Goal: Task Accomplishment & Management: Manage account settings

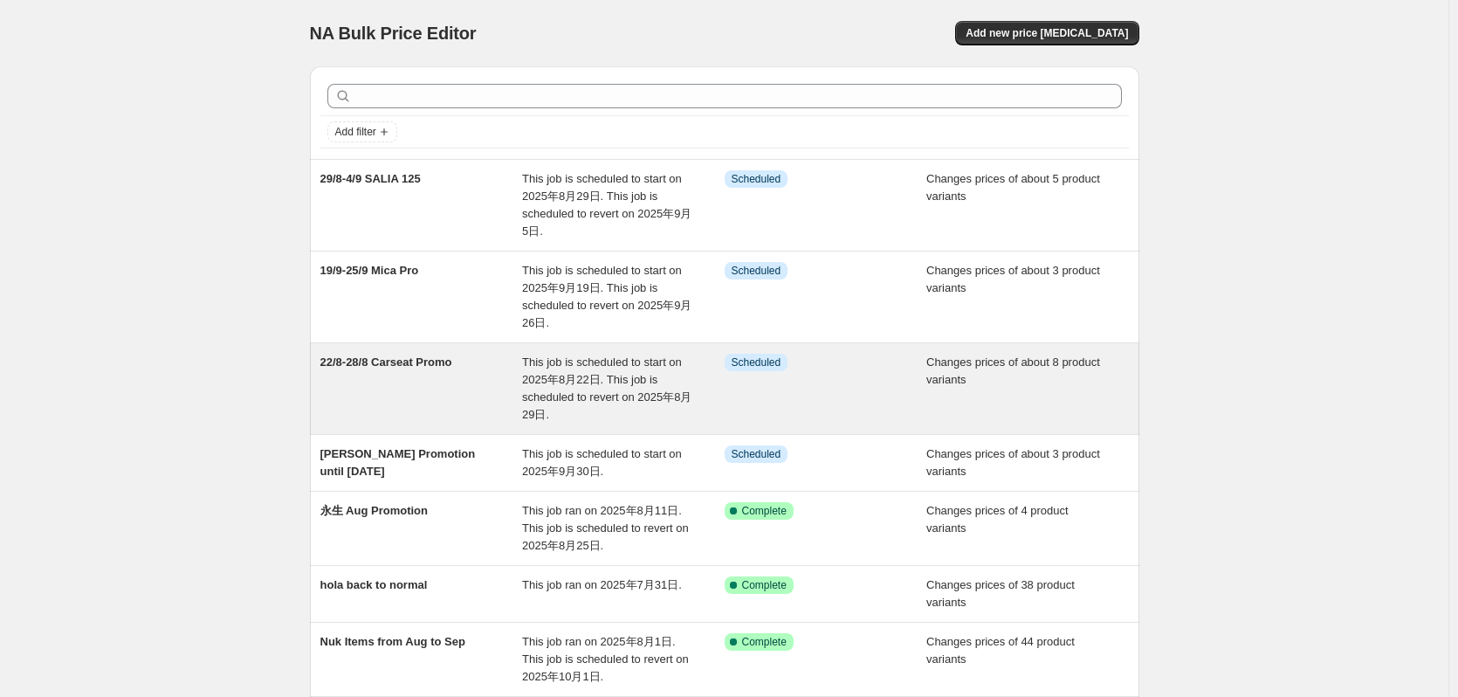
click at [382, 362] on span "22/8-28/8 Carseat Promo" at bounding box center [386, 361] width 132 height 13
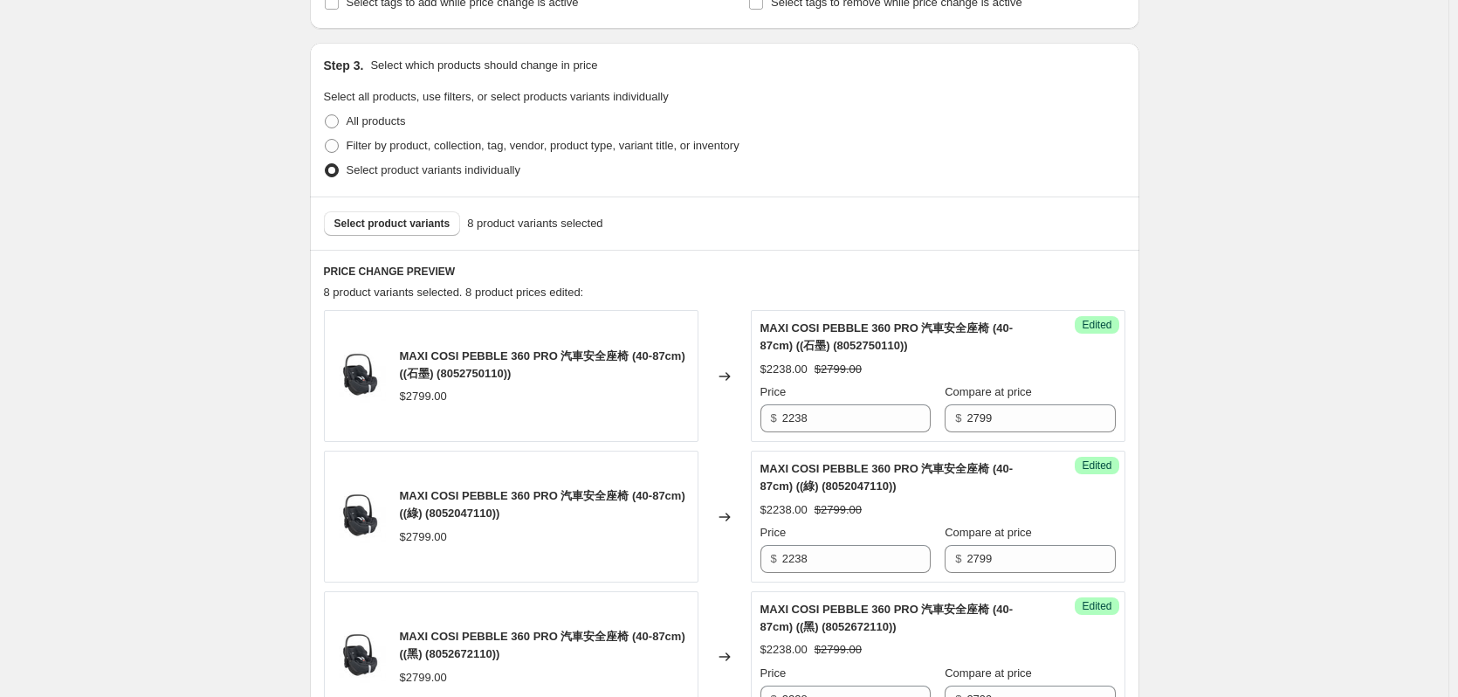
scroll to position [437, 0]
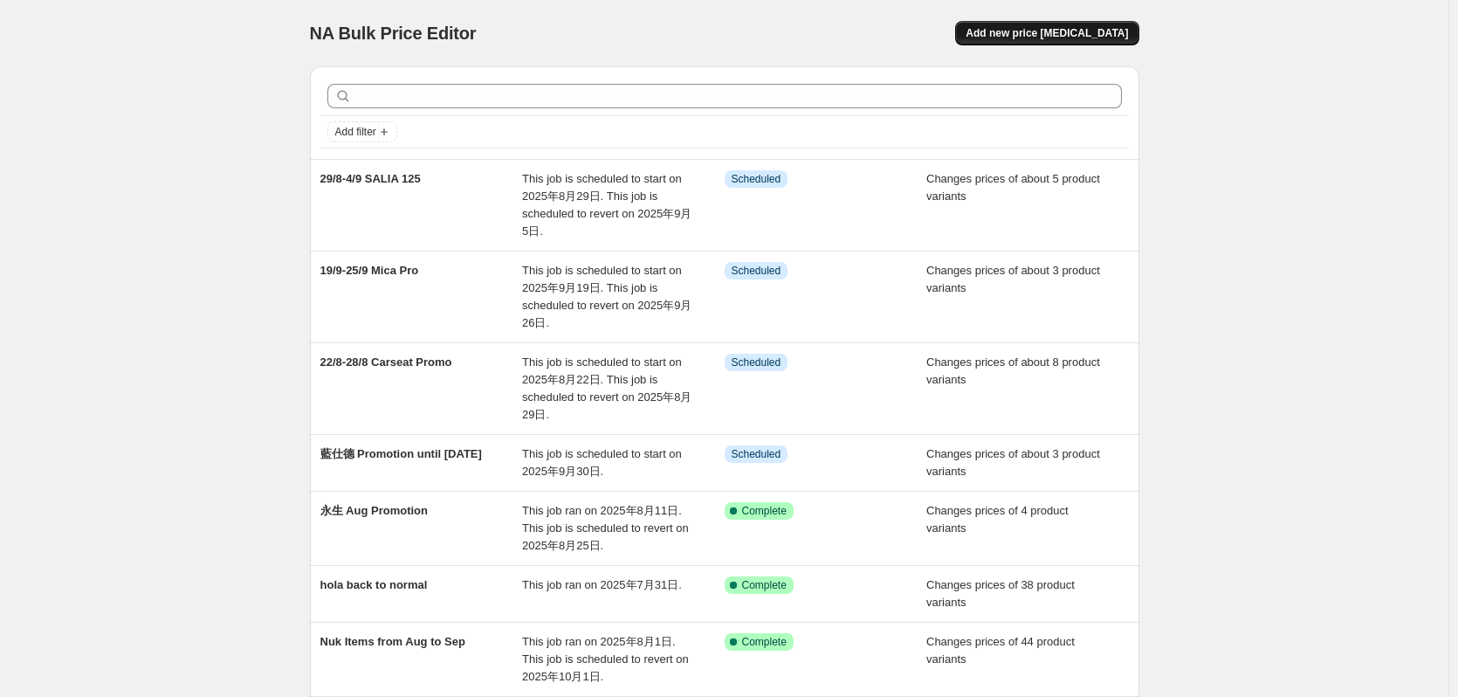
click at [1102, 38] on span "Add new price [MEDICAL_DATA]" at bounding box center [1047, 33] width 162 height 14
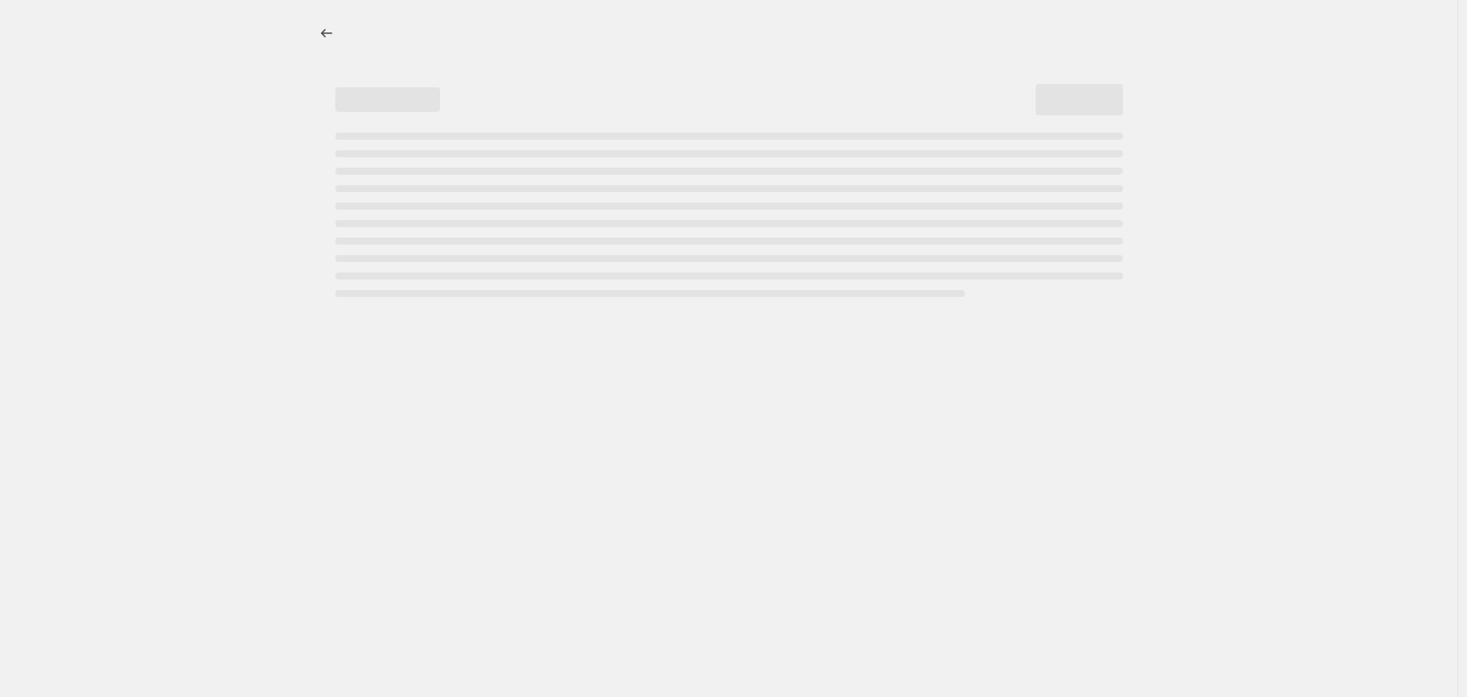
select select "percentage"
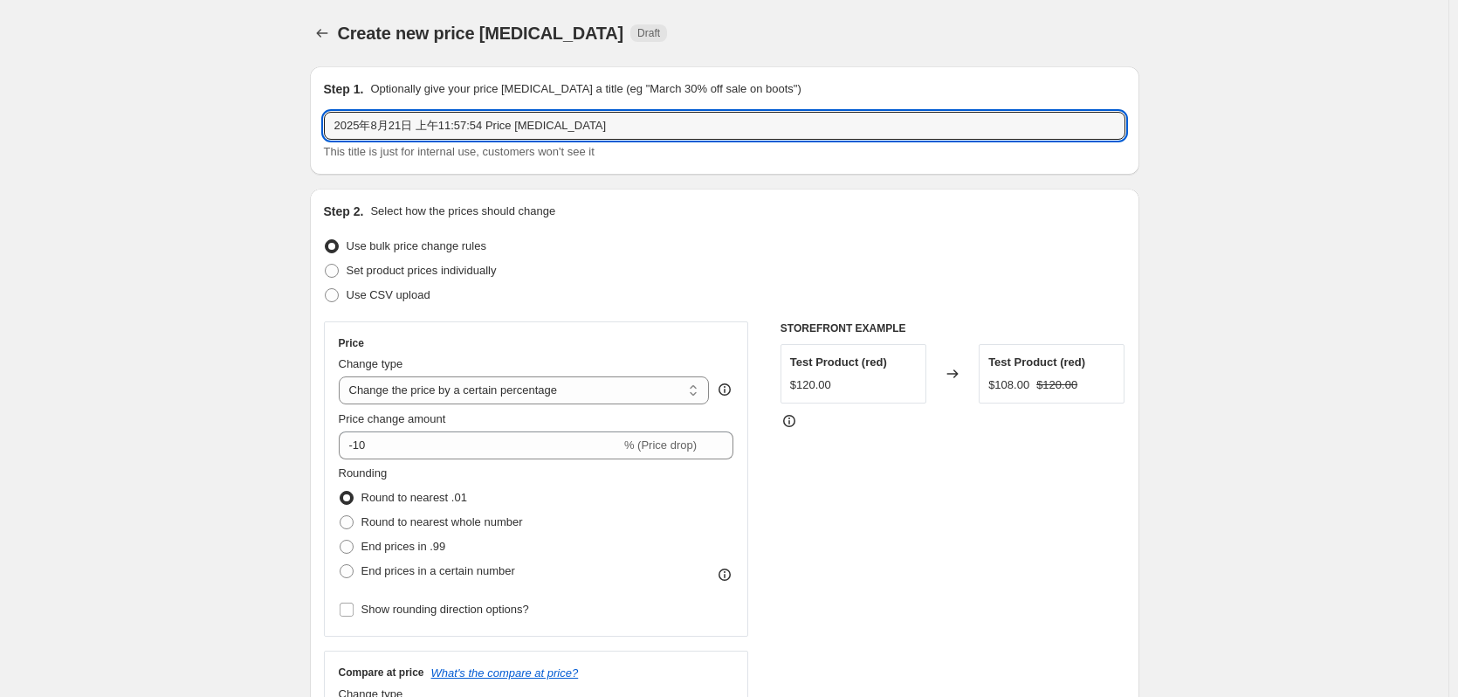
drag, startPoint x: 619, startPoint y: 131, endPoint x: 68, endPoint y: 225, distance: 558.9
drag, startPoint x: 523, startPoint y: 132, endPoint x: -36, endPoint y: 179, distance: 560.7
click at [0, 179] on html "Home Settings Plans Skip to content Create new price change job. This page is r…" at bounding box center [729, 348] width 1458 height 697
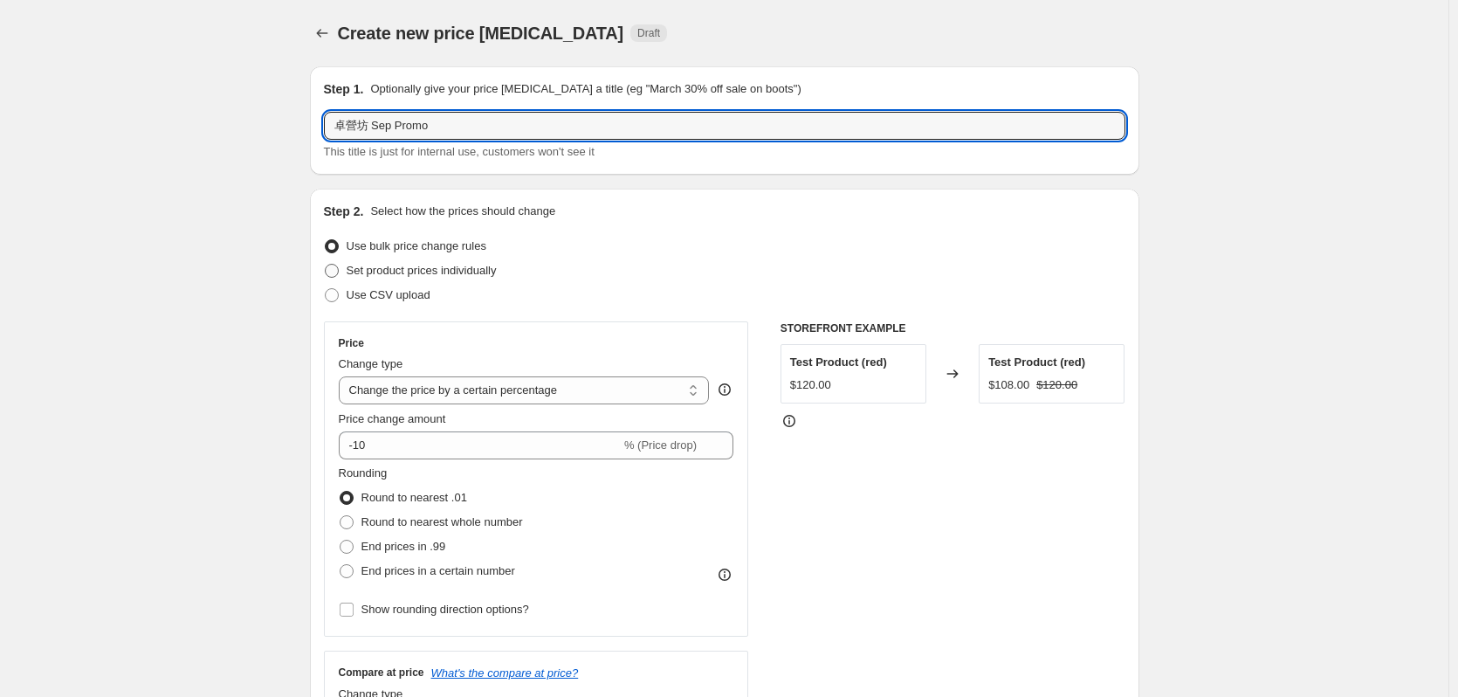
type input "卓營坊 Sep Promo"
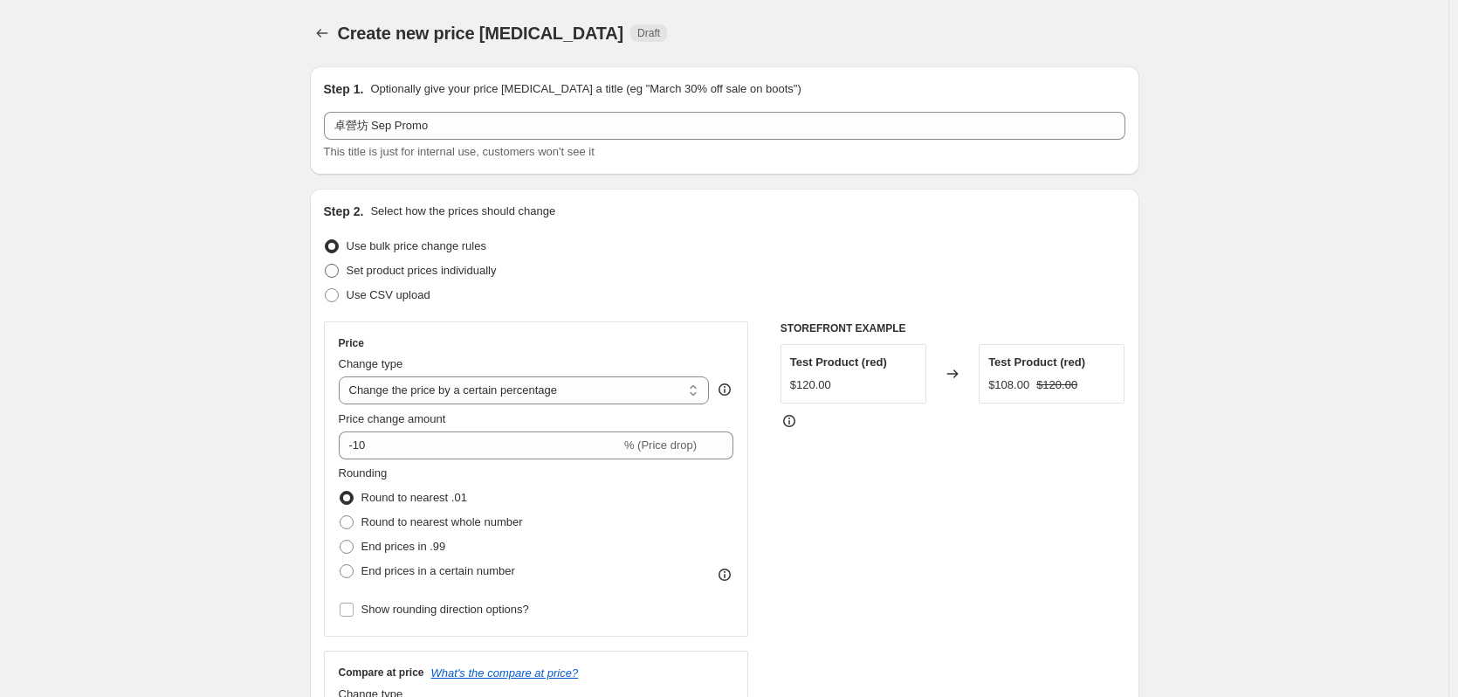
click at [443, 259] on label "Set product prices individually" at bounding box center [410, 270] width 173 height 24
click at [326, 264] on input "Set product prices individually" at bounding box center [325, 264] width 1 height 1
radio input "true"
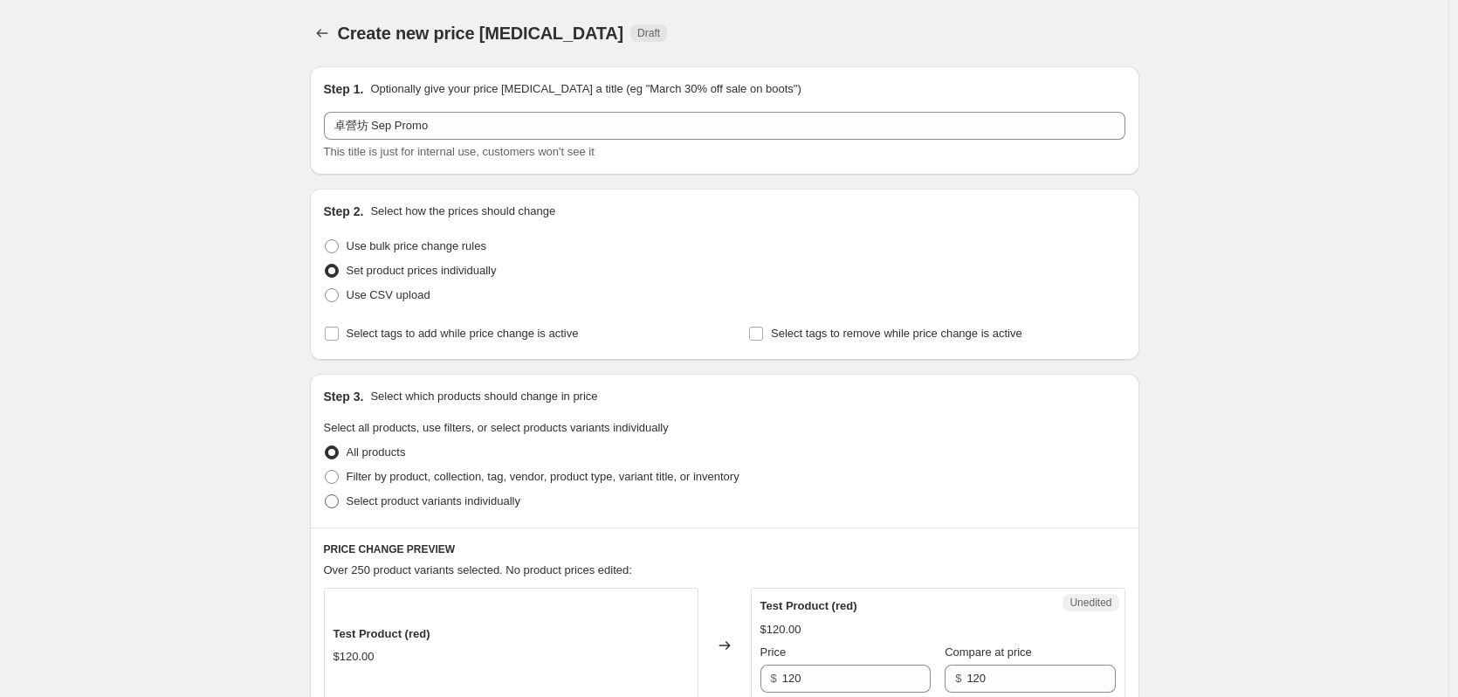
click at [380, 503] on span "Select product variants individually" at bounding box center [434, 500] width 174 height 13
click at [326, 495] on input "Select product variants individually" at bounding box center [325, 494] width 1 height 1
radio input "true"
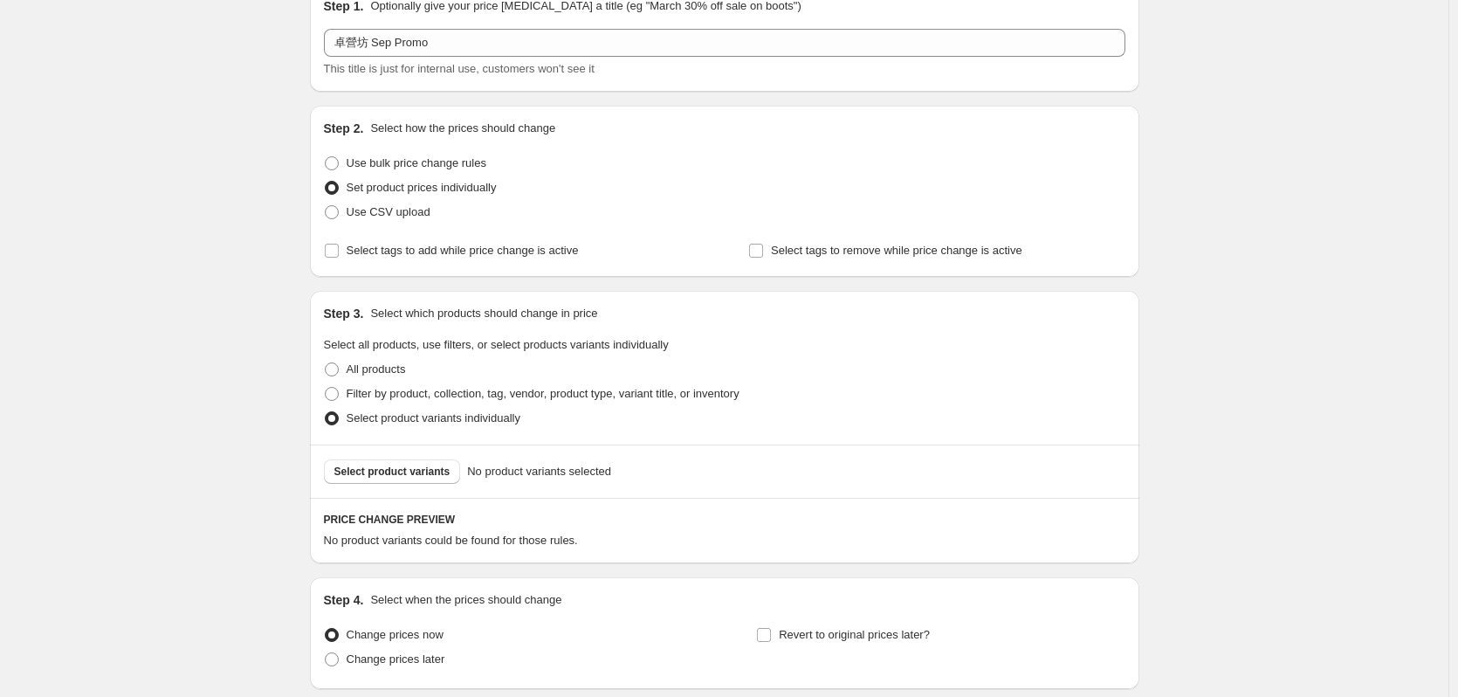
scroll to position [220, 0]
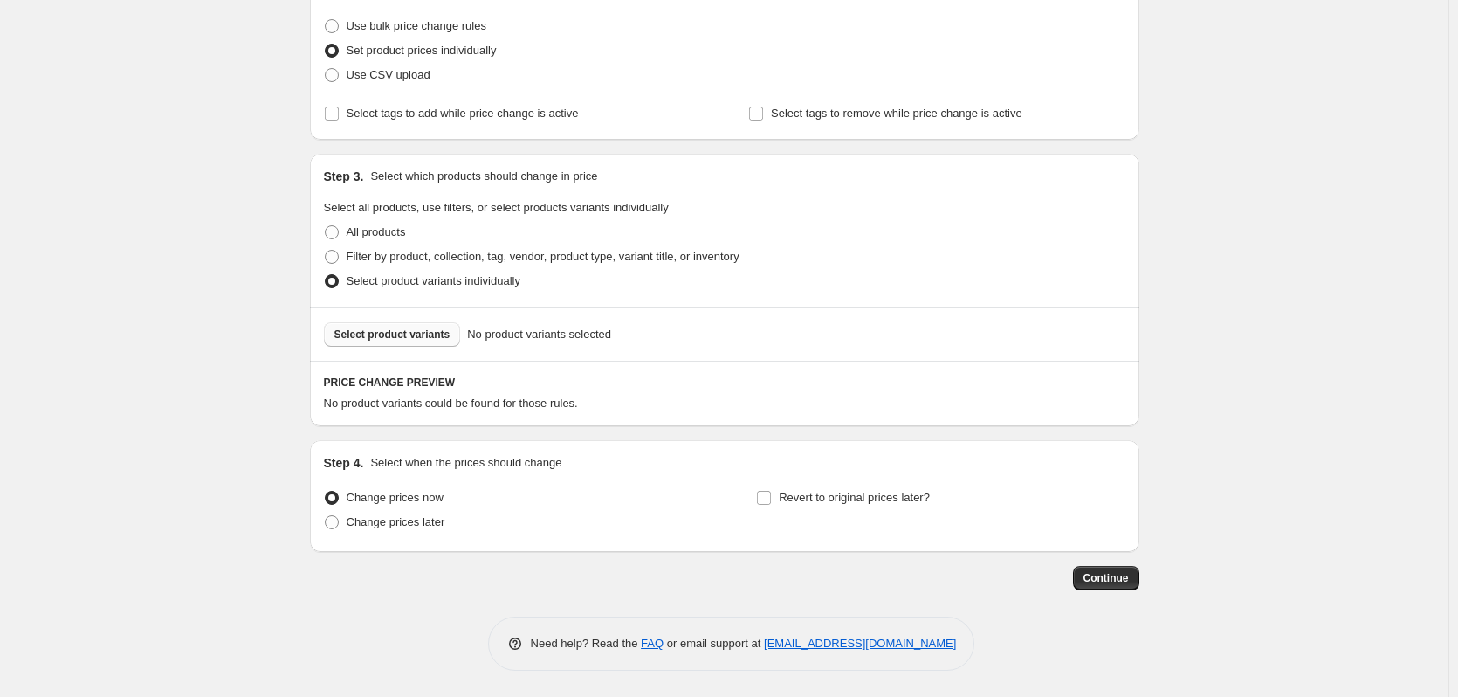
click at [414, 328] on span "Select product variants" at bounding box center [392, 334] width 116 height 14
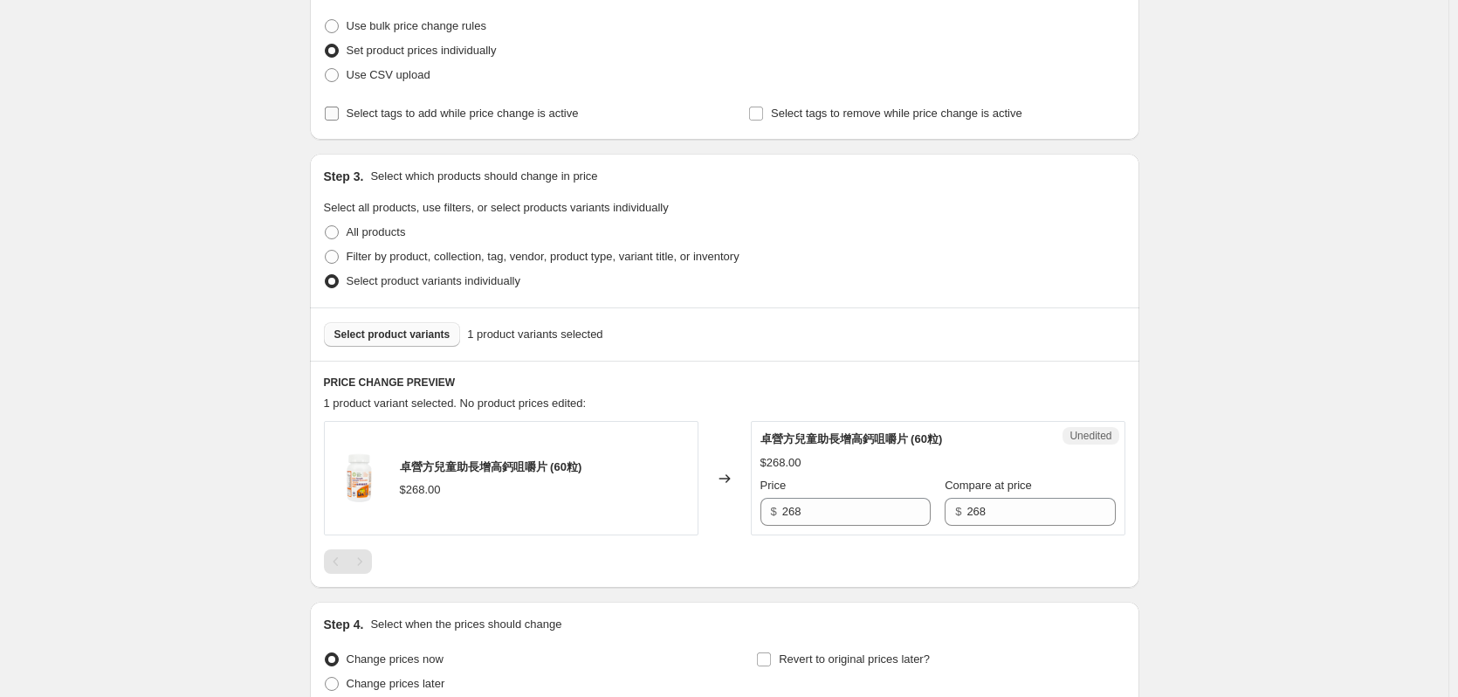
scroll to position [133, 0]
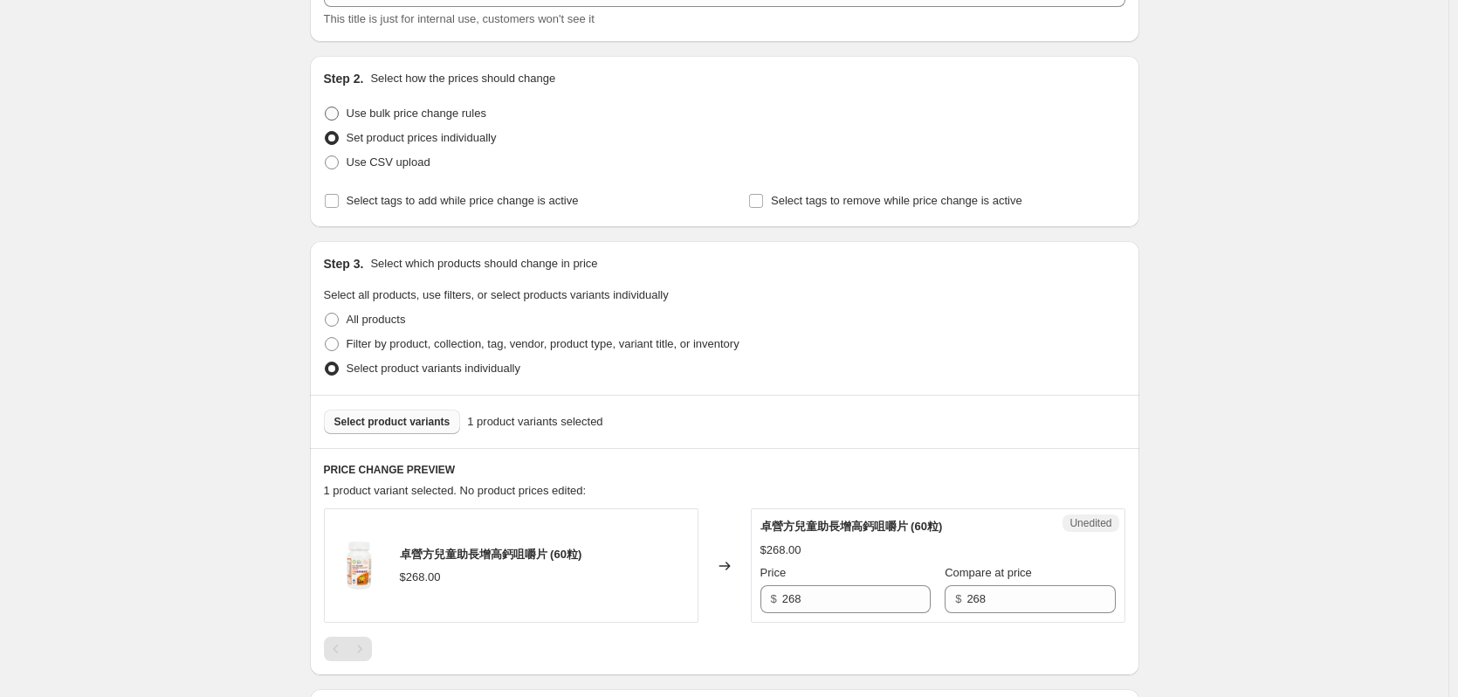
click at [408, 111] on span "Use bulk price change rules" at bounding box center [417, 113] width 140 height 13
click at [326, 107] on input "Use bulk price change rules" at bounding box center [325, 107] width 1 height 1
radio input "true"
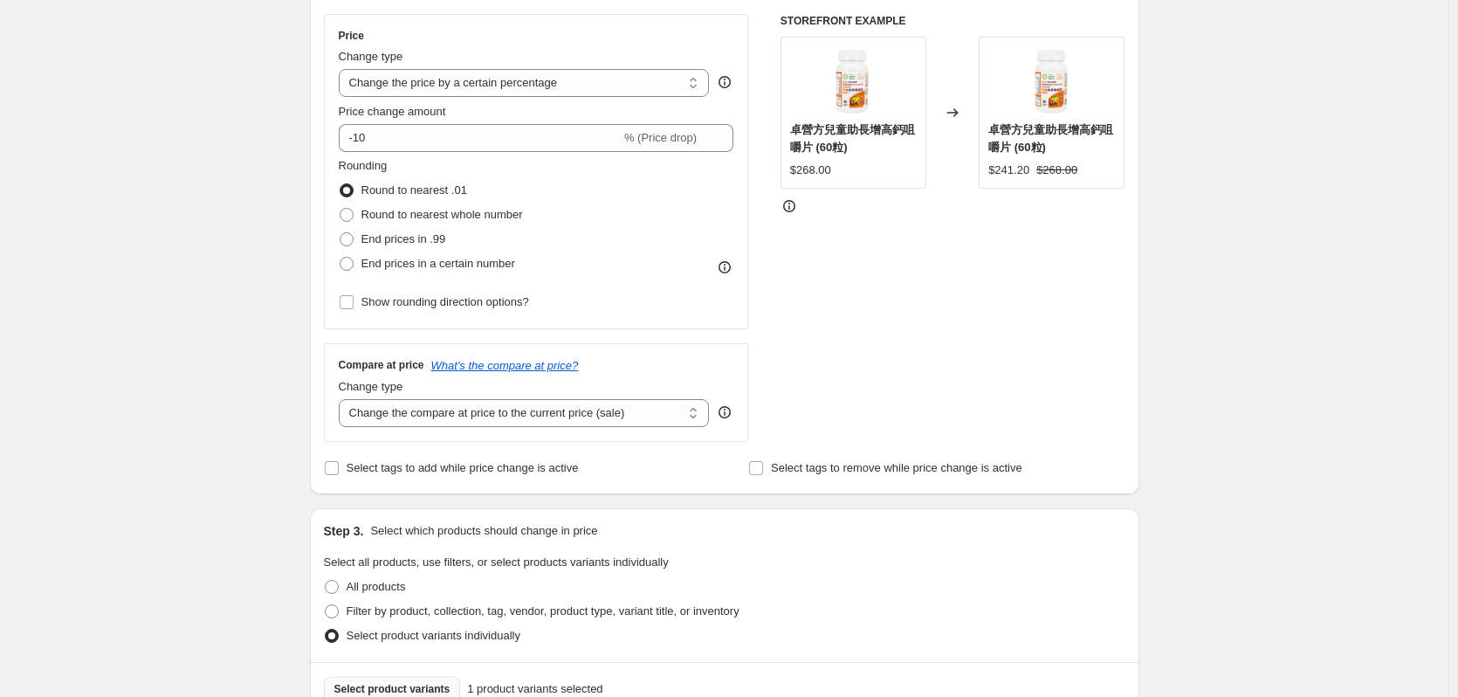
scroll to position [220, 0]
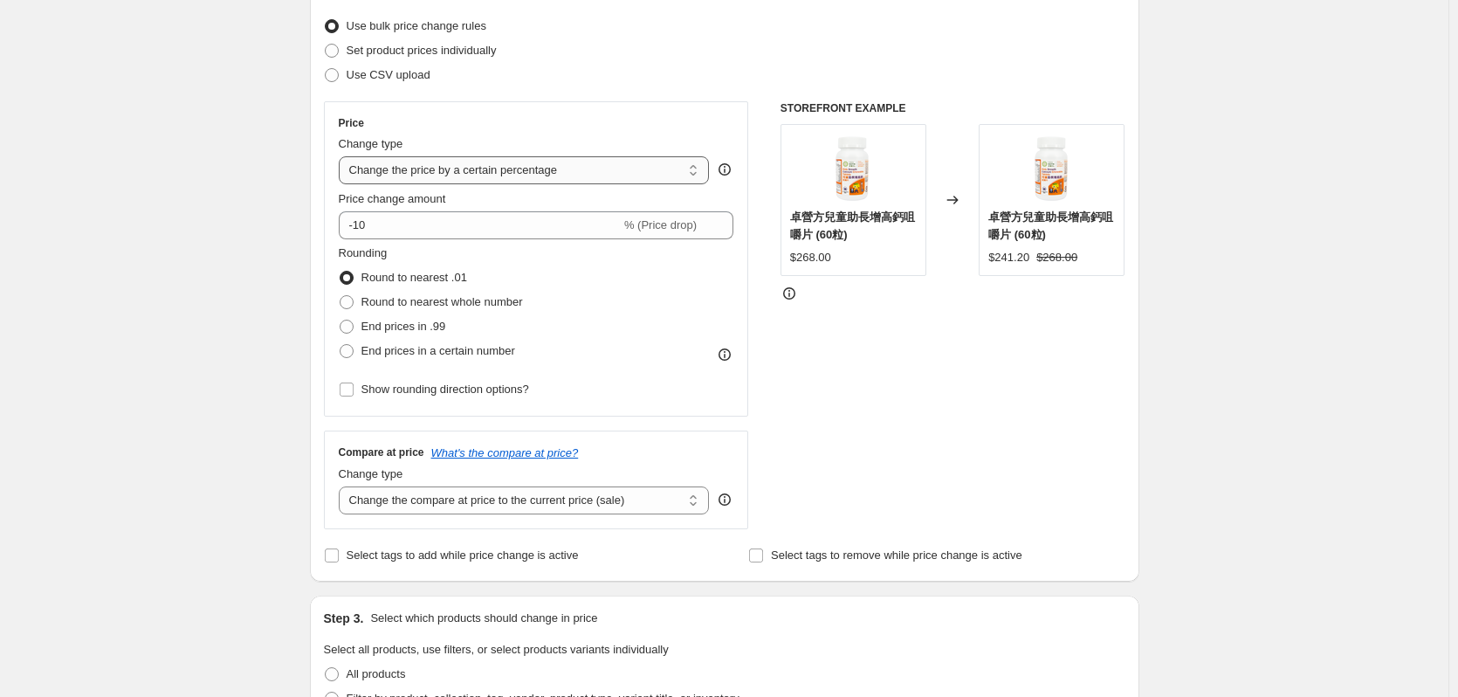
click at [573, 174] on select "Change the price to a certain amount Change the price by a certain amount Chang…" at bounding box center [524, 170] width 371 height 28
select select "pcap"
click at [342, 156] on select "Change the price to a certain amount Change the price by a certain amount Chang…" at bounding box center [524, 170] width 371 height 28
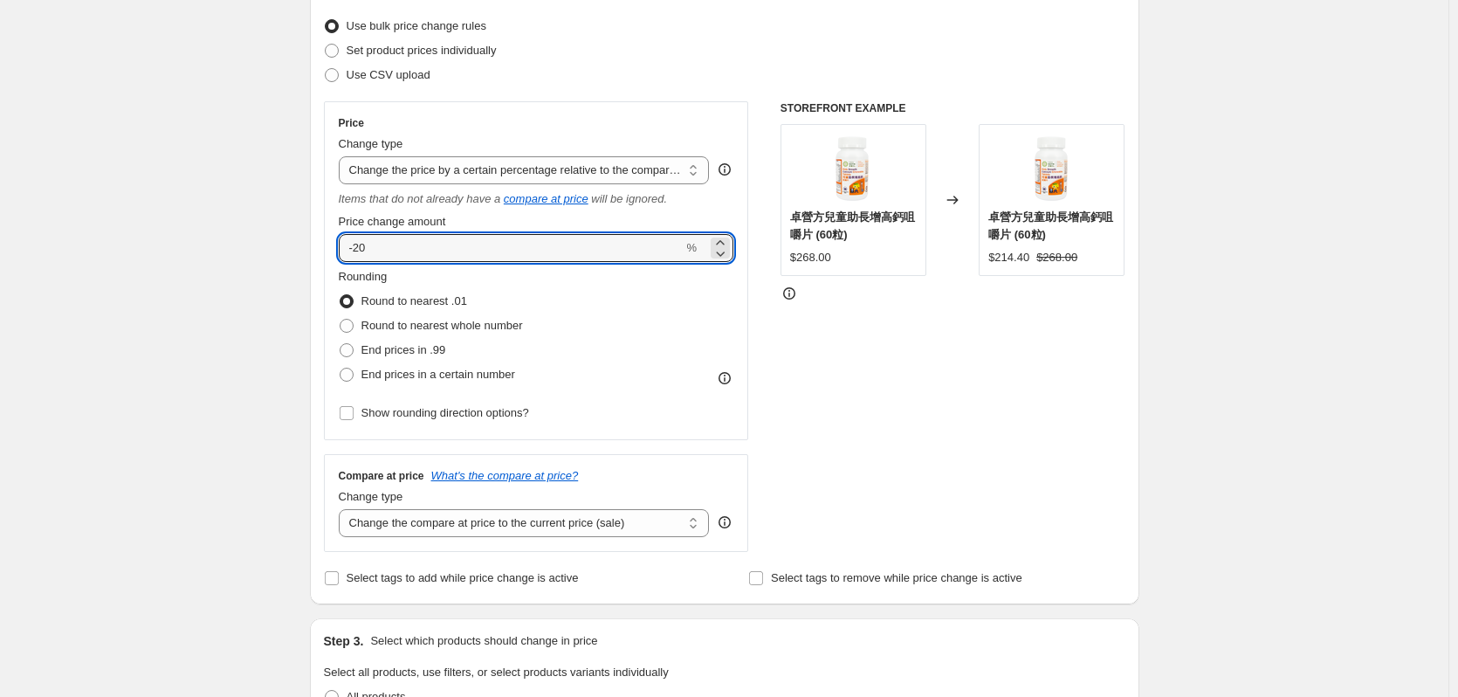
drag, startPoint x: 369, startPoint y: 254, endPoint x: 307, endPoint y: 265, distance: 63.0
click at [307, 265] on div "Step 1. Optionally give your price change job a title (eg "March 30% off sale o…" at bounding box center [717, 502] width 843 height 1341
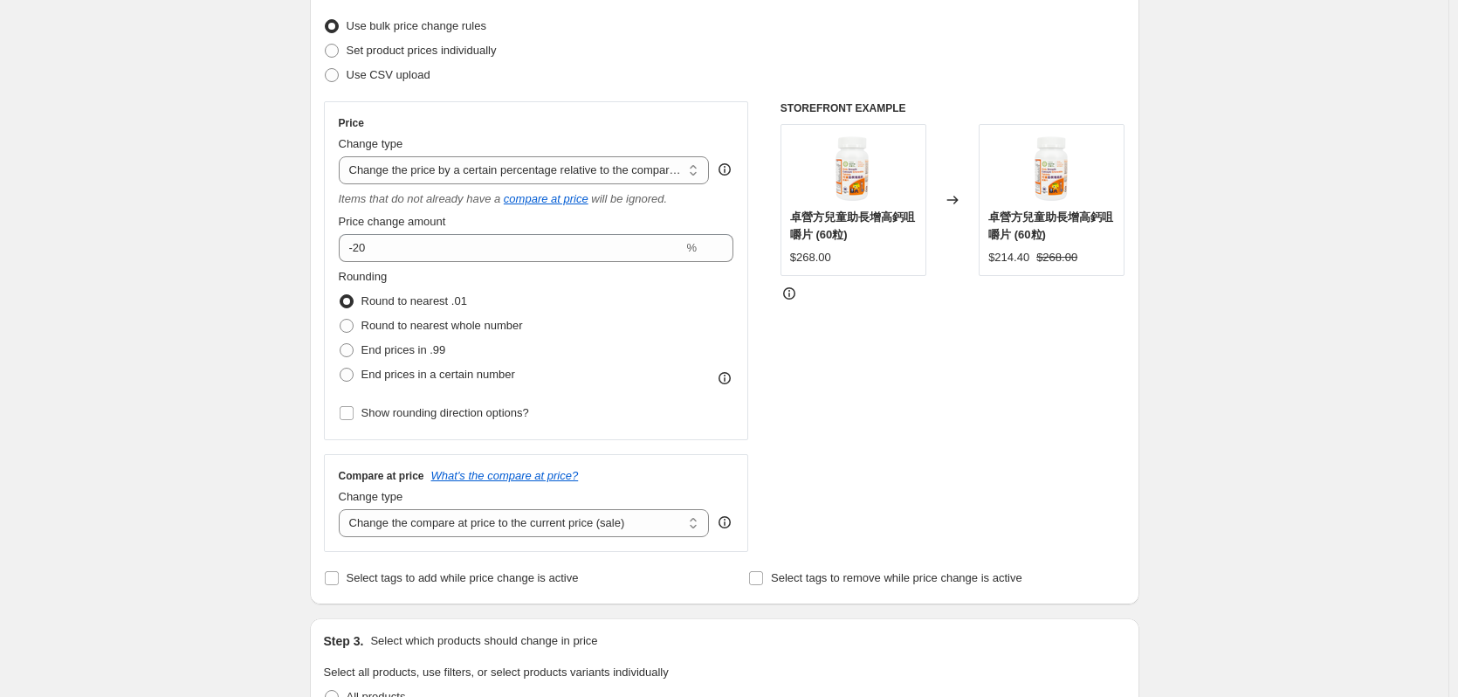
click at [403, 233] on div "Price change amount -20 %" at bounding box center [536, 237] width 395 height 49
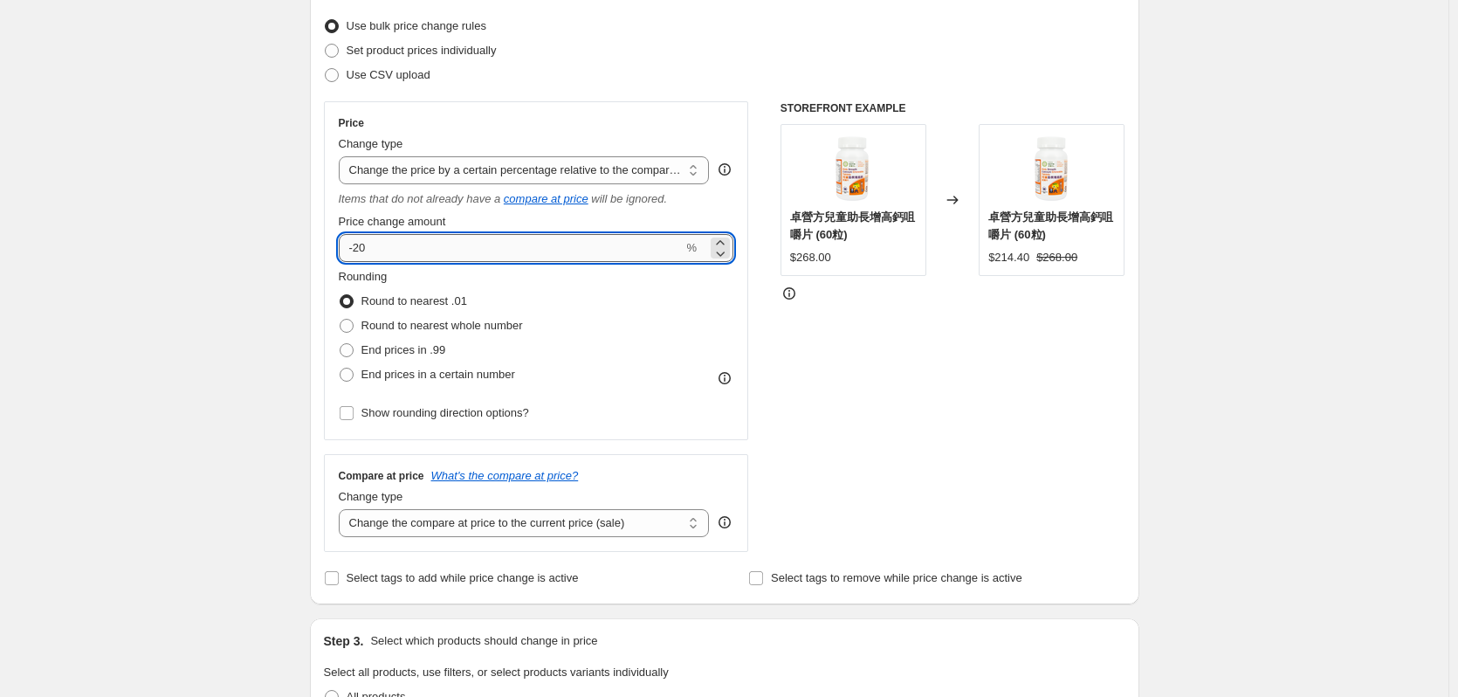
click at [479, 242] on input "-20" at bounding box center [511, 248] width 345 height 28
type input "-2"
type input "-10"
click at [588, 177] on select "Change the price to a certain amount Change the price by a certain amount Chang…" at bounding box center [524, 170] width 371 height 28
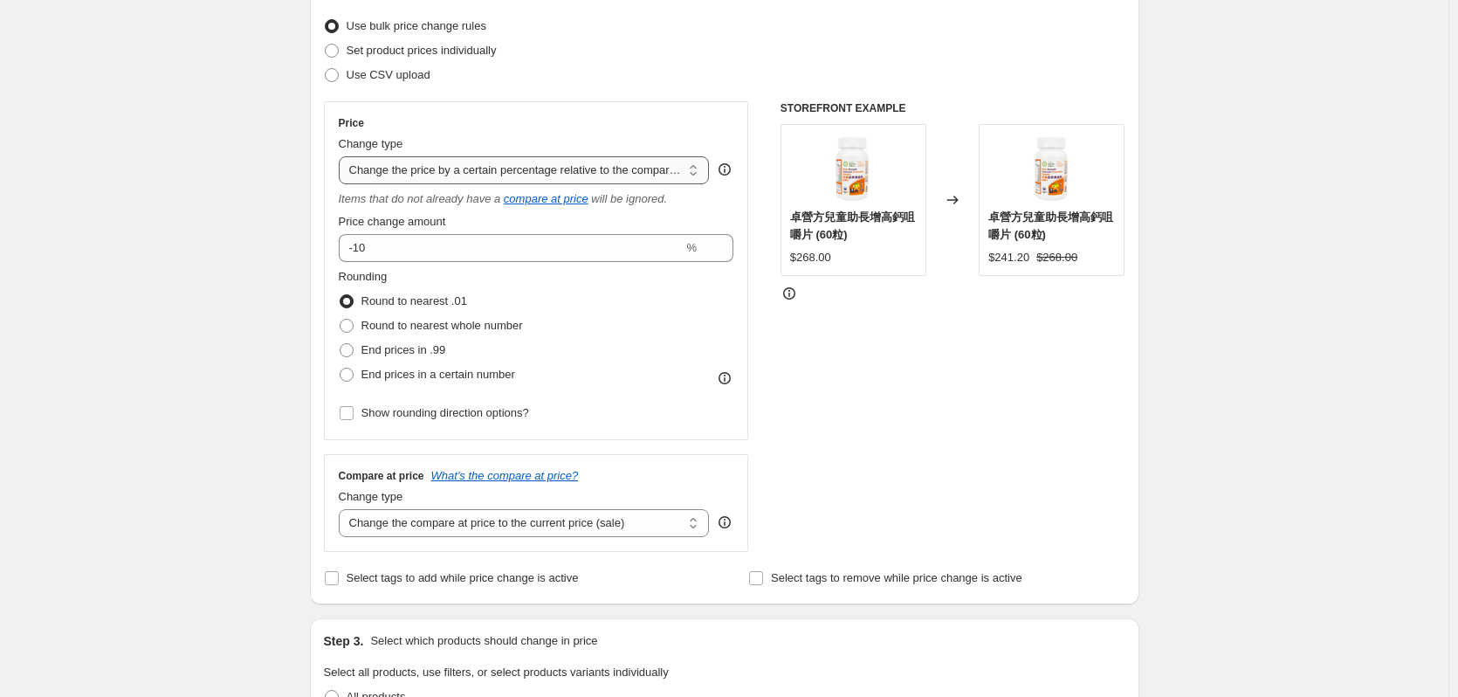
select select "percentage"
click at [342, 156] on select "Change the price to a certain amount Change the price by a certain amount Chang…" at bounding box center [524, 170] width 371 height 28
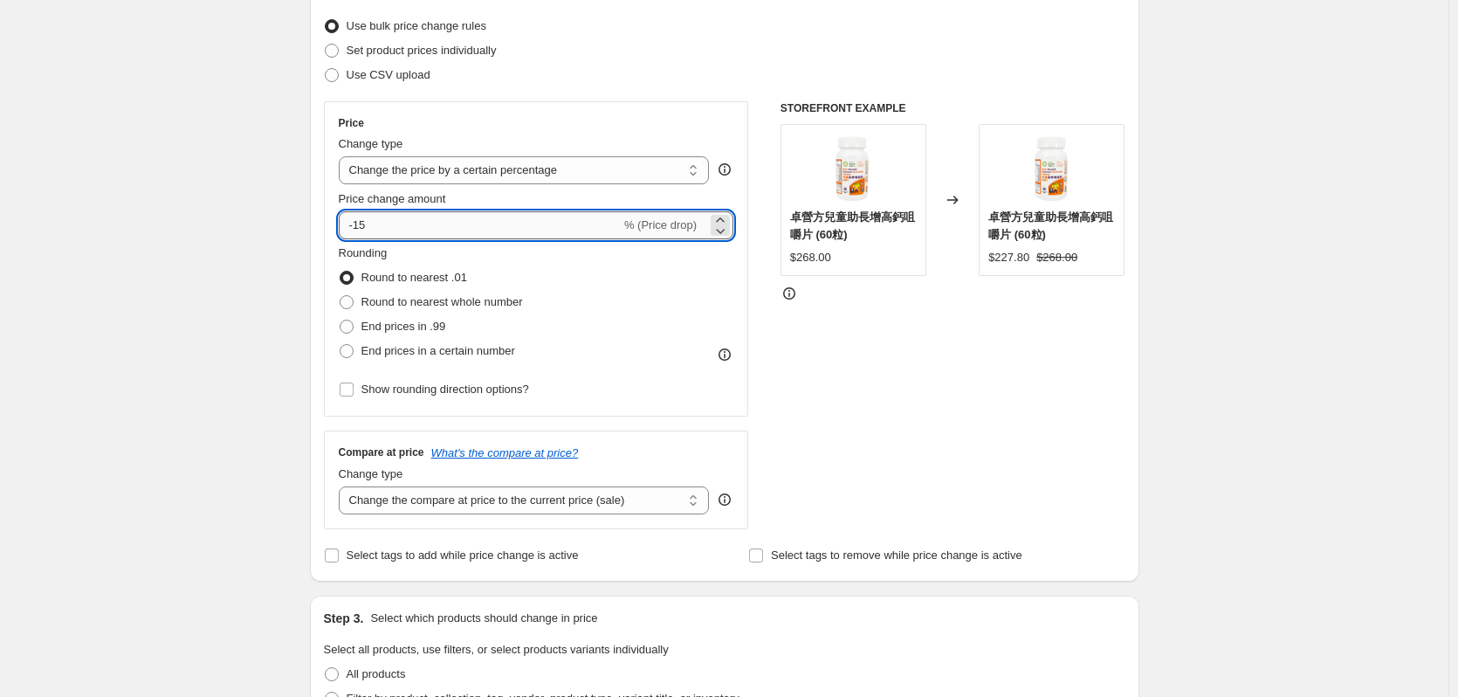
click at [555, 227] on input "-15" at bounding box center [480, 225] width 282 height 28
click at [489, 226] on input "-10" at bounding box center [480, 225] width 282 height 28
type input "-10"
click at [350, 53] on span "Set product prices individually" at bounding box center [422, 50] width 150 height 13
click at [326, 45] on input "Set product prices individually" at bounding box center [325, 44] width 1 height 1
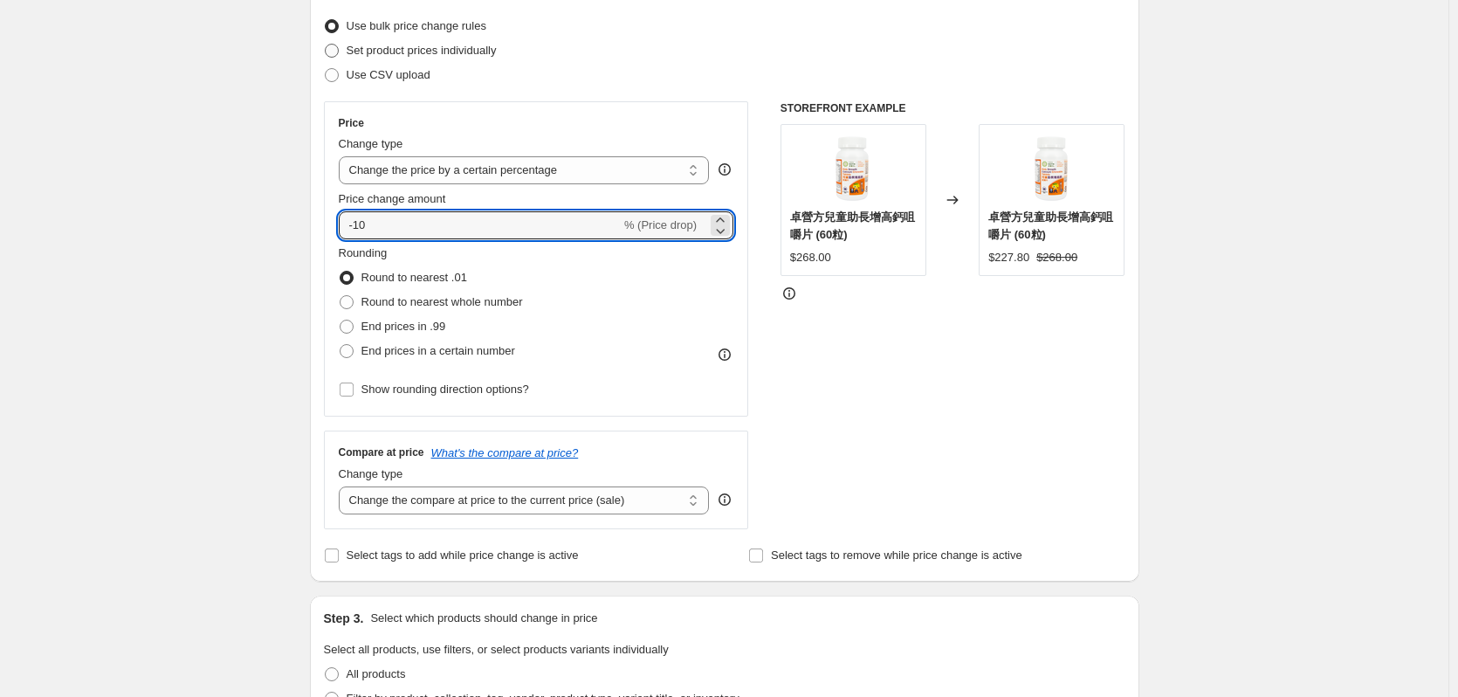
radio input "true"
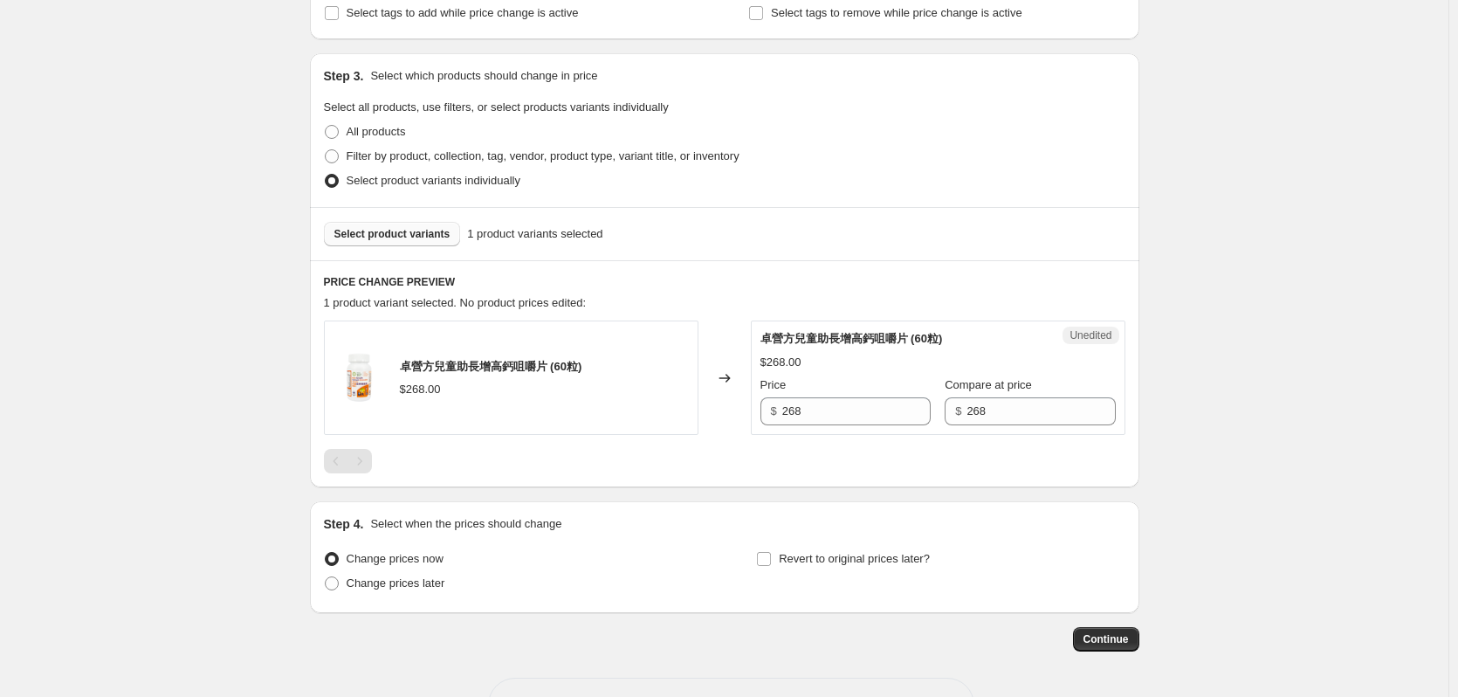
scroll to position [382, 0]
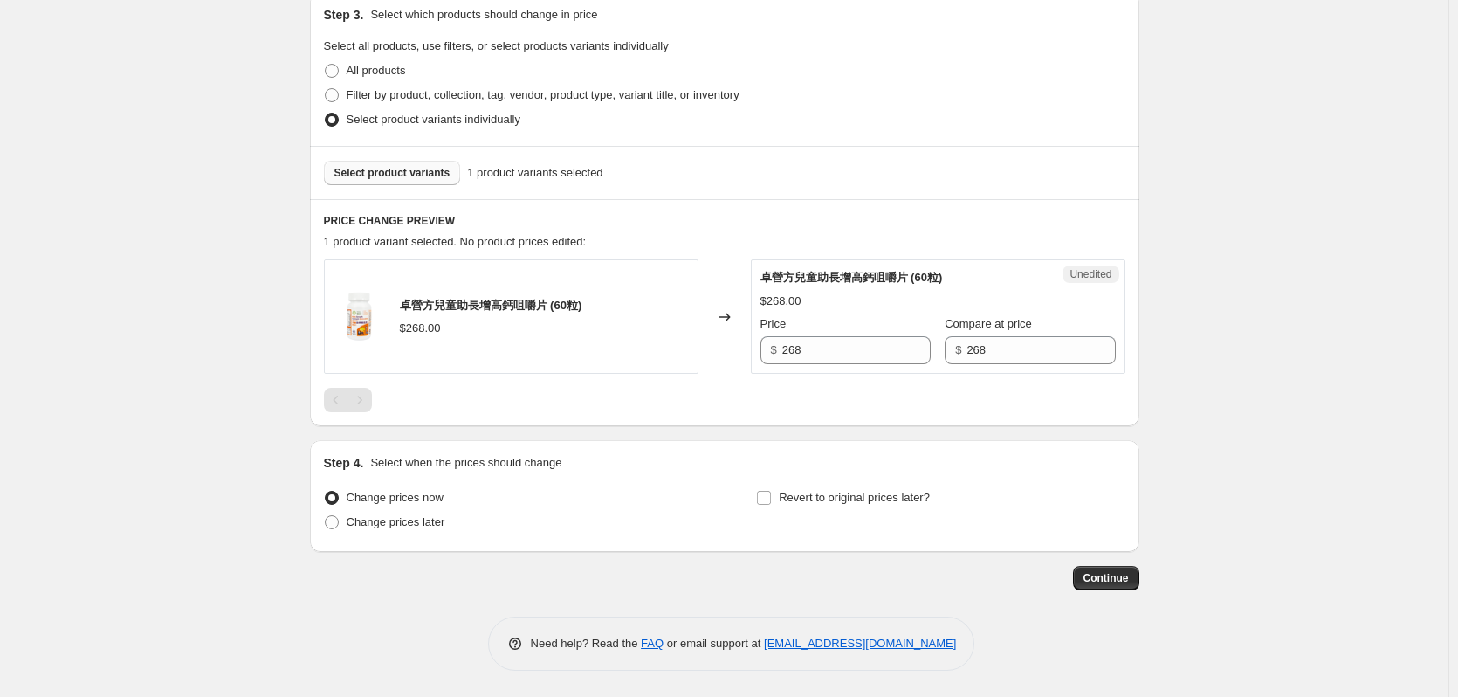
click at [409, 175] on span "Select product variants" at bounding box center [392, 173] width 116 height 14
drag, startPoint x: 831, startPoint y: 354, endPoint x: 733, endPoint y: 367, distance: 98.7
click at [733, 367] on div "卓營方兒童助長增高鈣咀嚼片 (60粒) $268.00 Changed to Unedited 卓營方兒童助長增高鈣咀嚼片 (60粒) $268.00 Pri…" at bounding box center [724, 316] width 801 height 114
type input "241.2"
click at [152, 355] on div "Create new price change job. This page is ready Create new price change job Dra…" at bounding box center [724, 157] width 1448 height 1078
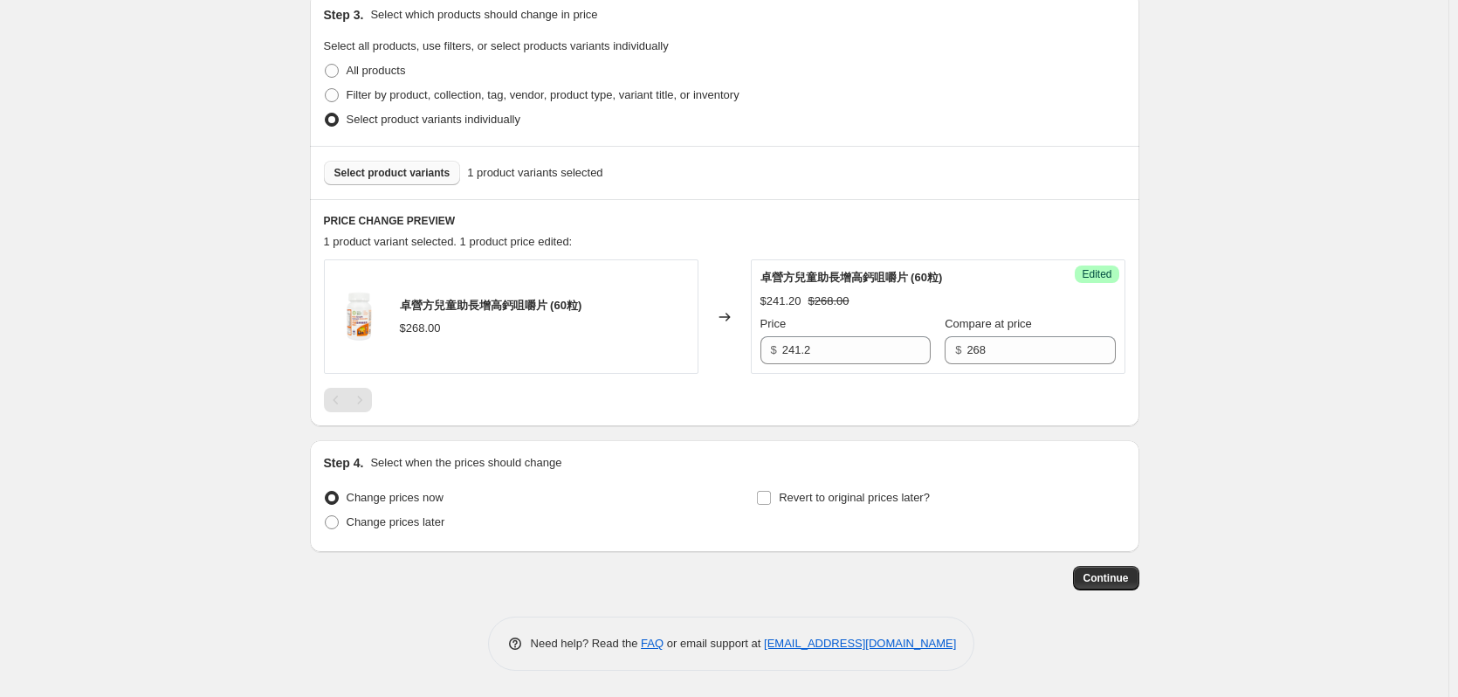
click at [392, 173] on span "Select product variants" at bounding box center [392, 173] width 116 height 14
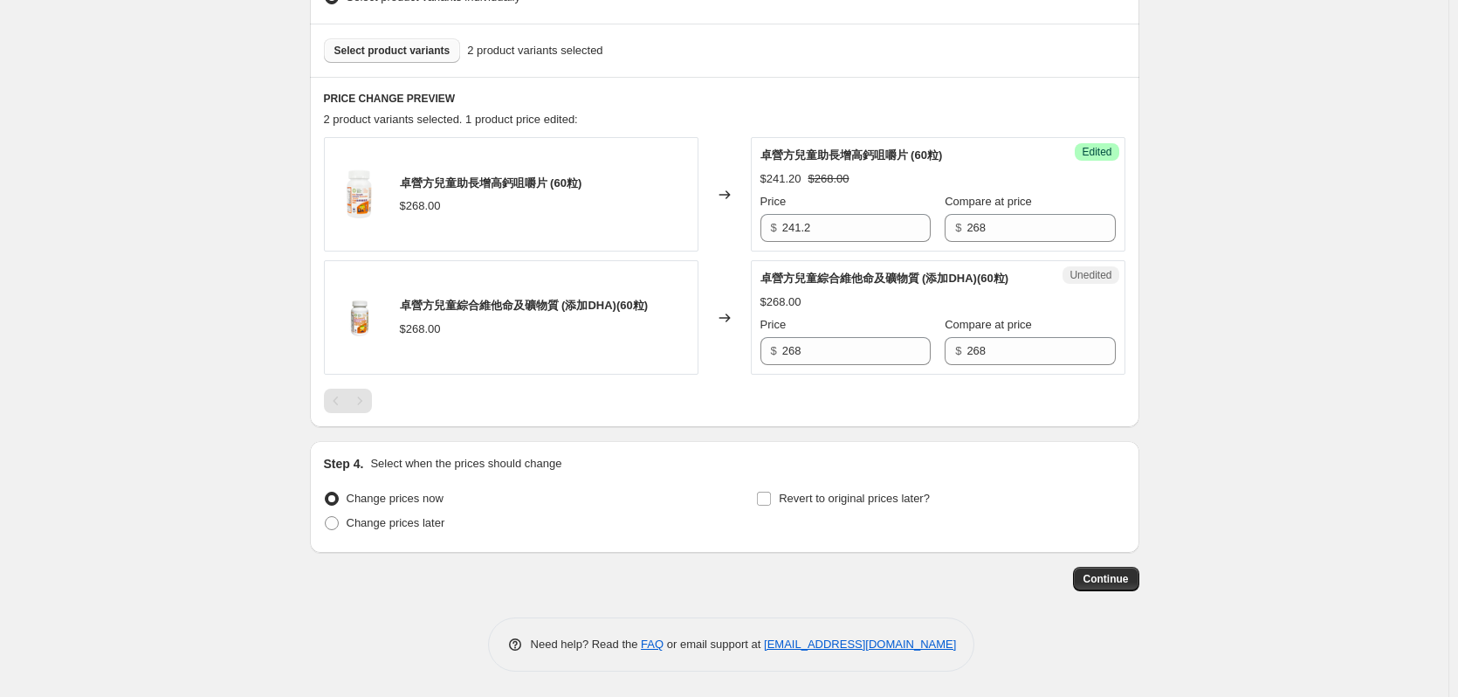
scroll to position [505, 0]
click at [826, 347] on input "268" at bounding box center [856, 350] width 148 height 28
drag, startPoint x: 838, startPoint y: 347, endPoint x: 704, endPoint y: 368, distance: 136.1
click at [703, 365] on div "卓營方兒童綜合維他命及礦物質 (添加DHA)(60粒) $268.00 Changed to Unedited 卓營方兒童綜合維他命及礦物質 (添加DHA)(…" at bounding box center [724, 316] width 801 height 114
type input "241.2"
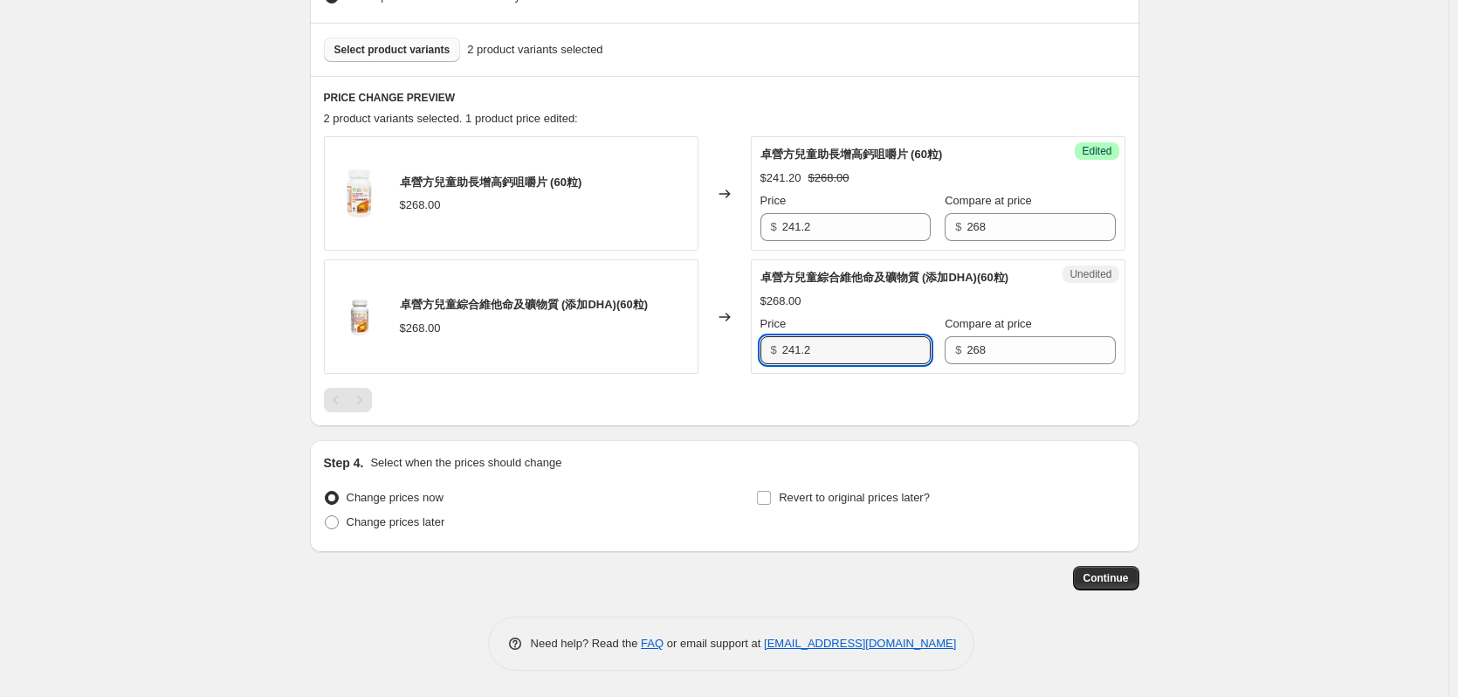
click at [1303, 375] on div "Create new price change job. This page is ready Create new price change job Dra…" at bounding box center [724, 95] width 1448 height 1201
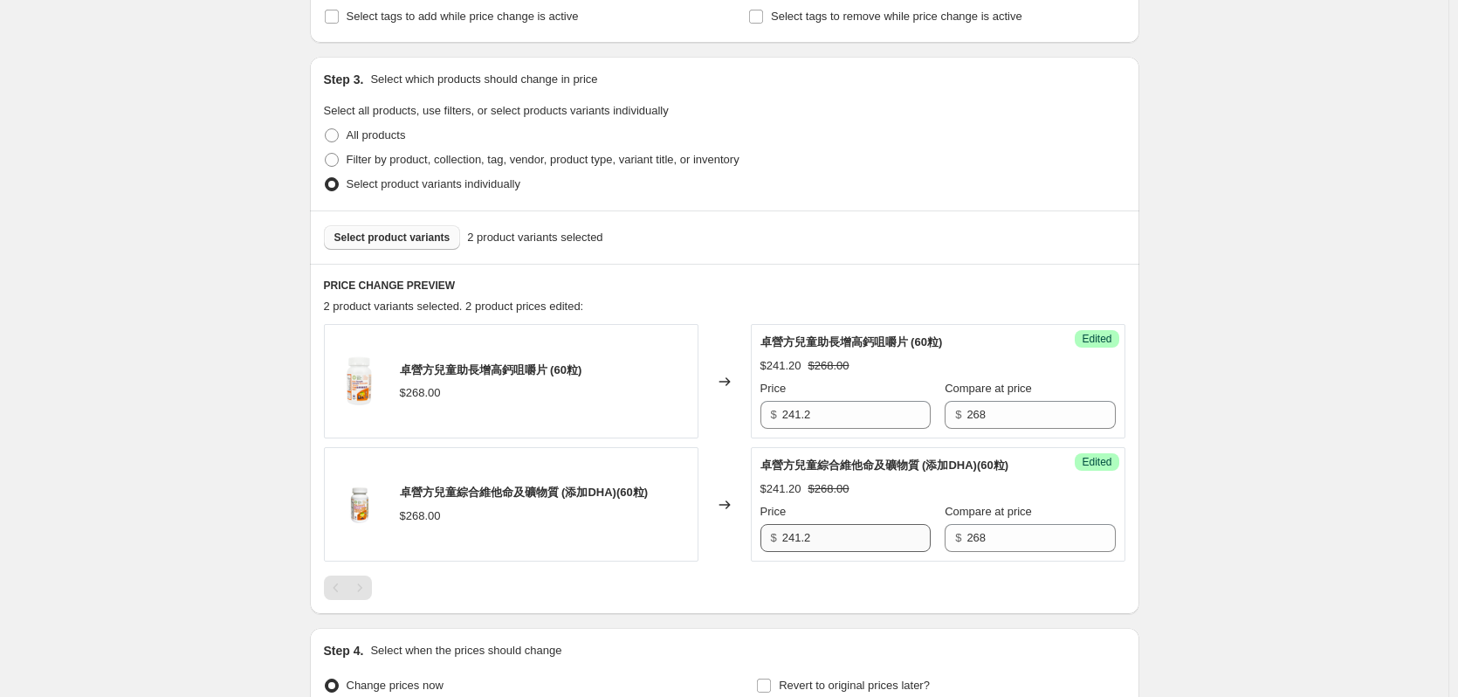
scroll to position [243, 0]
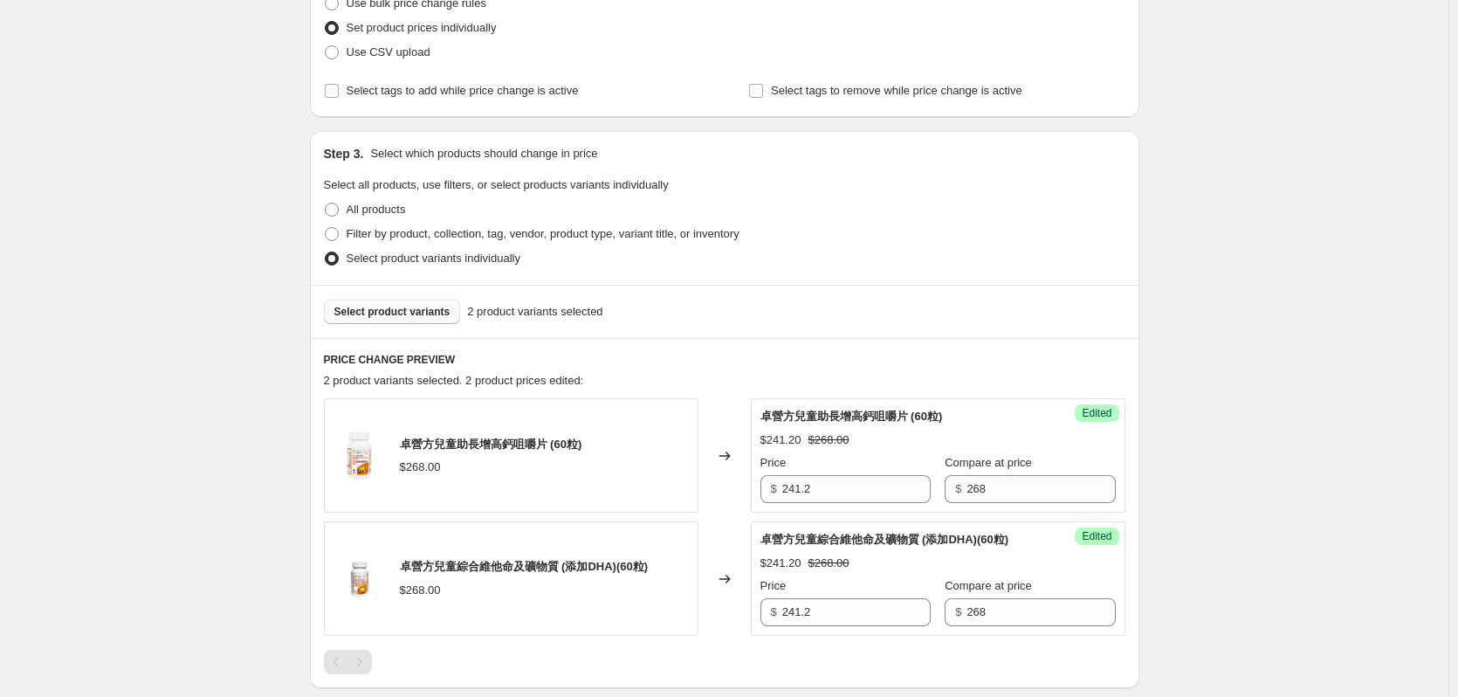
click at [414, 318] on span "Select product variants" at bounding box center [392, 312] width 116 height 14
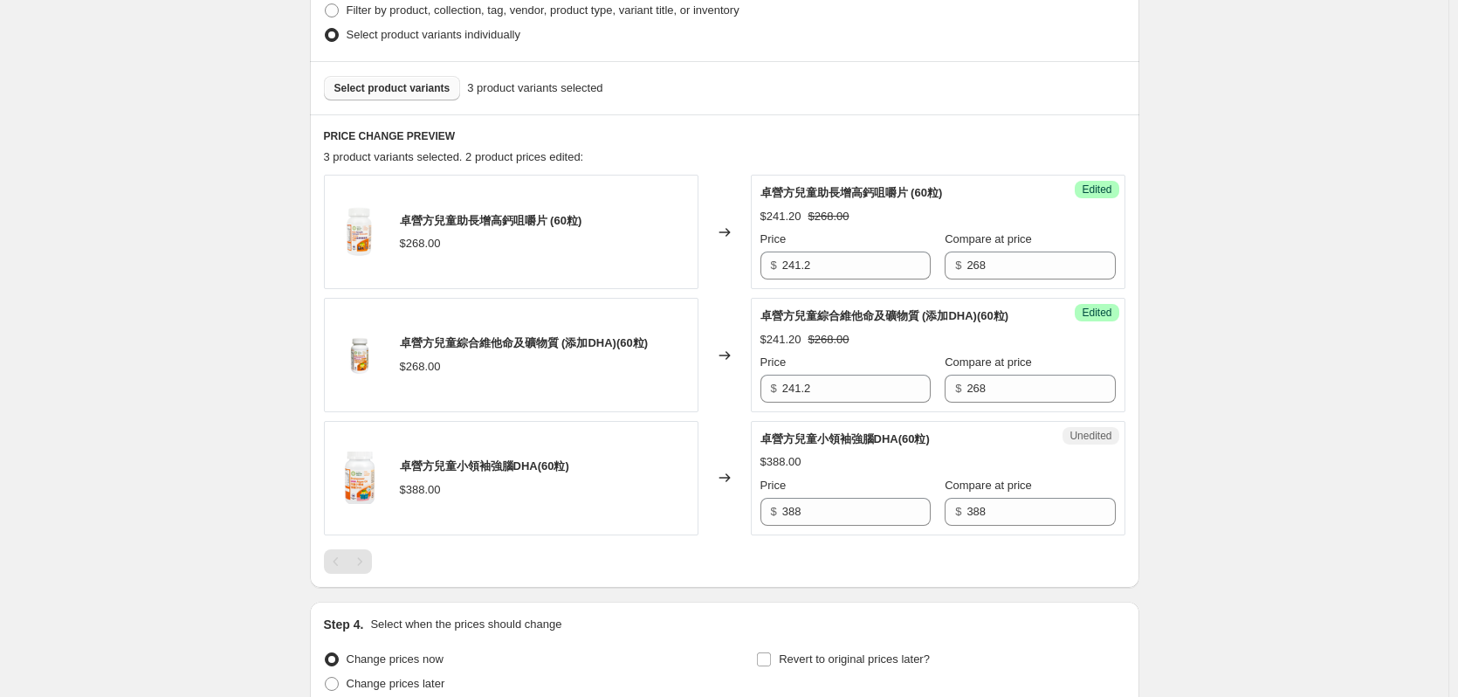
scroll to position [540, 0]
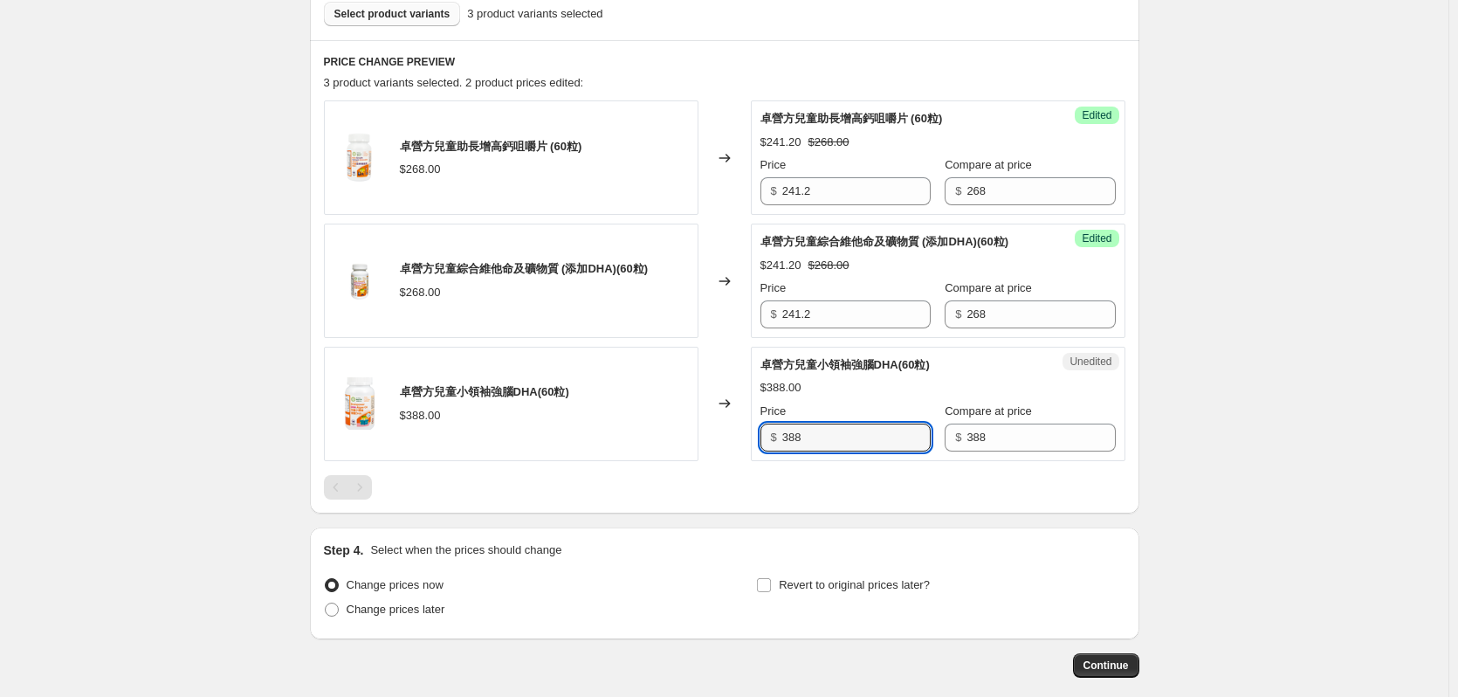
drag, startPoint x: 756, startPoint y: 449, endPoint x: 735, endPoint y: 464, distance: 25.7
click at [746, 450] on div "卓營方兒童小領袖強腦DHA(60粒) $388.00 Changed to Unedited 卓營方兒童小領袖強腦DHA(60粒) $388.00 Price…" at bounding box center [724, 404] width 801 height 114
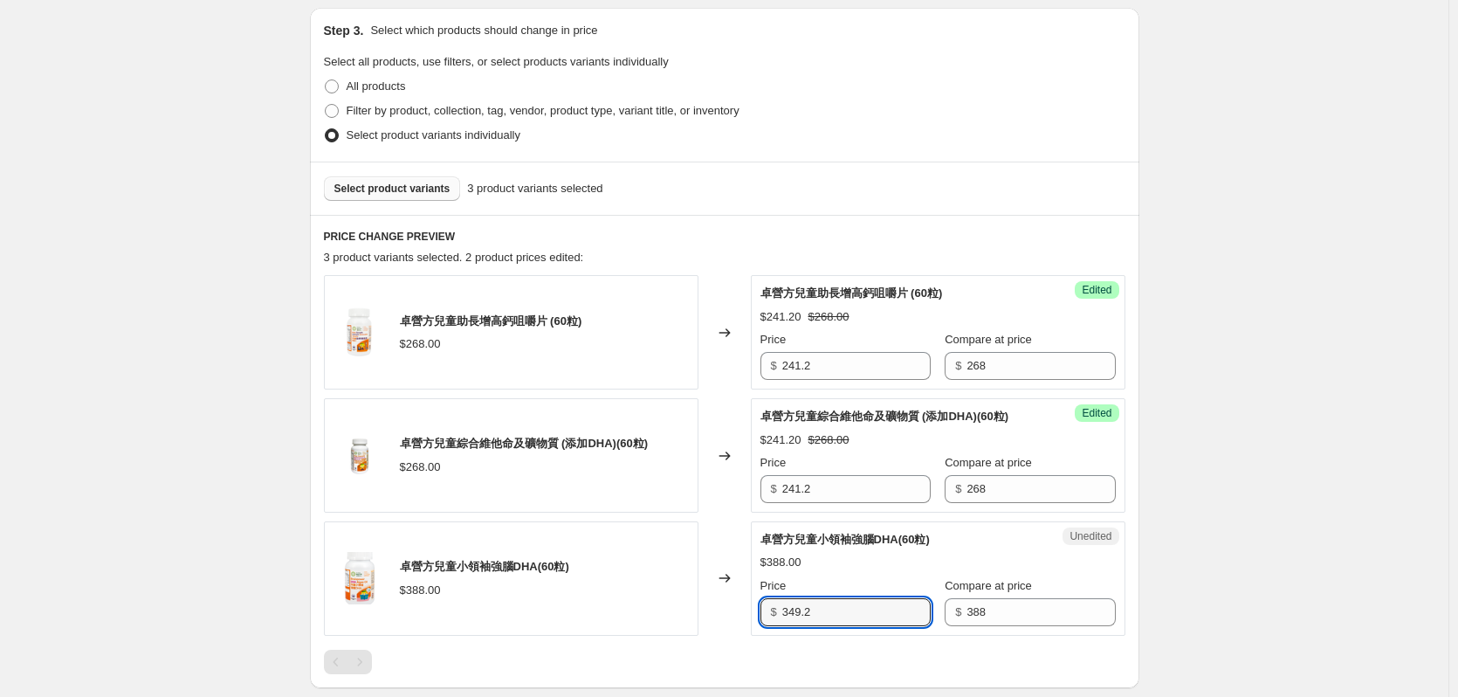
type input "349.2"
click at [402, 191] on span "Select product variants" at bounding box center [392, 189] width 116 height 14
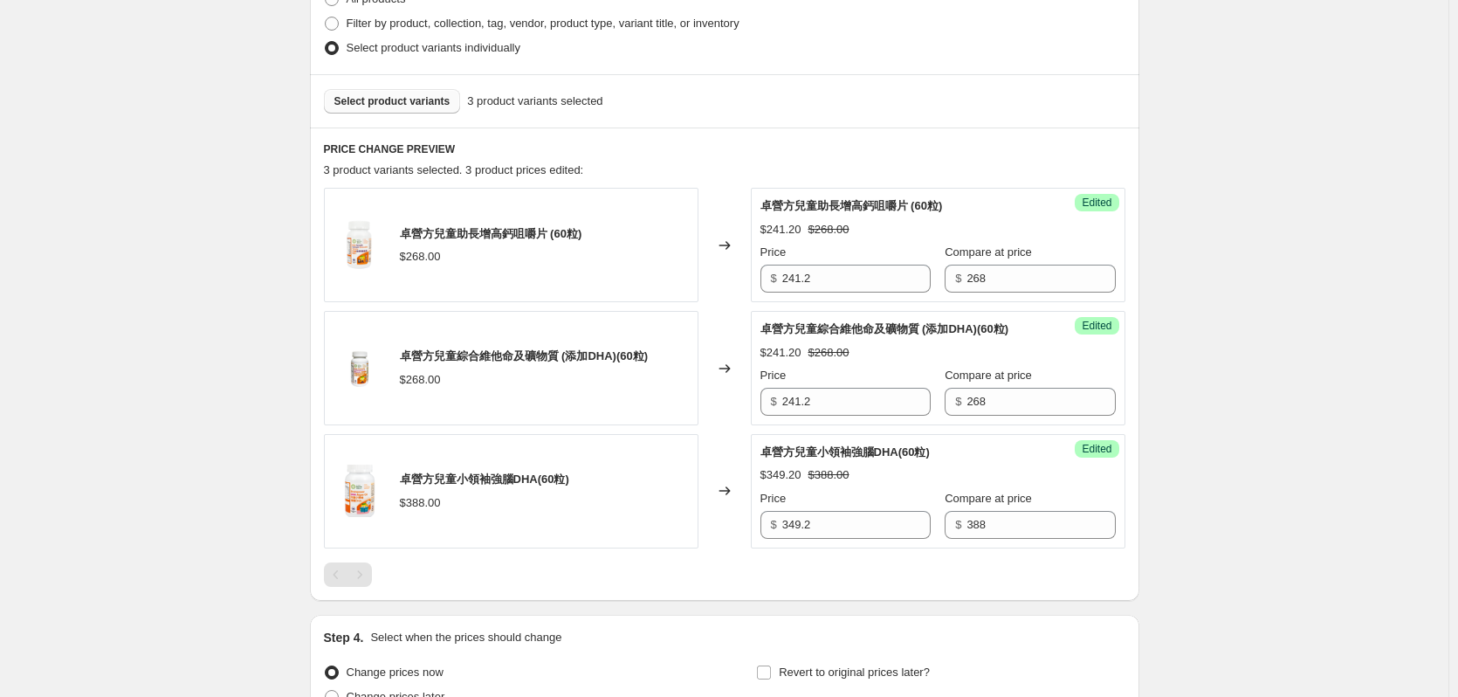
click at [400, 109] on button "Select product variants" at bounding box center [392, 101] width 137 height 24
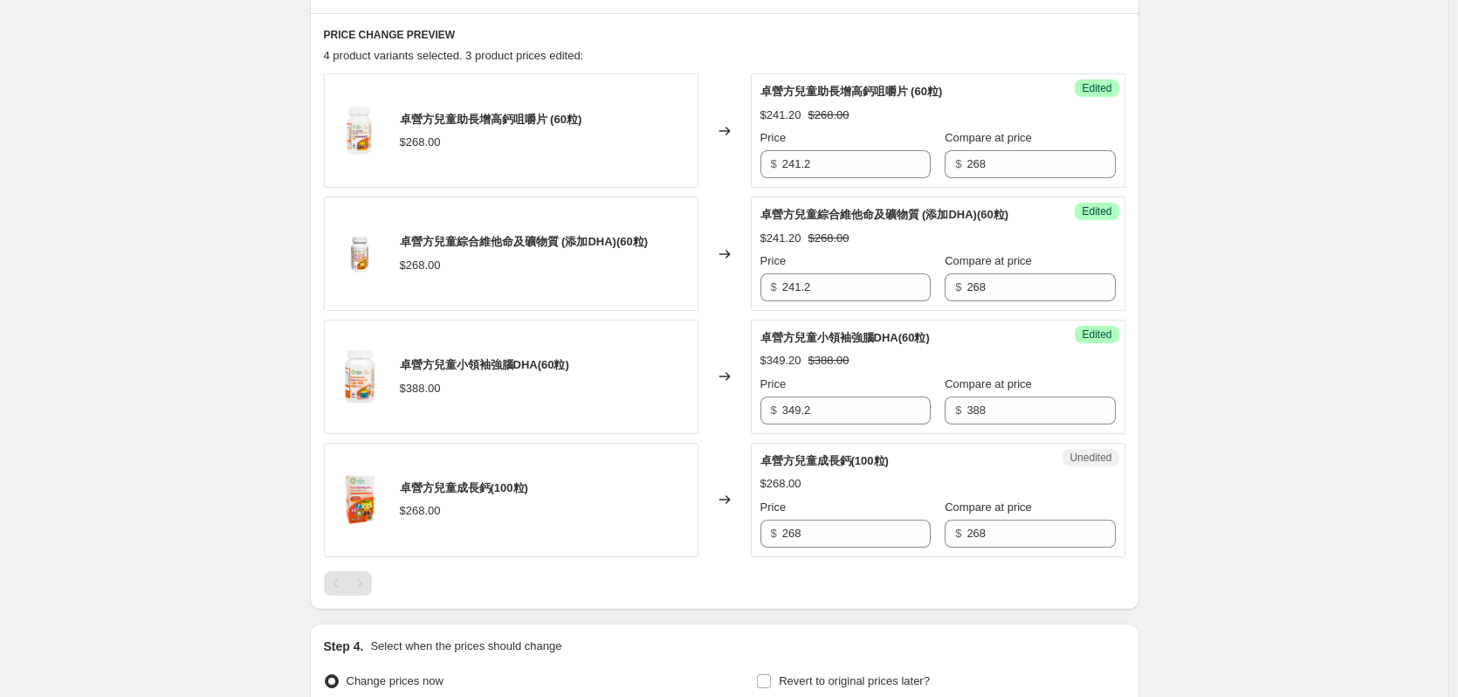
scroll to position [628, 0]
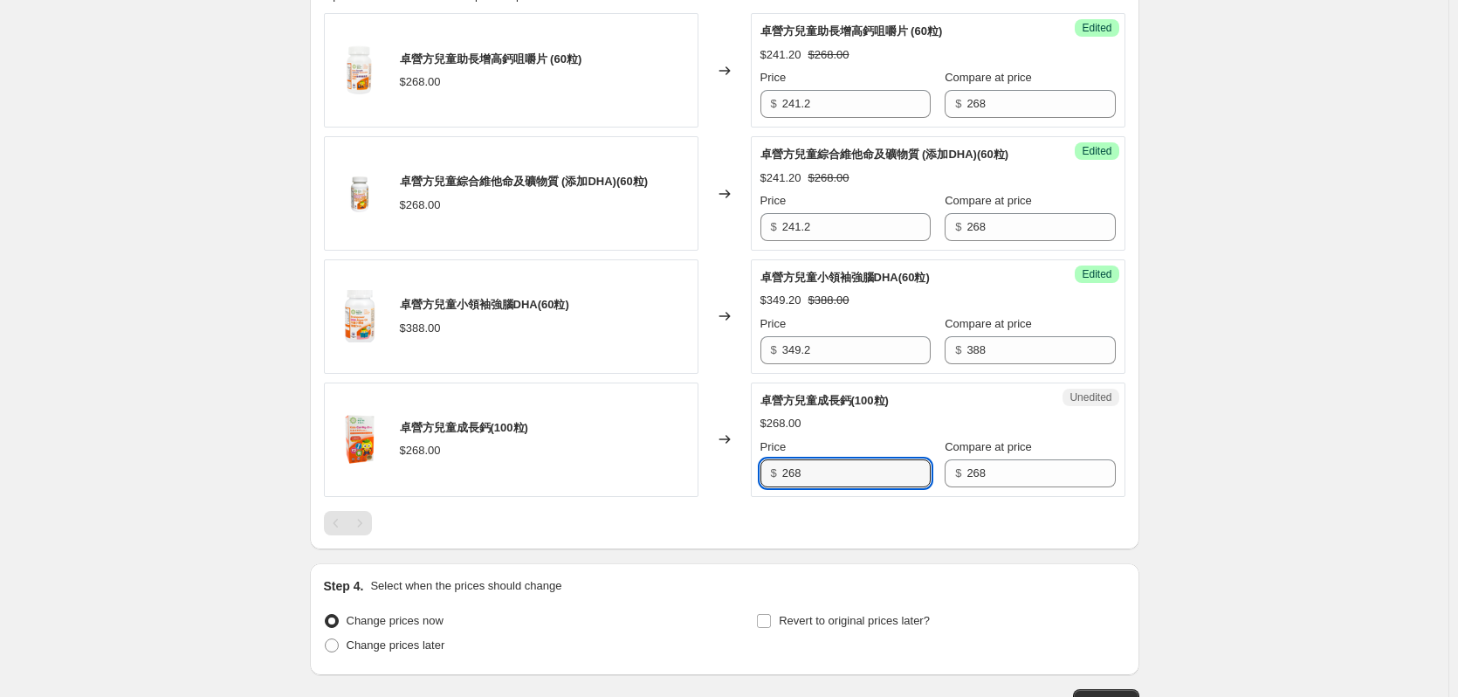
drag, startPoint x: 857, startPoint y: 479, endPoint x: 728, endPoint y: 478, distance: 129.2
click at [729, 476] on div "卓營方兒童成長鈣(100粒) $268.00 Changed to Unedited 卓營方兒童成長鈣(100粒) $268.00 Price $ 268 C…" at bounding box center [724, 439] width 801 height 114
type input "241.2"
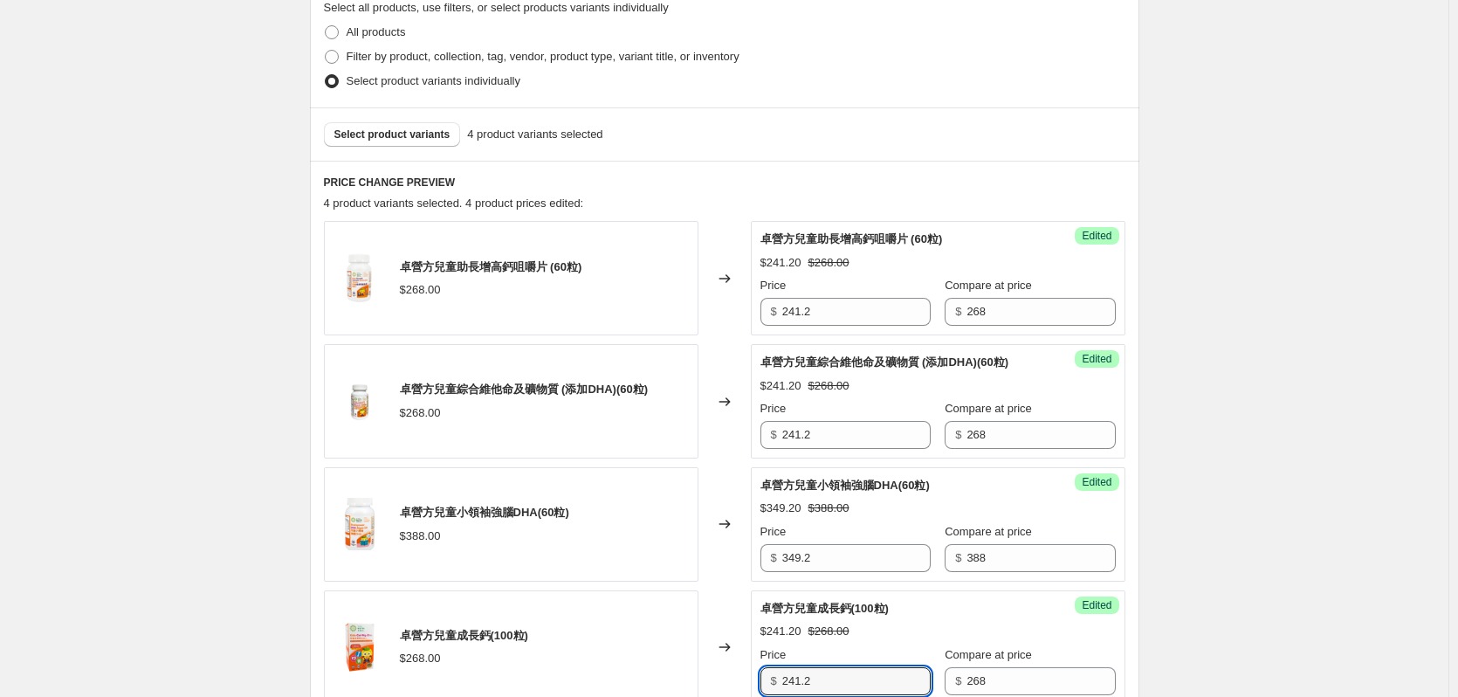
scroll to position [278, 0]
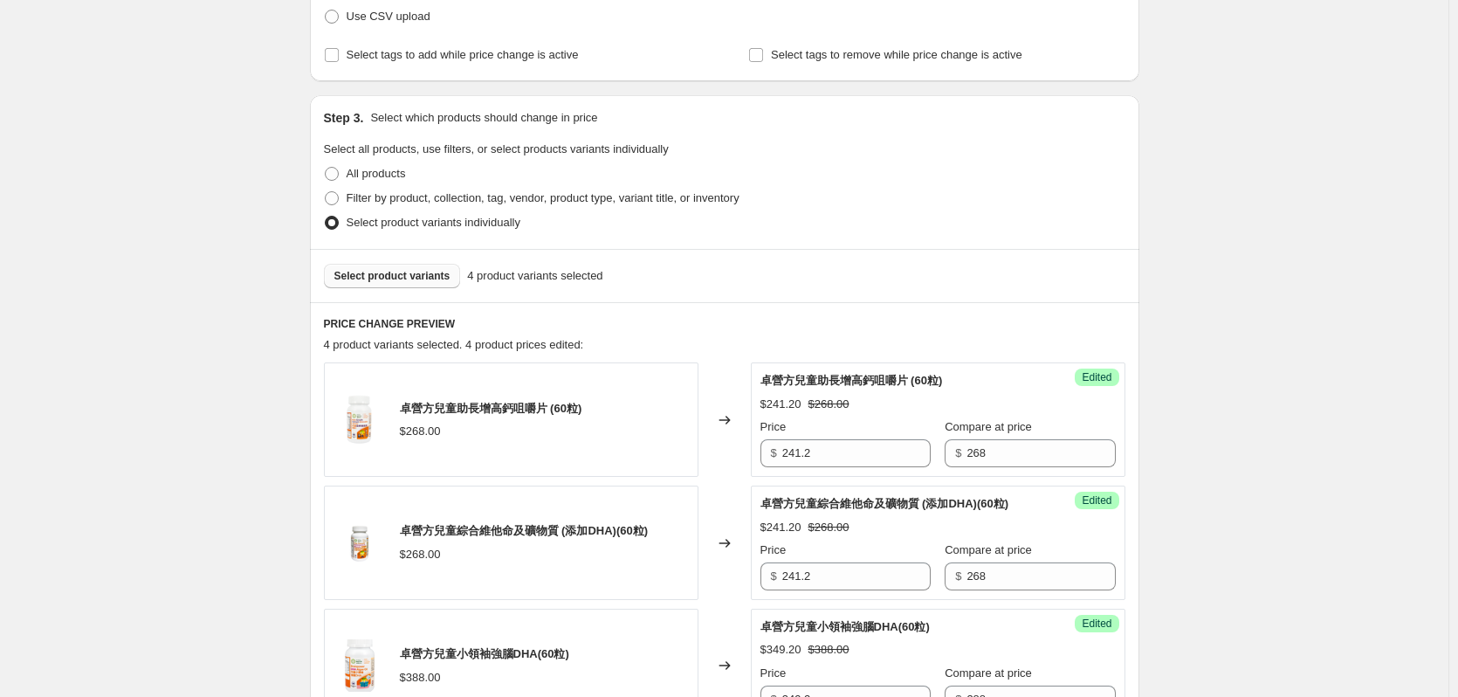
click at [388, 272] on span "Select product variants" at bounding box center [392, 276] width 116 height 14
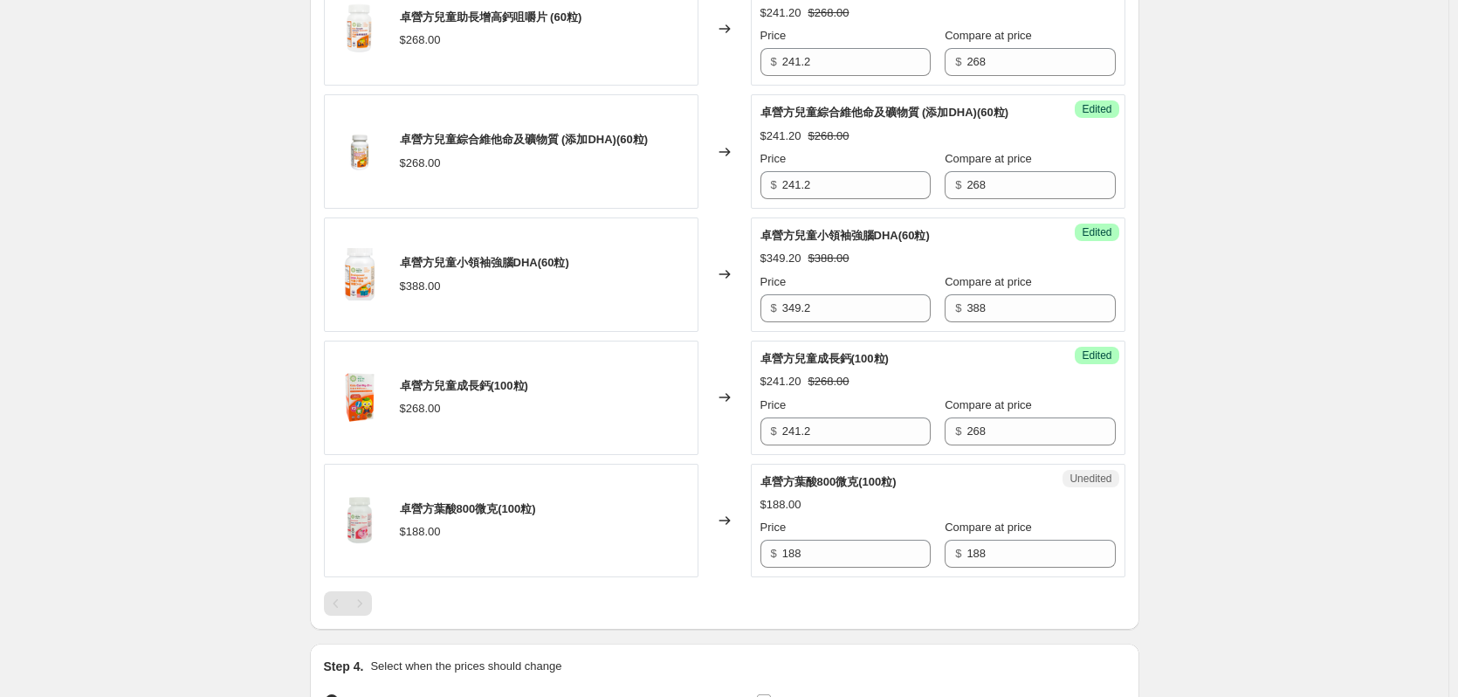
scroll to position [802, 0]
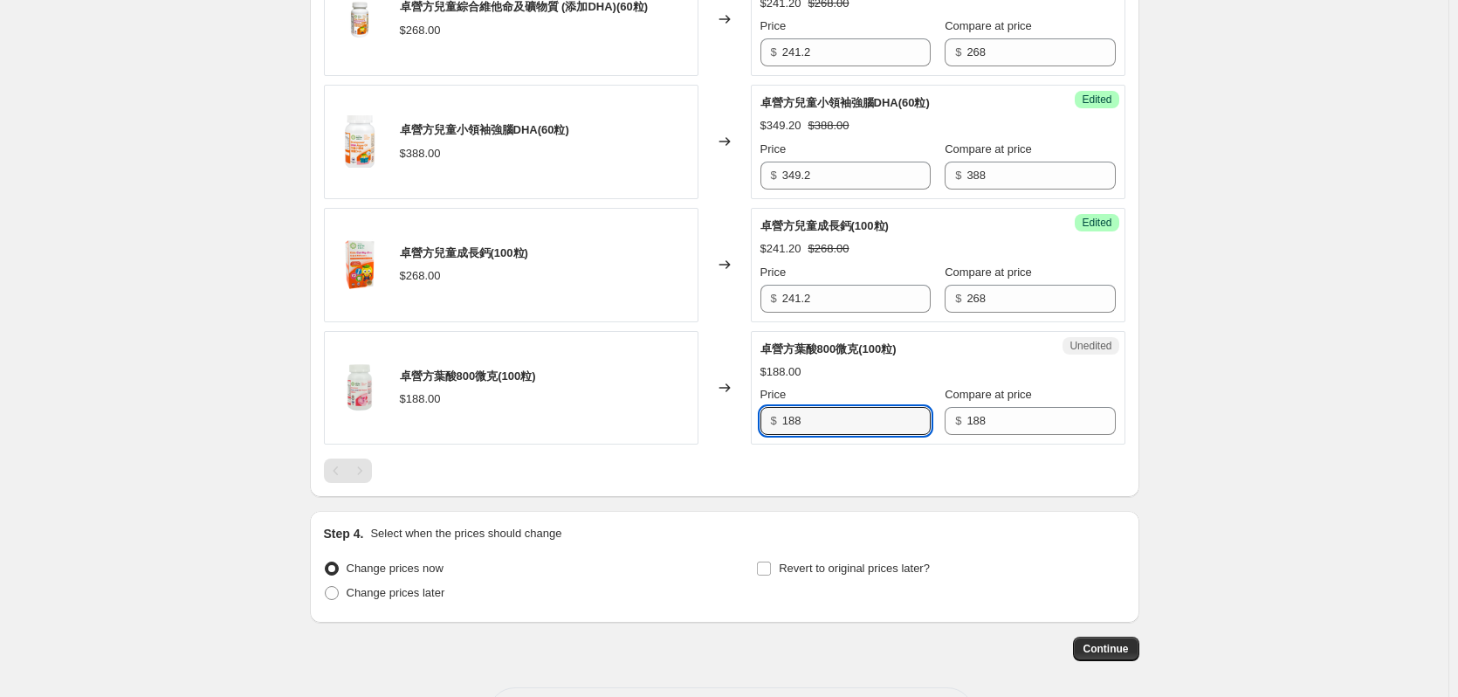
drag, startPoint x: 808, startPoint y: 415, endPoint x: 715, endPoint y: 437, distance: 96.1
click at [736, 421] on div "卓營方葉酸800微克(100粒) $188.00 Changed to Unedited 卓營方葉酸800微克(100粒) $188.00 Price $ 1…" at bounding box center [724, 388] width 801 height 114
type input "169.2"
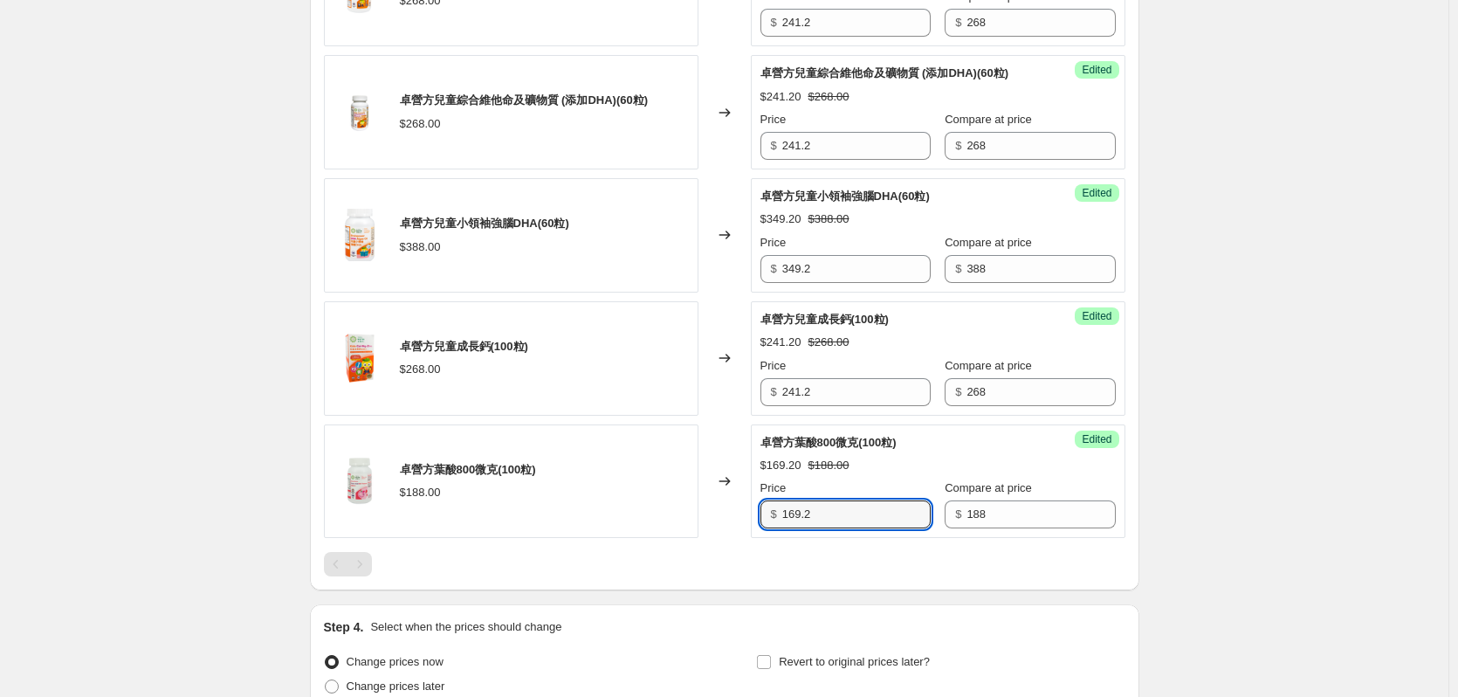
scroll to position [453, 0]
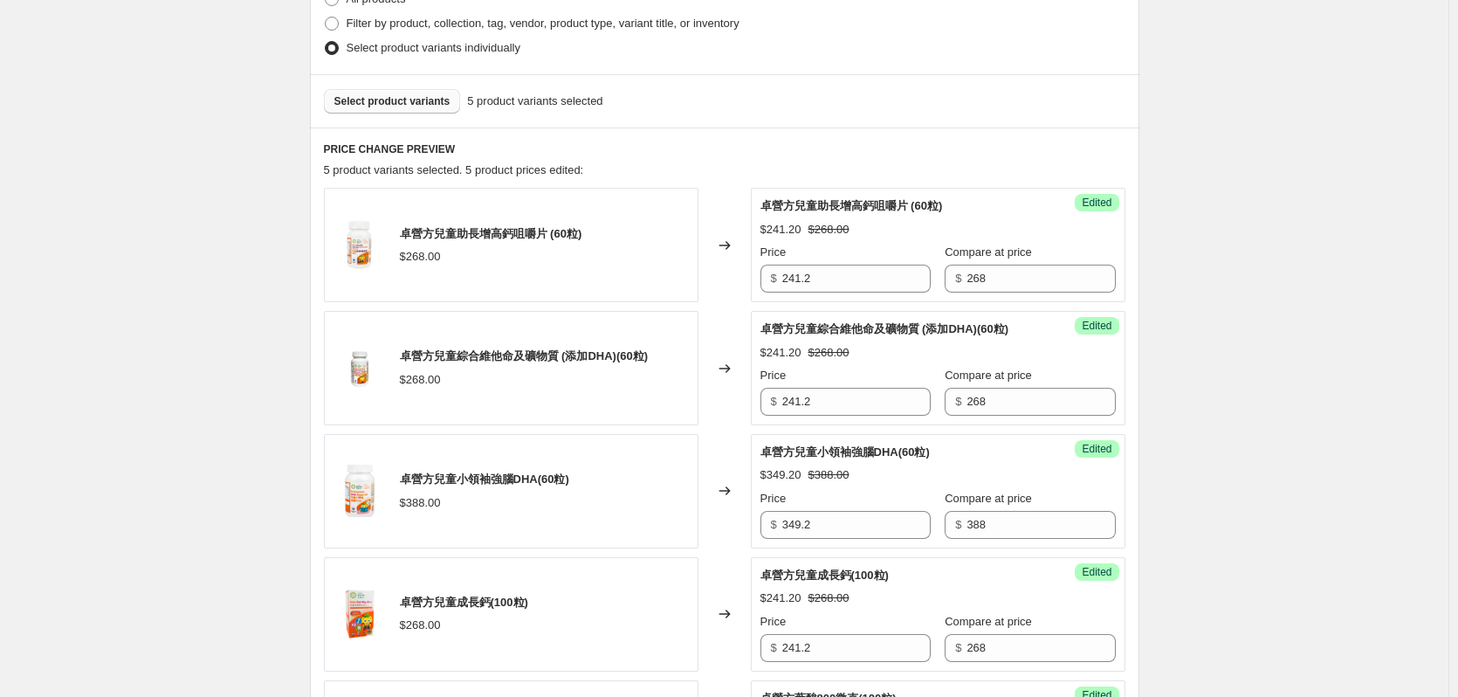
click at [406, 100] on span "Select product variants" at bounding box center [392, 101] width 116 height 14
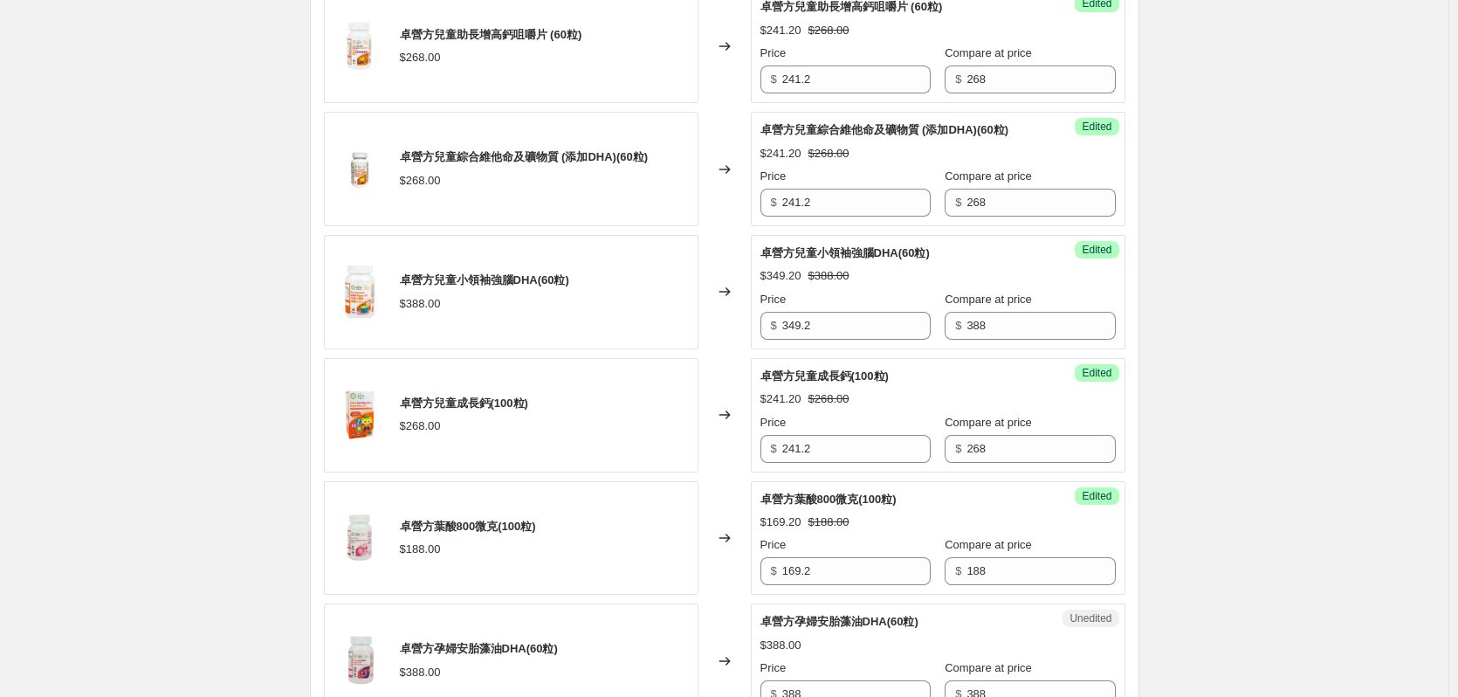
scroll to position [802, 0]
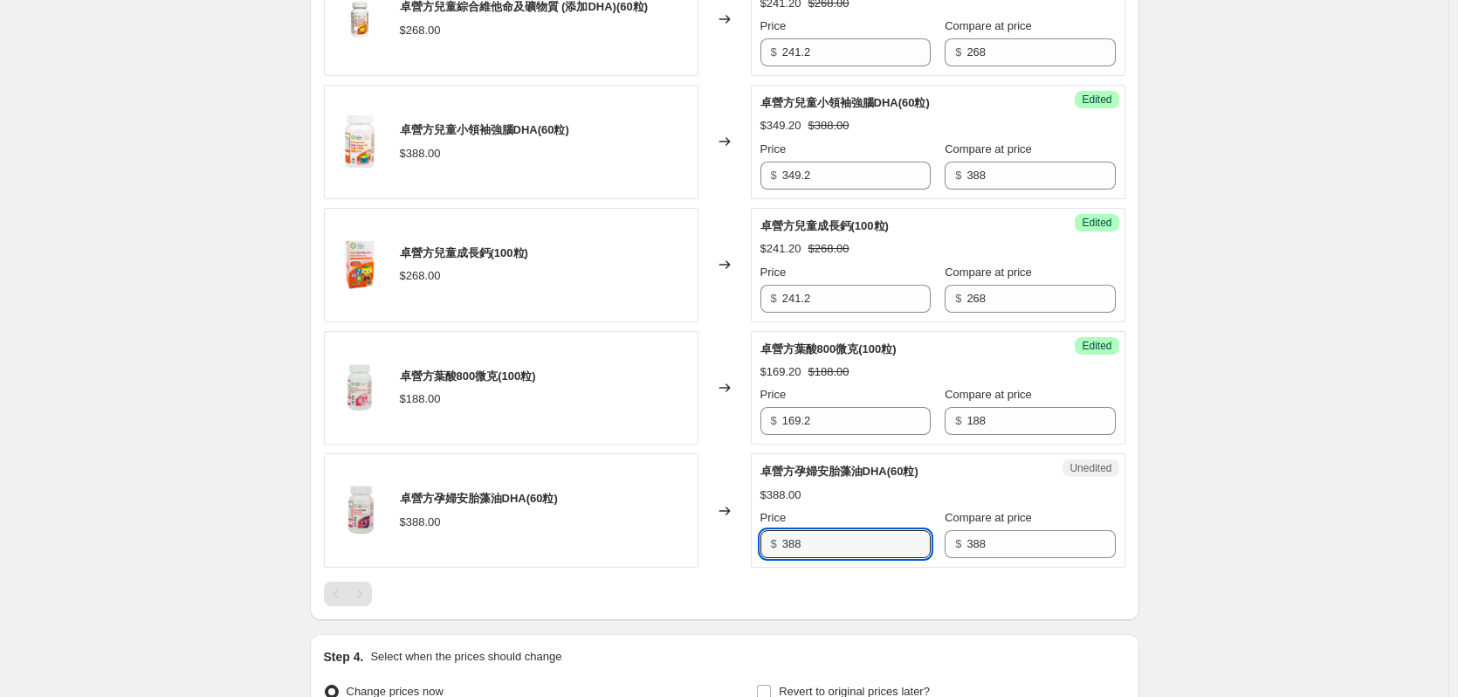
drag, startPoint x: 821, startPoint y: 535, endPoint x: 772, endPoint y: 551, distance: 51.4
click at [773, 551] on div "$ 388" at bounding box center [845, 544] width 170 height 28
type input "349.2"
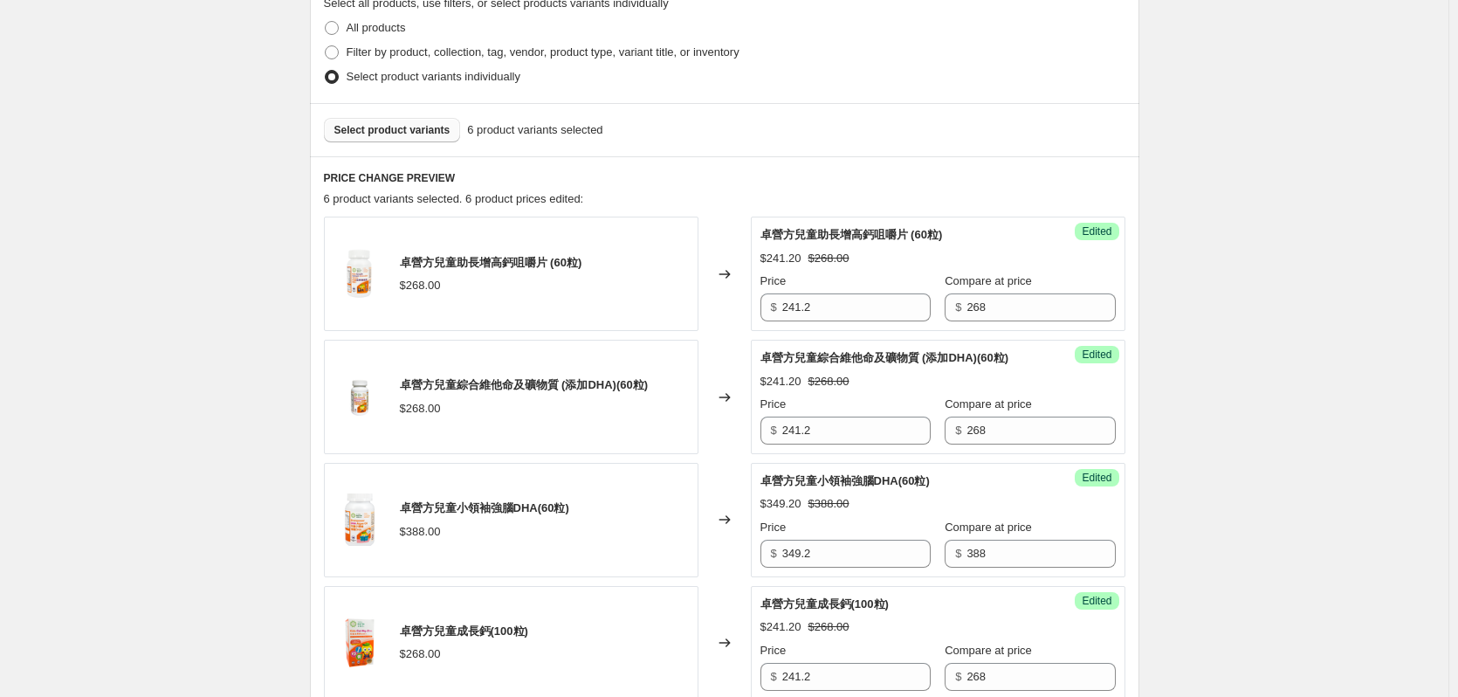
scroll to position [278, 0]
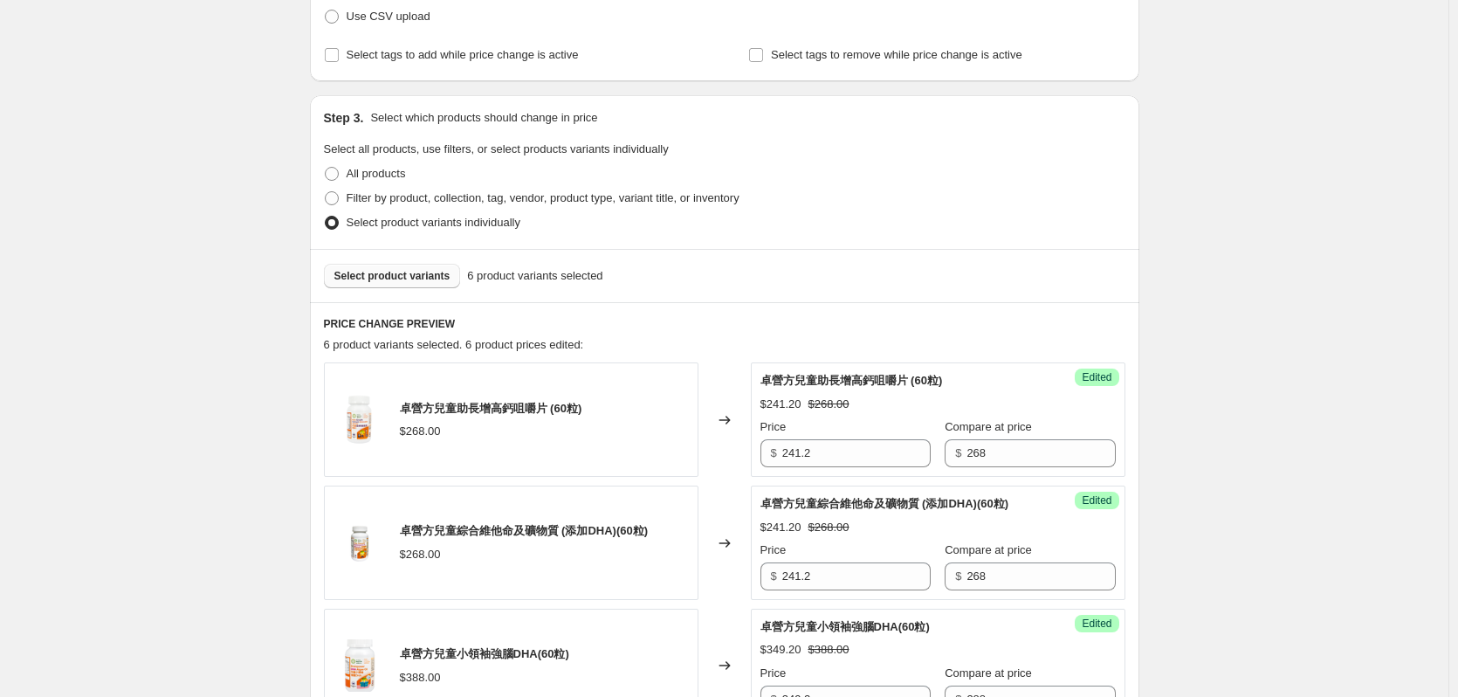
click at [415, 280] on span "Select product variants" at bounding box center [392, 276] width 116 height 14
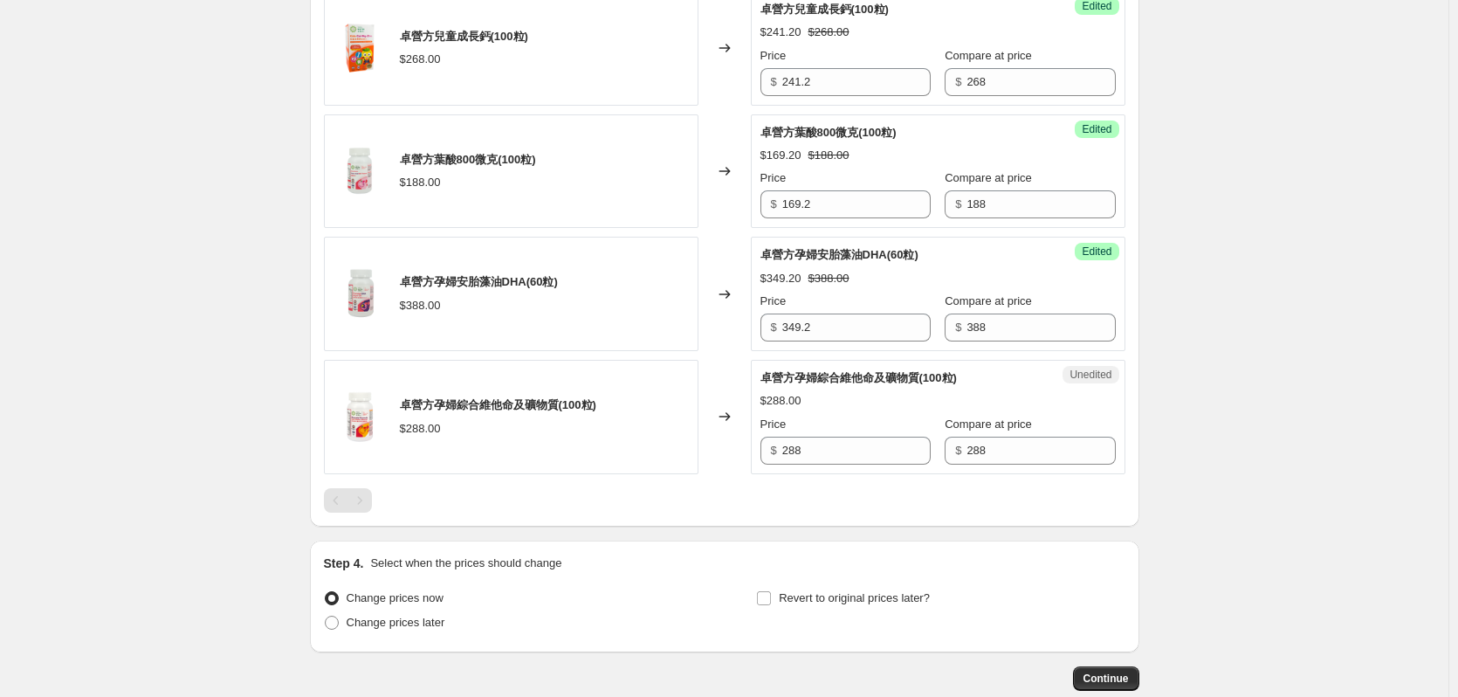
scroll to position [1119, 0]
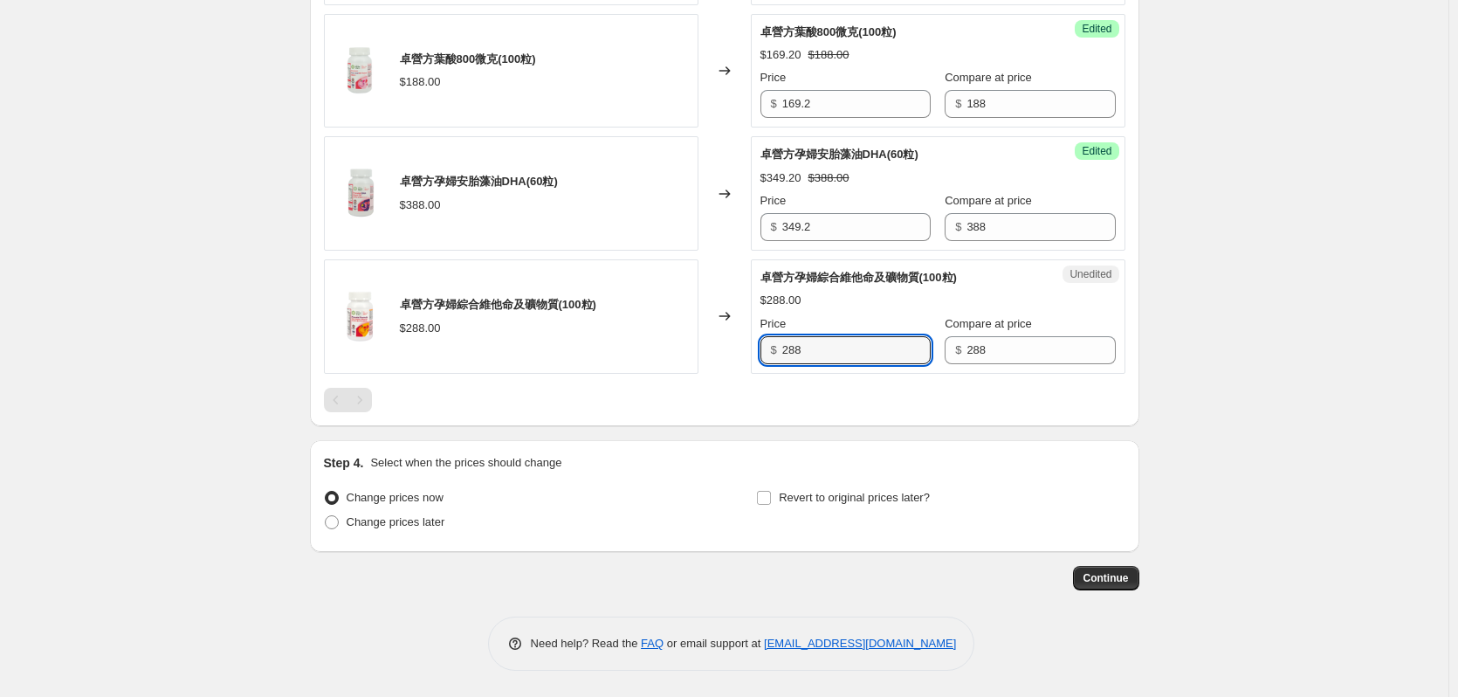
drag, startPoint x: 845, startPoint y: 345, endPoint x: 719, endPoint y: 385, distance: 132.0
type input "259.2"
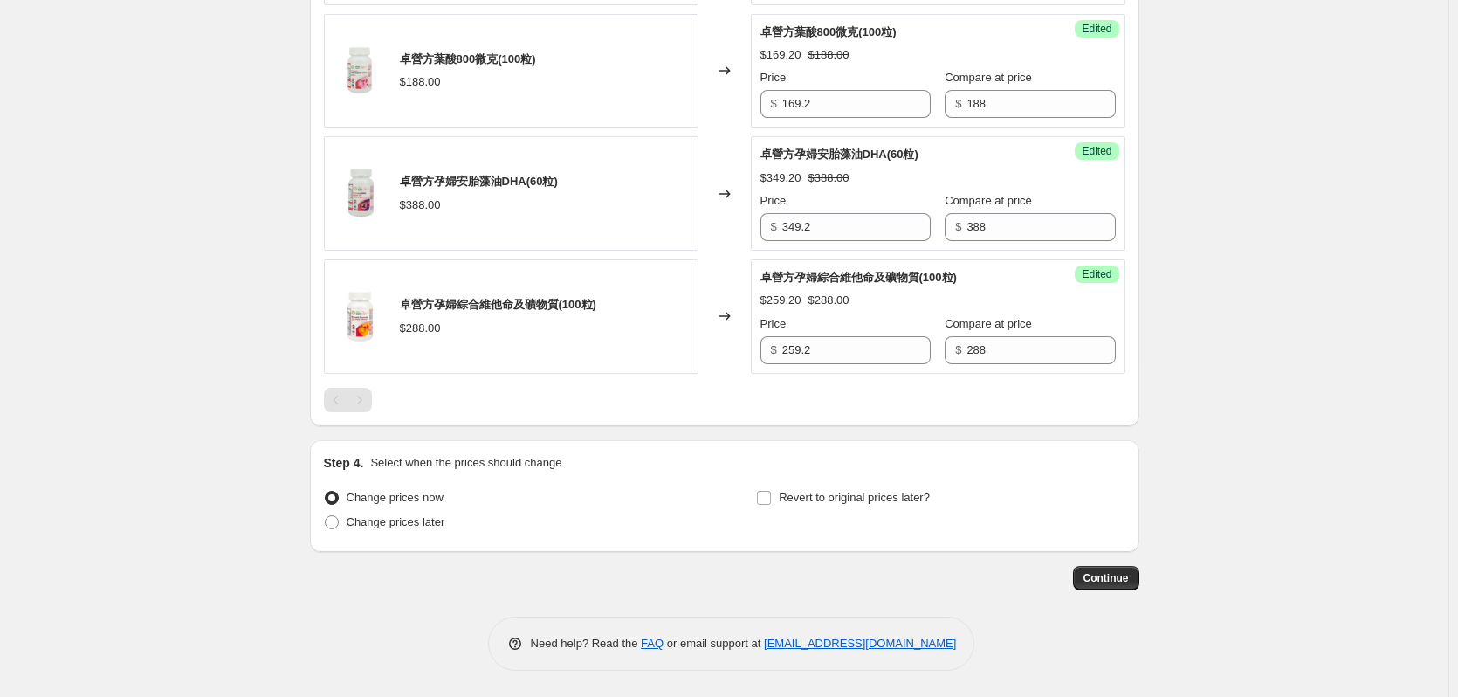
click at [427, 520] on span "Change prices later" at bounding box center [396, 521] width 99 height 13
click at [326, 516] on input "Change prices later" at bounding box center [325, 515] width 1 height 1
radio input "true"
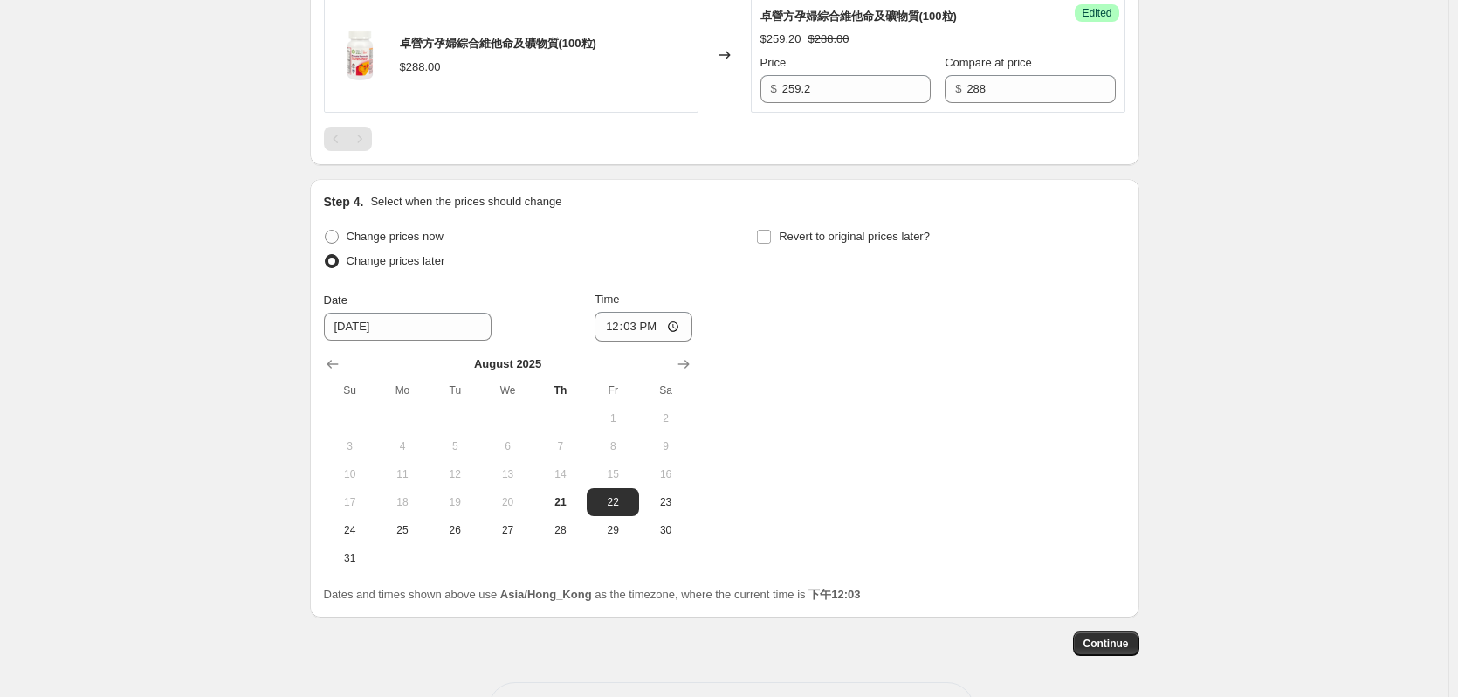
scroll to position [1446, 0]
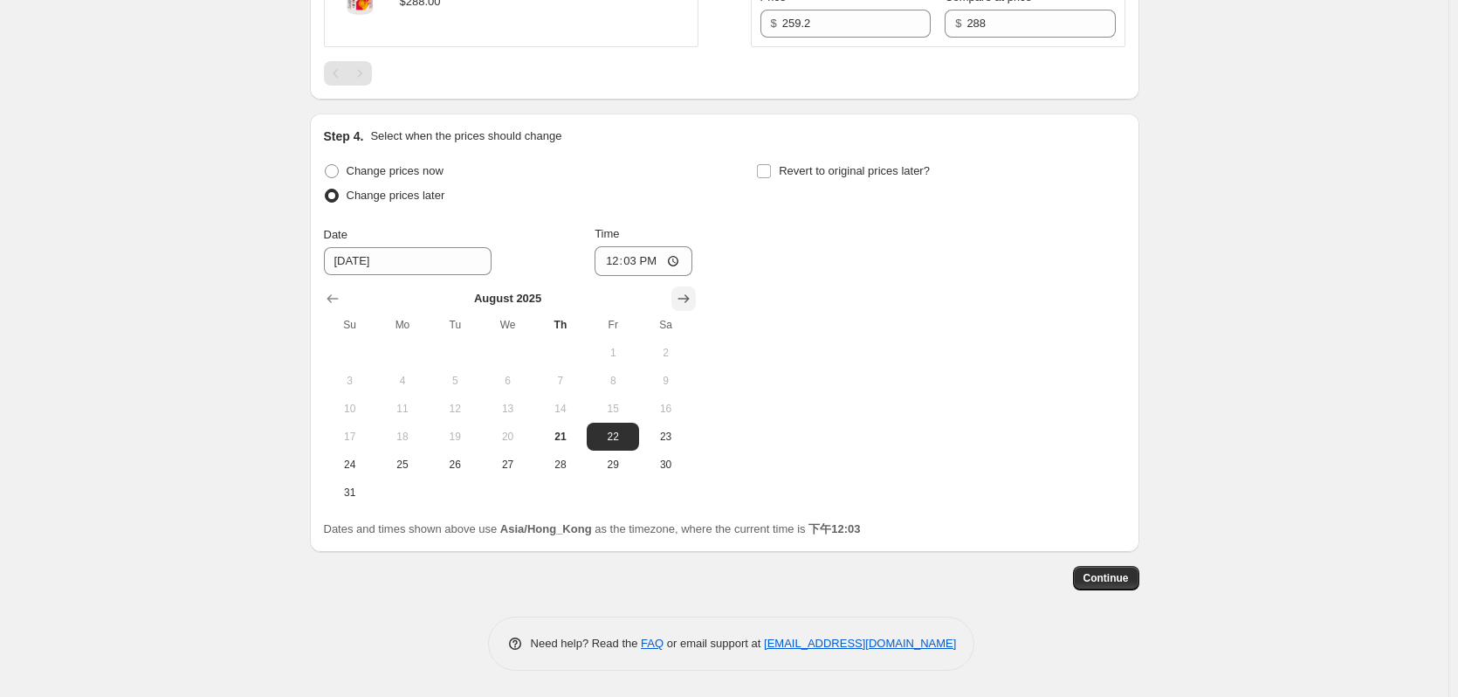
click at [684, 295] on icon "Show next month, September 2025" at bounding box center [683, 298] width 17 height 17
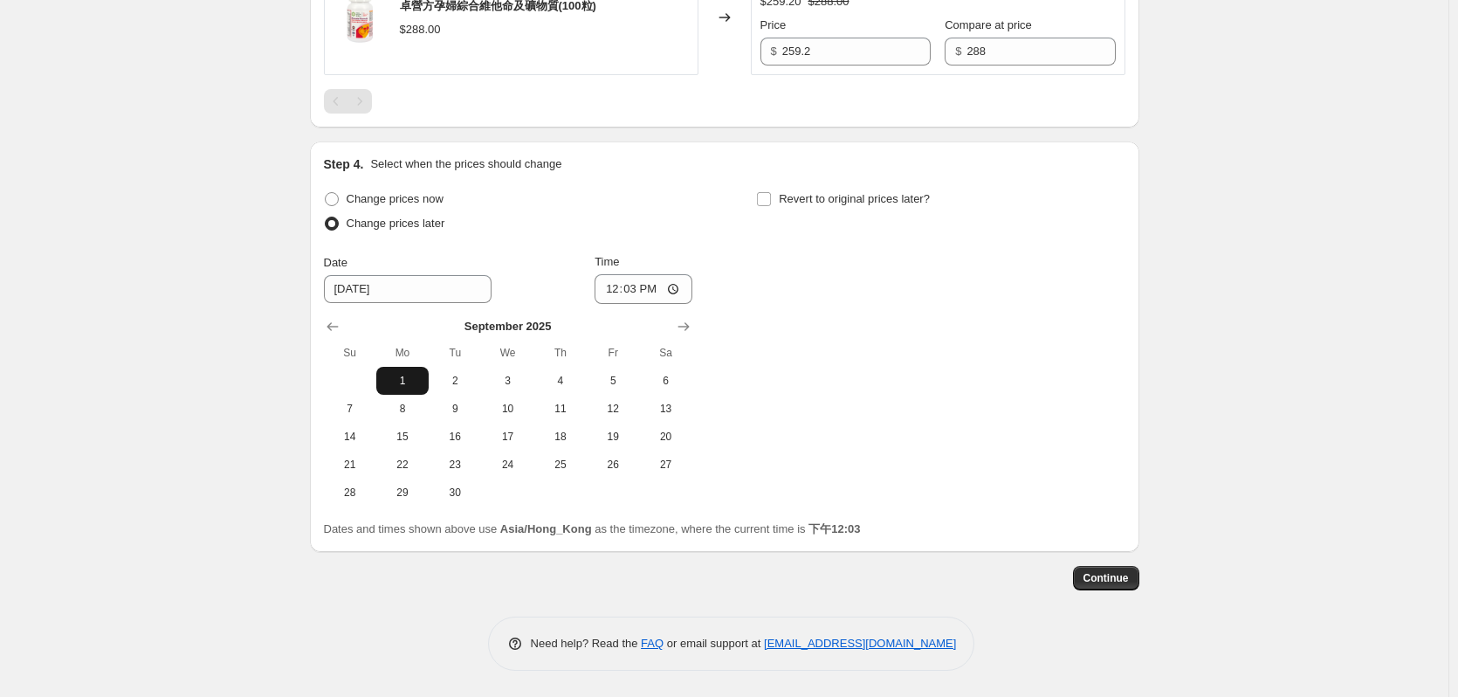
click at [422, 378] on span "1" at bounding box center [402, 381] width 38 height 14
type input "9/1/2025"
click at [626, 290] on input "12:03" at bounding box center [644, 289] width 98 height 30
type input "00:00"
click at [841, 265] on div "Change prices now Change prices later Date 9/1/2025 Time 00:00 September 2025 S…" at bounding box center [724, 347] width 801 height 320
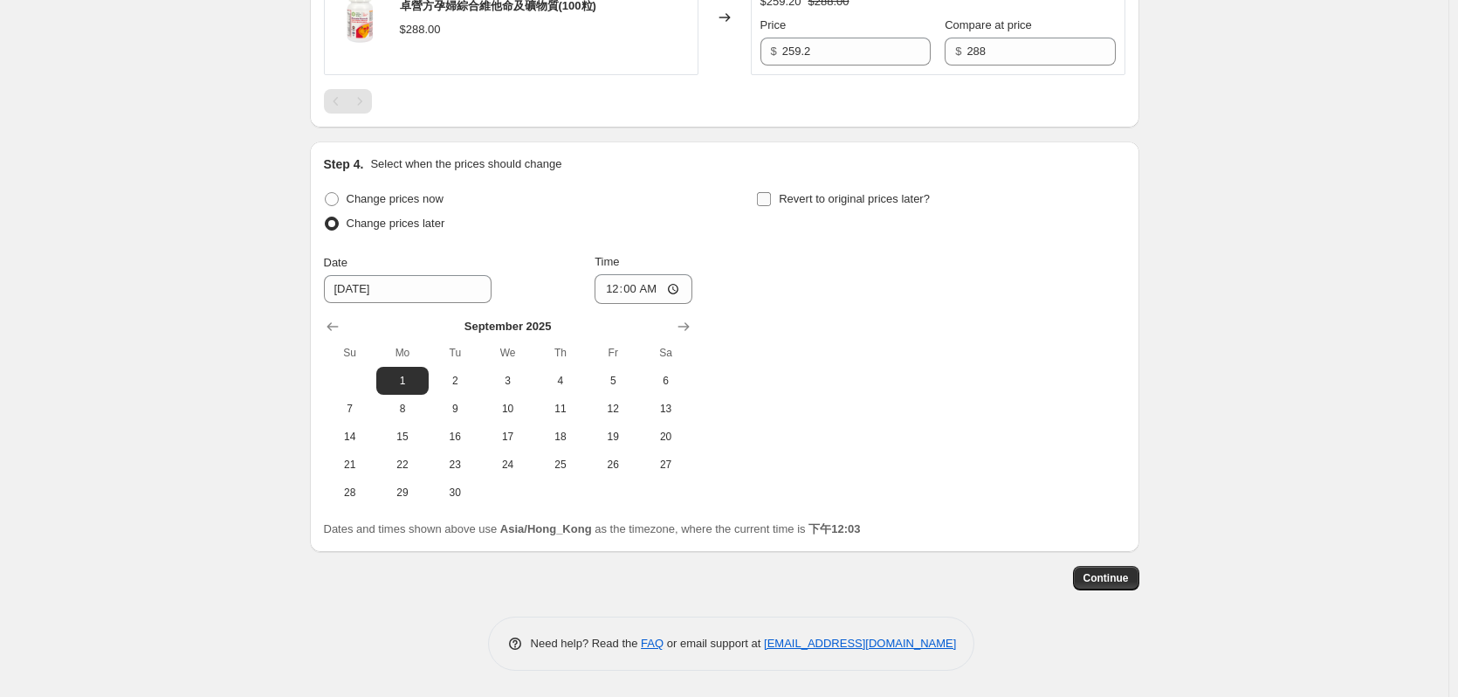
click at [796, 196] on span "Revert to original prices later?" at bounding box center [854, 198] width 151 height 13
click at [771, 196] on input "Revert to original prices later?" at bounding box center [764, 199] width 14 height 14
checkbox input "true"
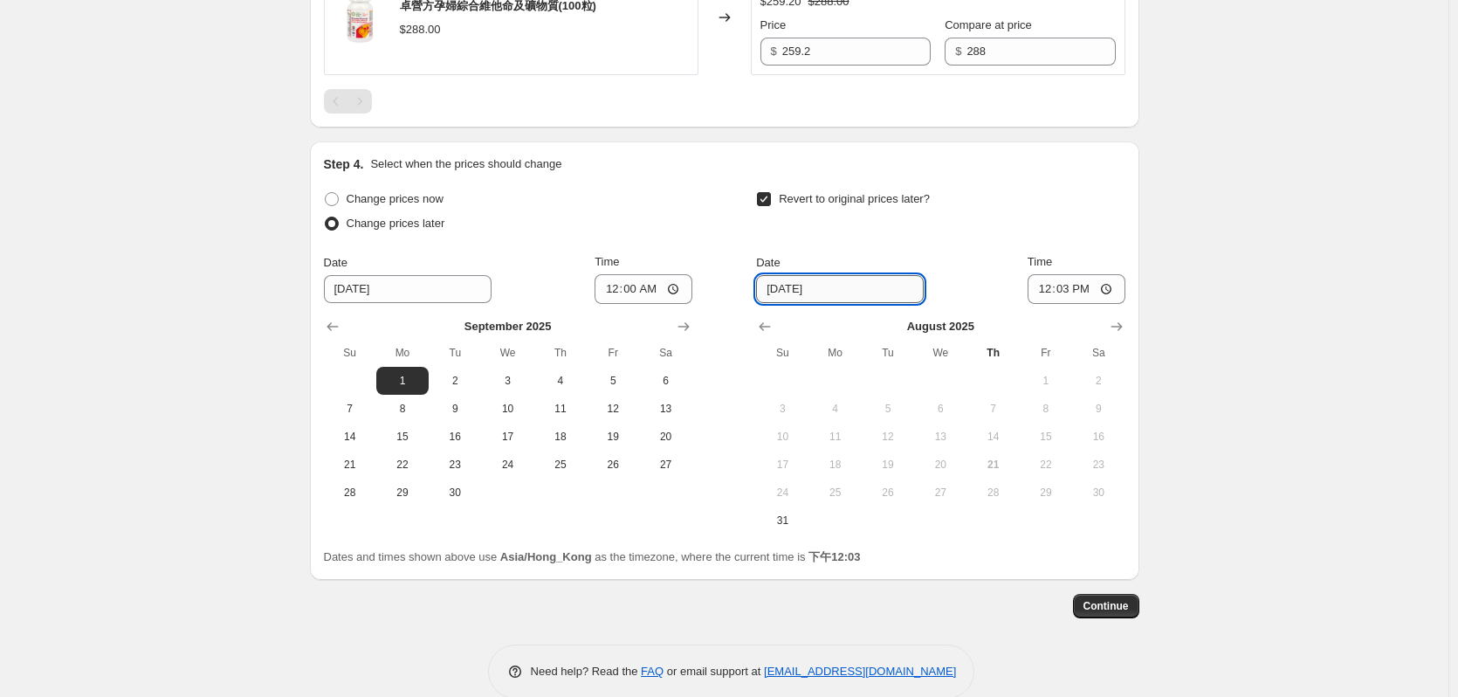
click at [820, 289] on input "8/28/2025" at bounding box center [840, 289] width 168 height 28
click at [1125, 325] on icon "Show next month, September 2025" at bounding box center [1116, 326] width 17 height 17
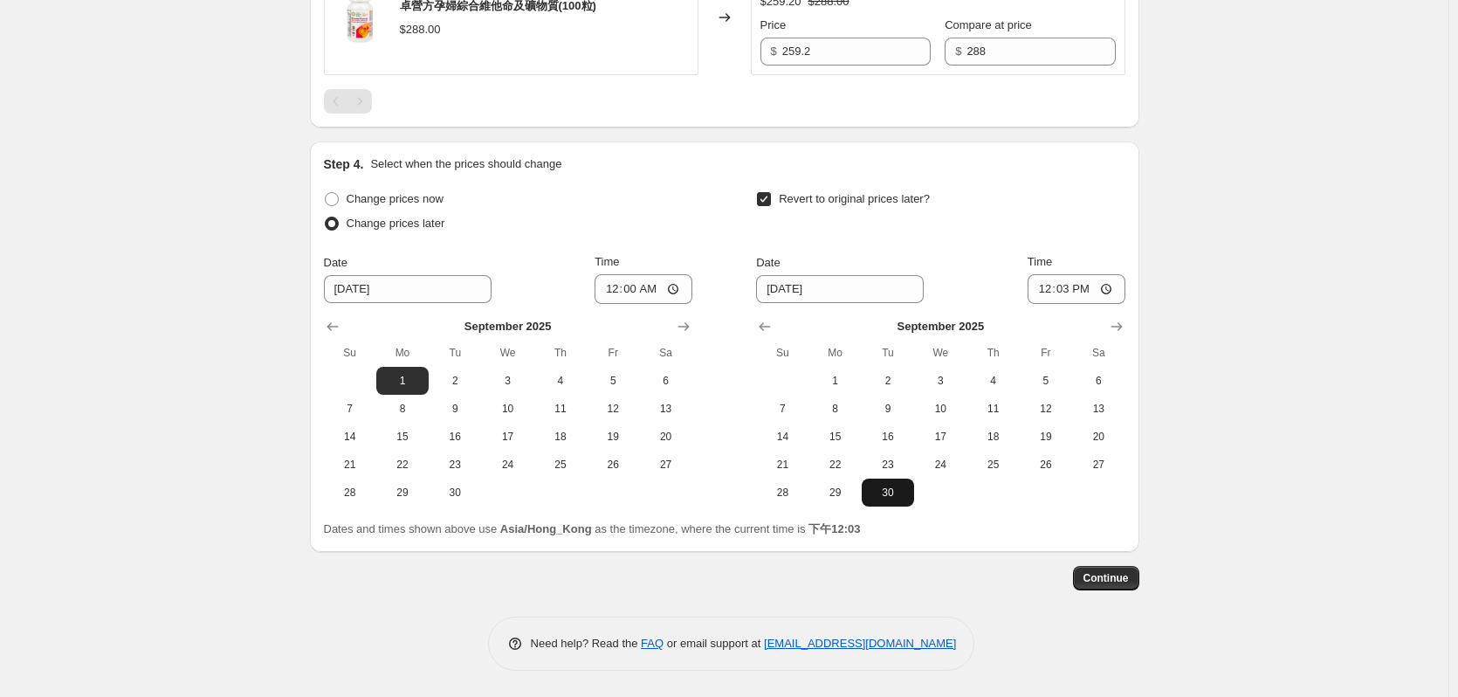
click at [892, 487] on span "30" at bounding box center [888, 492] width 38 height 14
type input "9/30/2025"
click at [1070, 290] on input "12:03" at bounding box center [1077, 289] width 98 height 30
type input "23:59"
click at [1101, 575] on span "Continue" at bounding box center [1105, 578] width 45 height 14
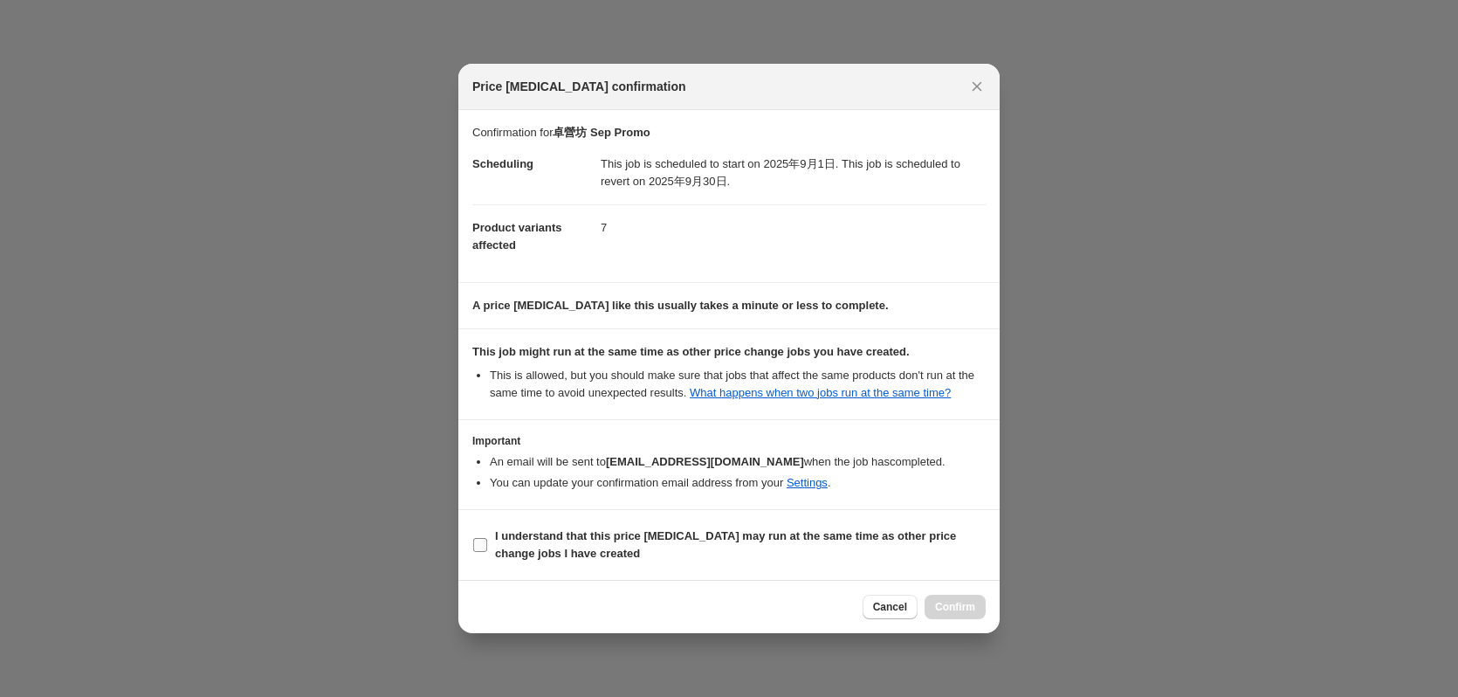
click at [522, 555] on b "I understand that this price change job may run at the same time as other price…" at bounding box center [725, 544] width 461 height 31
click at [487, 552] on input "I understand that this price change job may run at the same time as other price…" at bounding box center [480, 545] width 14 height 14
checkbox input "true"
click at [969, 605] on span "Confirm" at bounding box center [955, 607] width 40 height 14
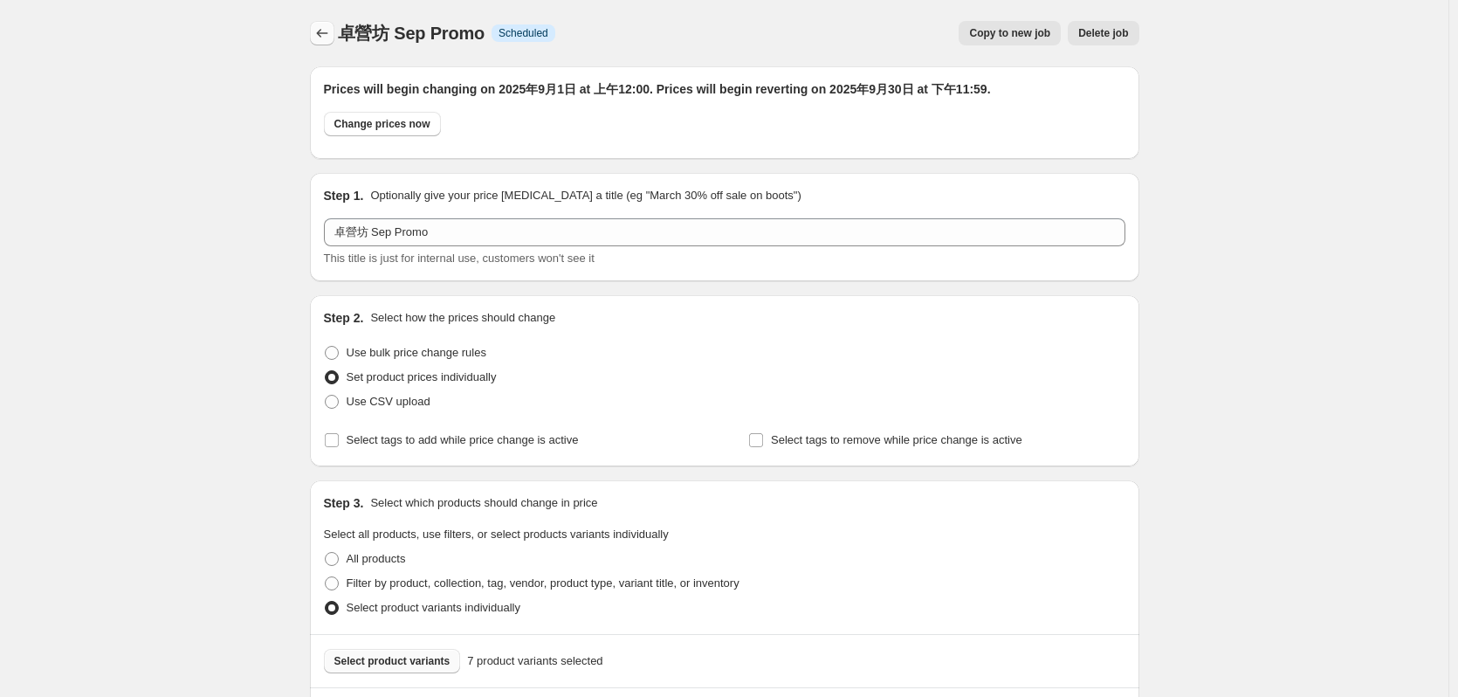
click at [321, 29] on icon "Price change jobs" at bounding box center [321, 32] width 17 height 17
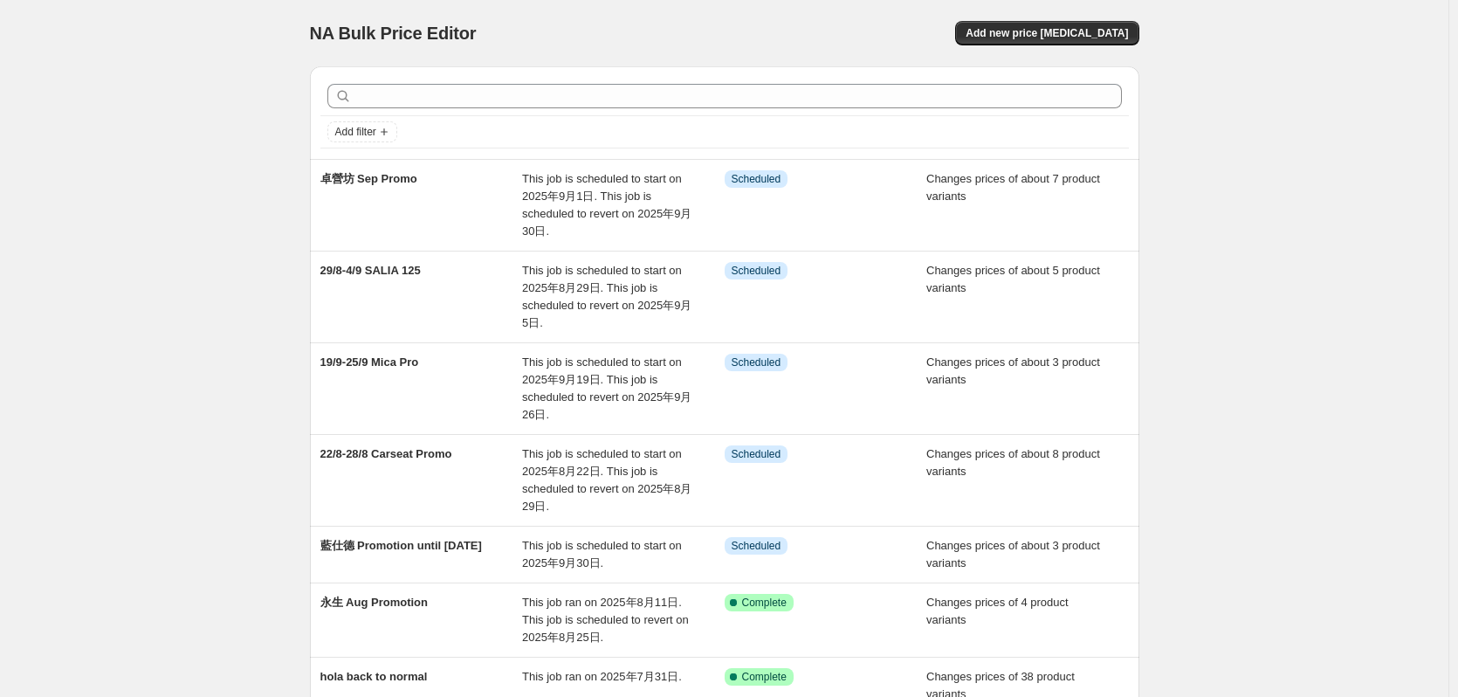
click at [122, 188] on div "NA Bulk Price Editor. This page is ready NA Bulk Price Editor Add new price cha…" at bounding box center [724, 554] width 1448 height 1109
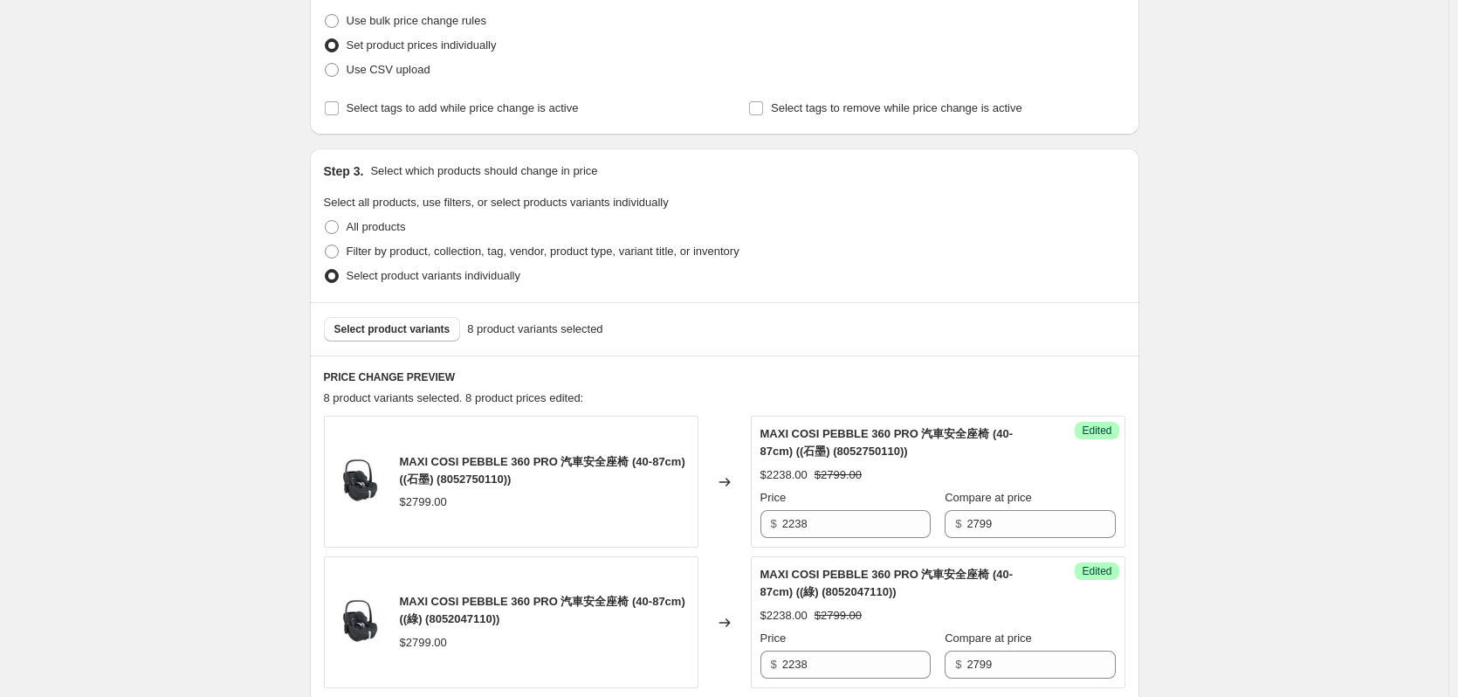
scroll to position [349, 0]
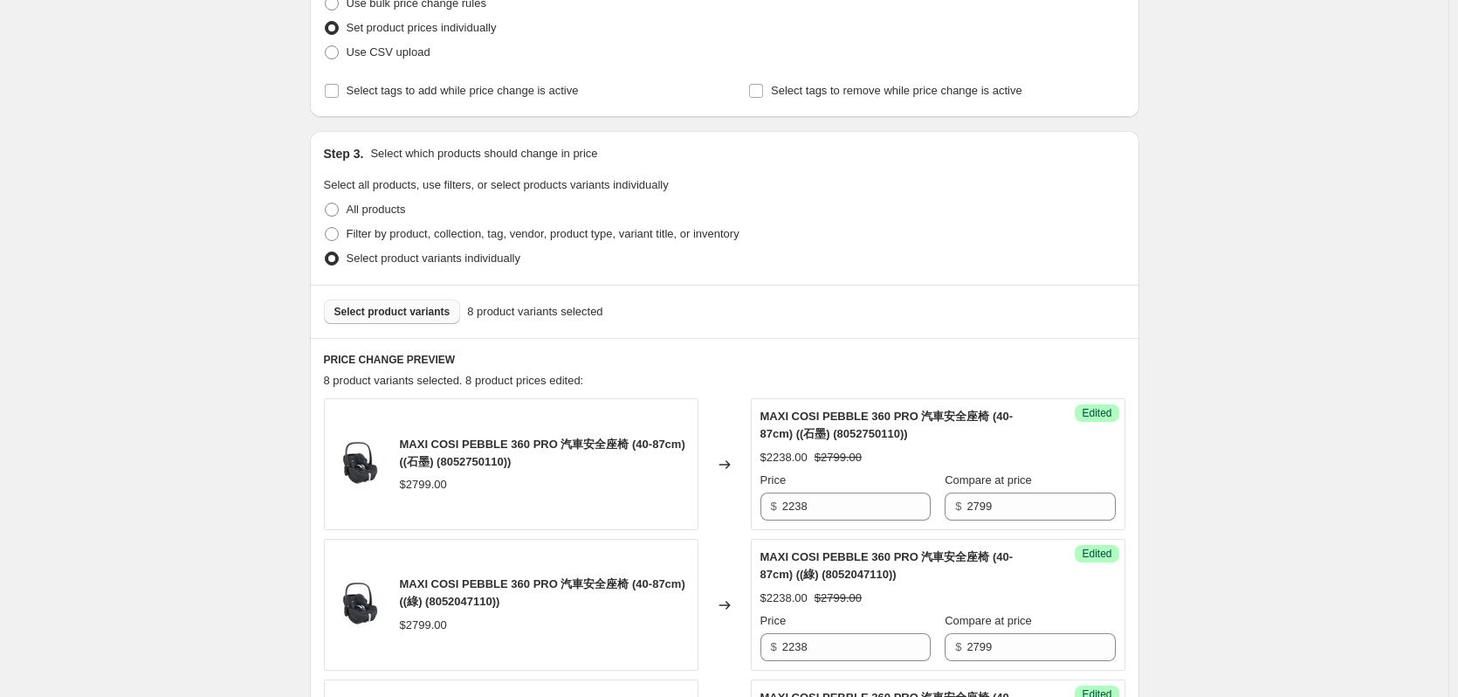
click at [382, 309] on span "Select product variants" at bounding box center [392, 312] width 116 height 14
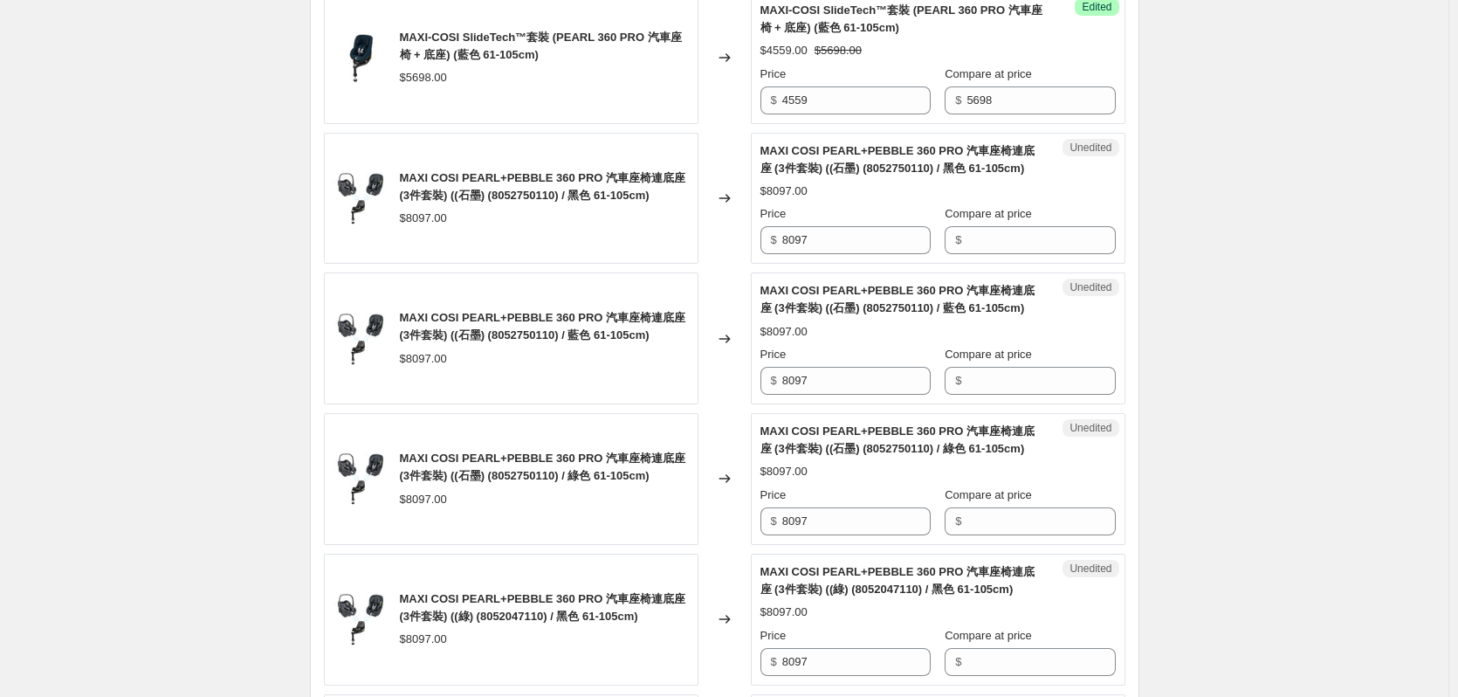
scroll to position [1135, 0]
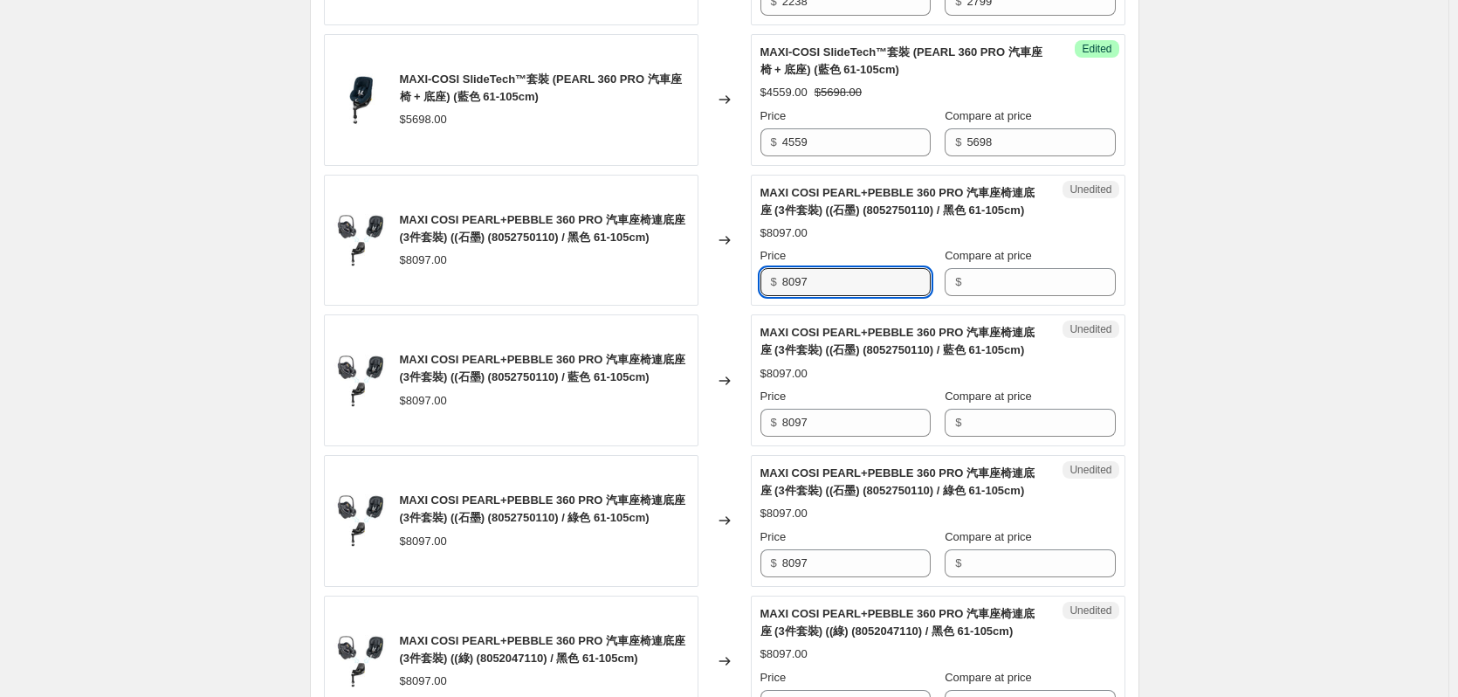
drag, startPoint x: 856, startPoint y: 277, endPoint x: 729, endPoint y: 285, distance: 127.7
click at [729, 285] on div "MAXI COSI PEARL+PEBBLE 360 PRO 汽車座椅連底座 (3件套裝) ((石墨) (8052750110) / 黑色 61-105cm)…" at bounding box center [724, 241] width 801 height 132
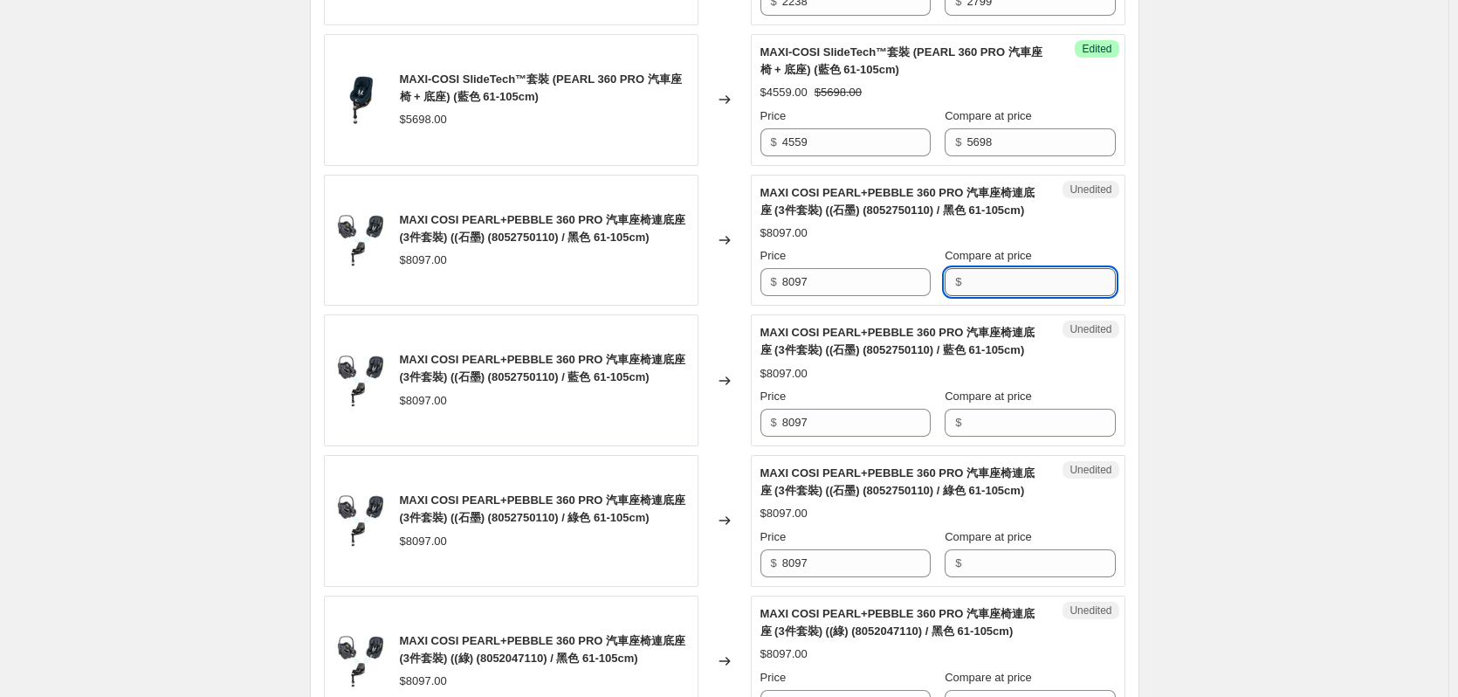
click at [1048, 276] on input "Compare at price" at bounding box center [1040, 282] width 148 height 28
paste input "8097"
type input "8097"
click at [1005, 426] on input "Compare at price" at bounding box center [1040, 423] width 148 height 28
paste input "8097"
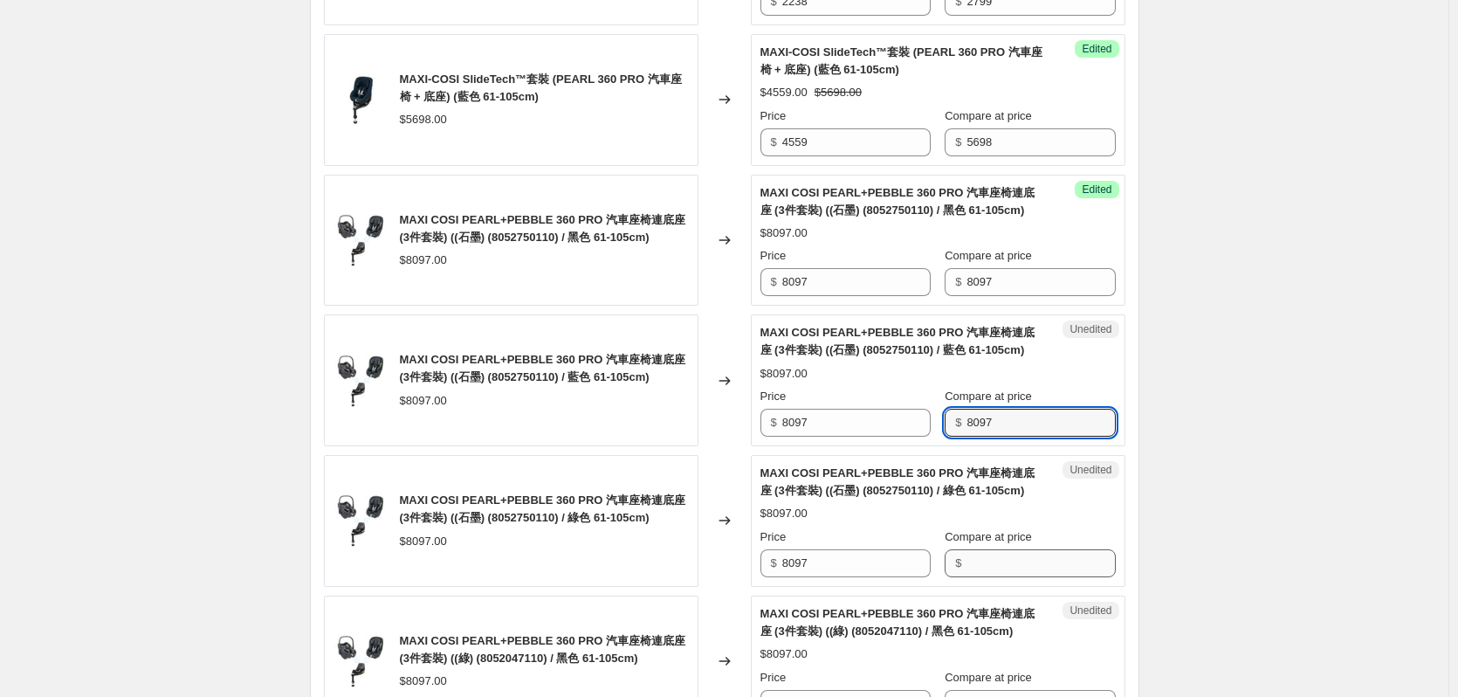
type input "8097"
click at [1021, 566] on input "Compare at price" at bounding box center [1040, 563] width 148 height 28
paste input "8097"
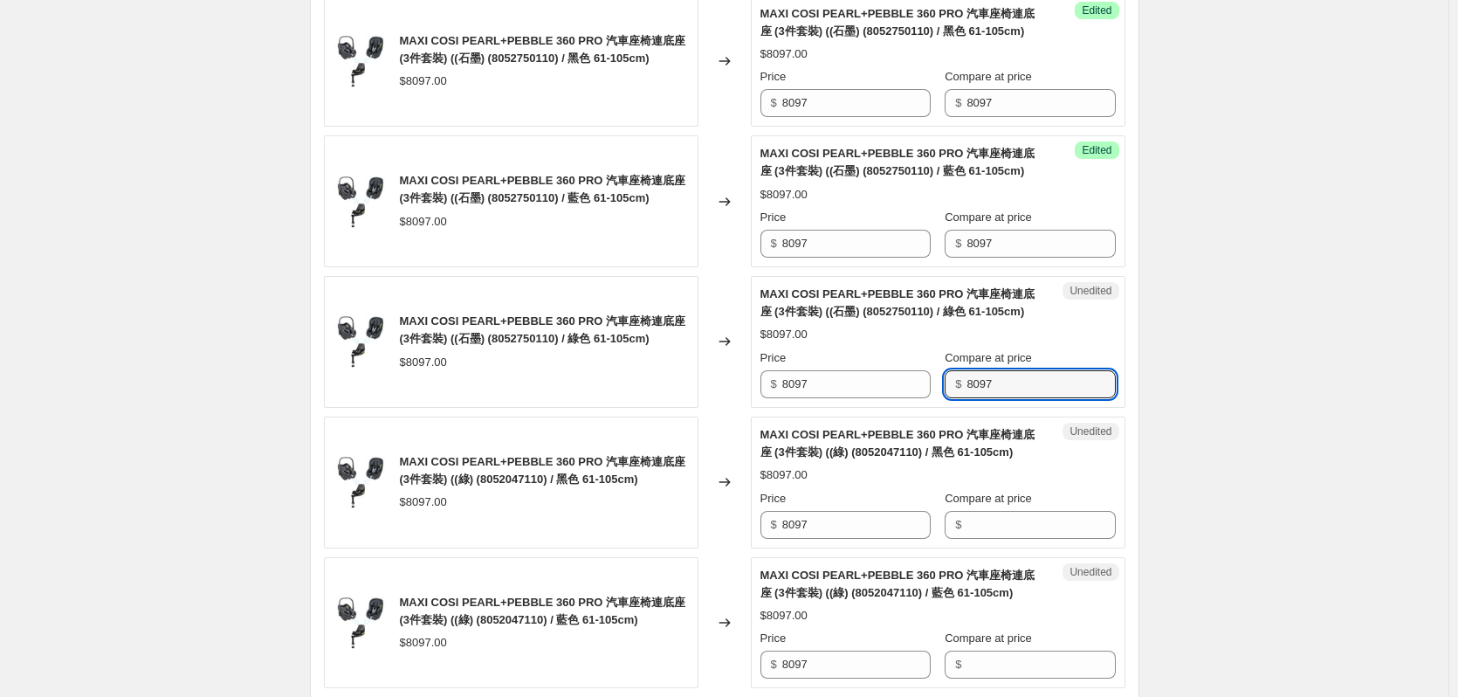
scroll to position [1397, 0]
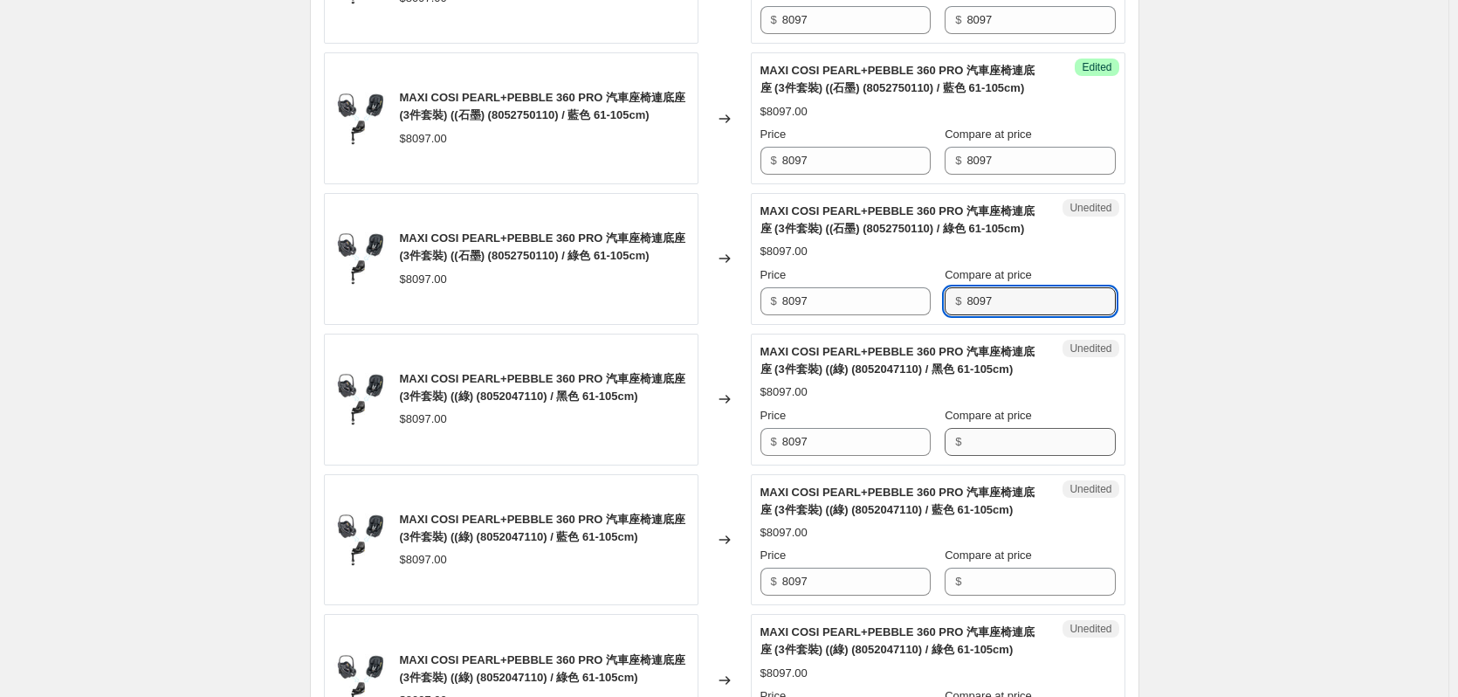
type input "8097"
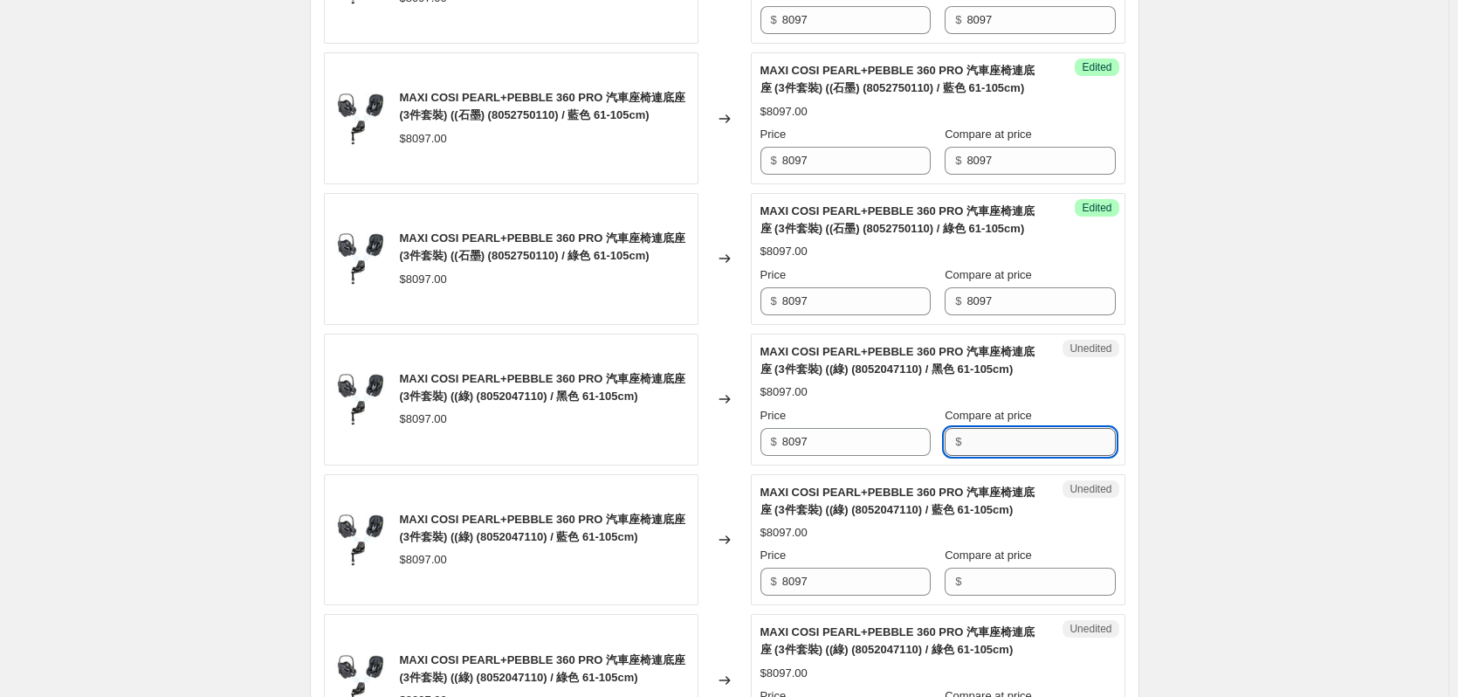
click at [1000, 447] on input "Compare at price" at bounding box center [1040, 442] width 148 height 28
paste input "8097"
type input "8097"
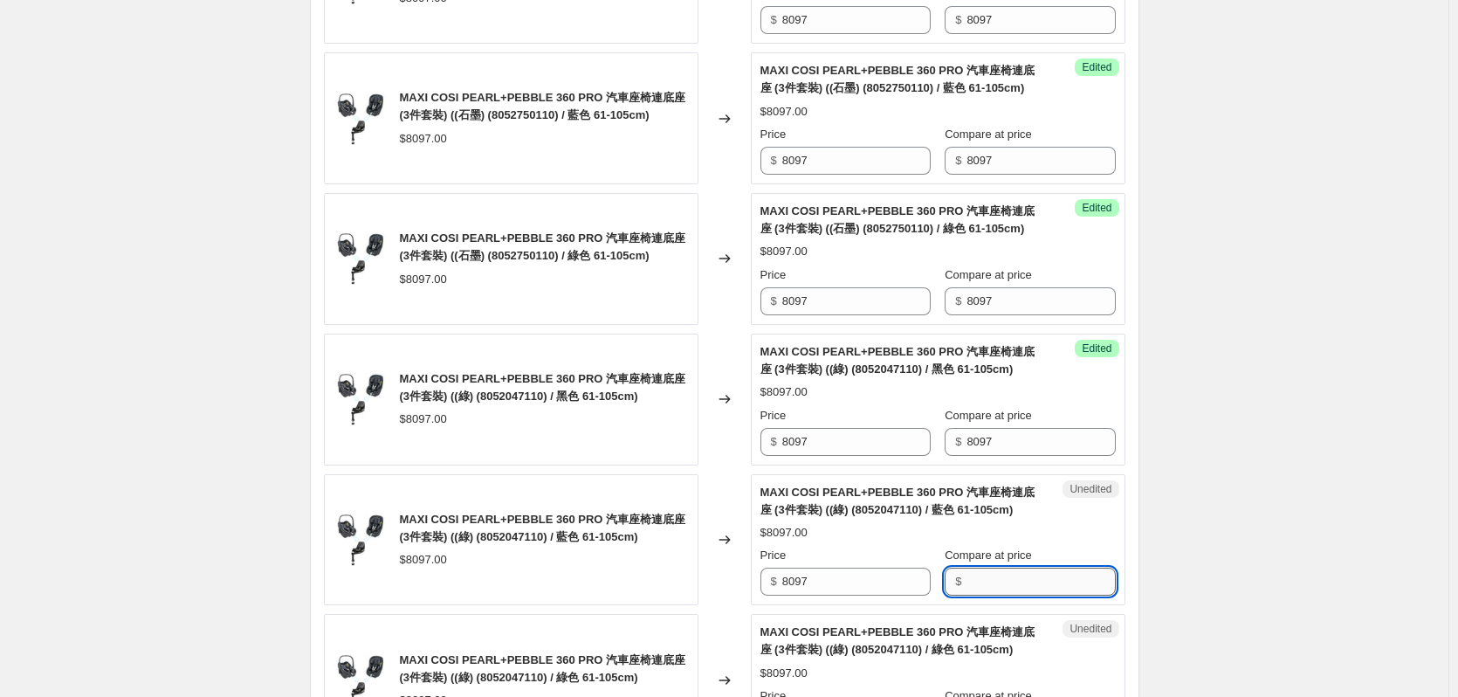
click at [1019, 583] on input "Compare at price" at bounding box center [1040, 581] width 148 height 28
paste input "8097"
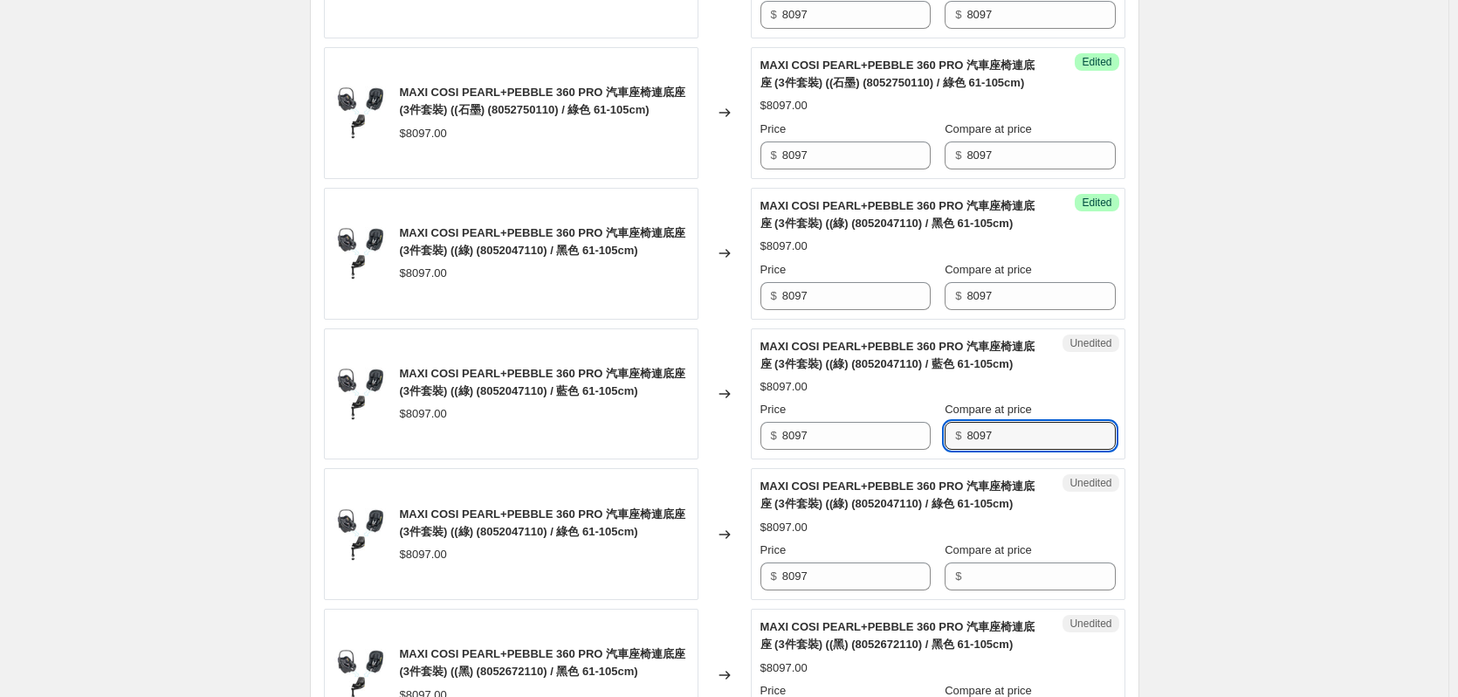
scroll to position [1659, 0]
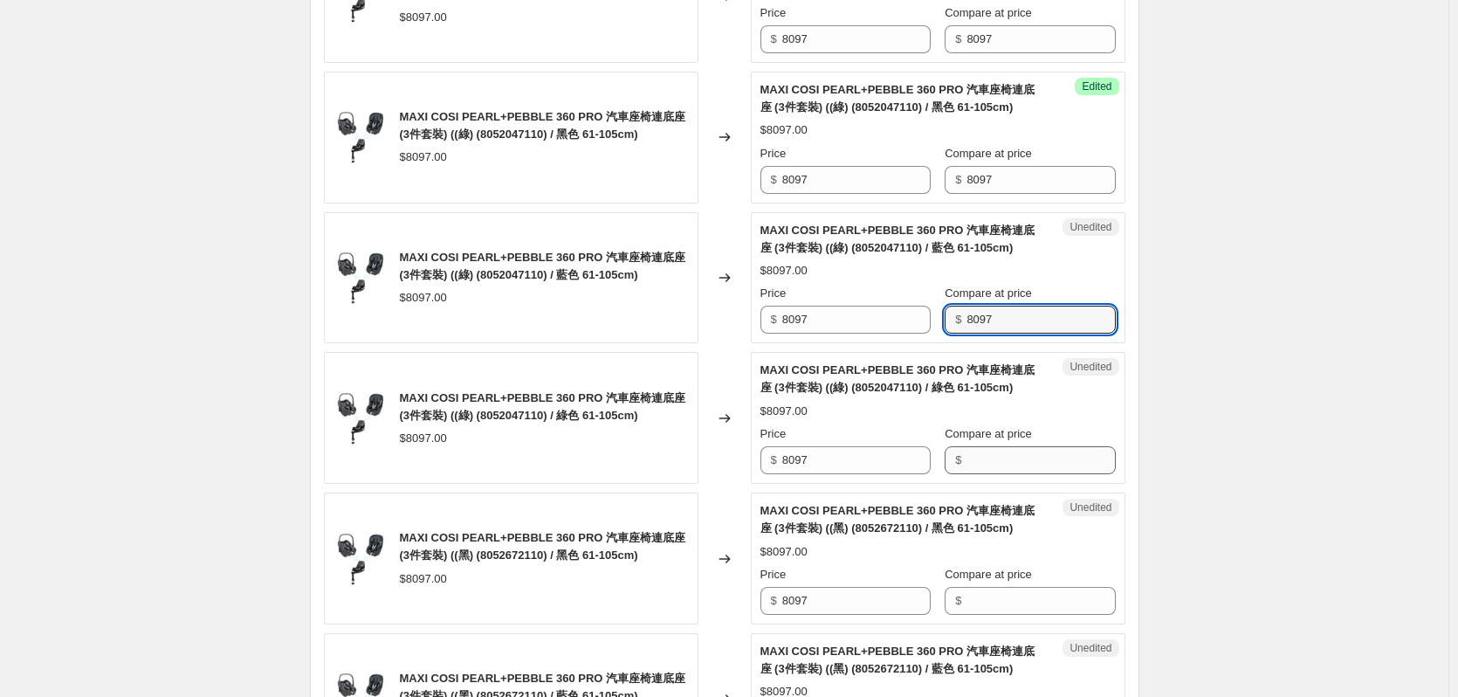
type input "8097"
click at [1004, 470] on input "Compare at price" at bounding box center [1040, 460] width 148 height 28
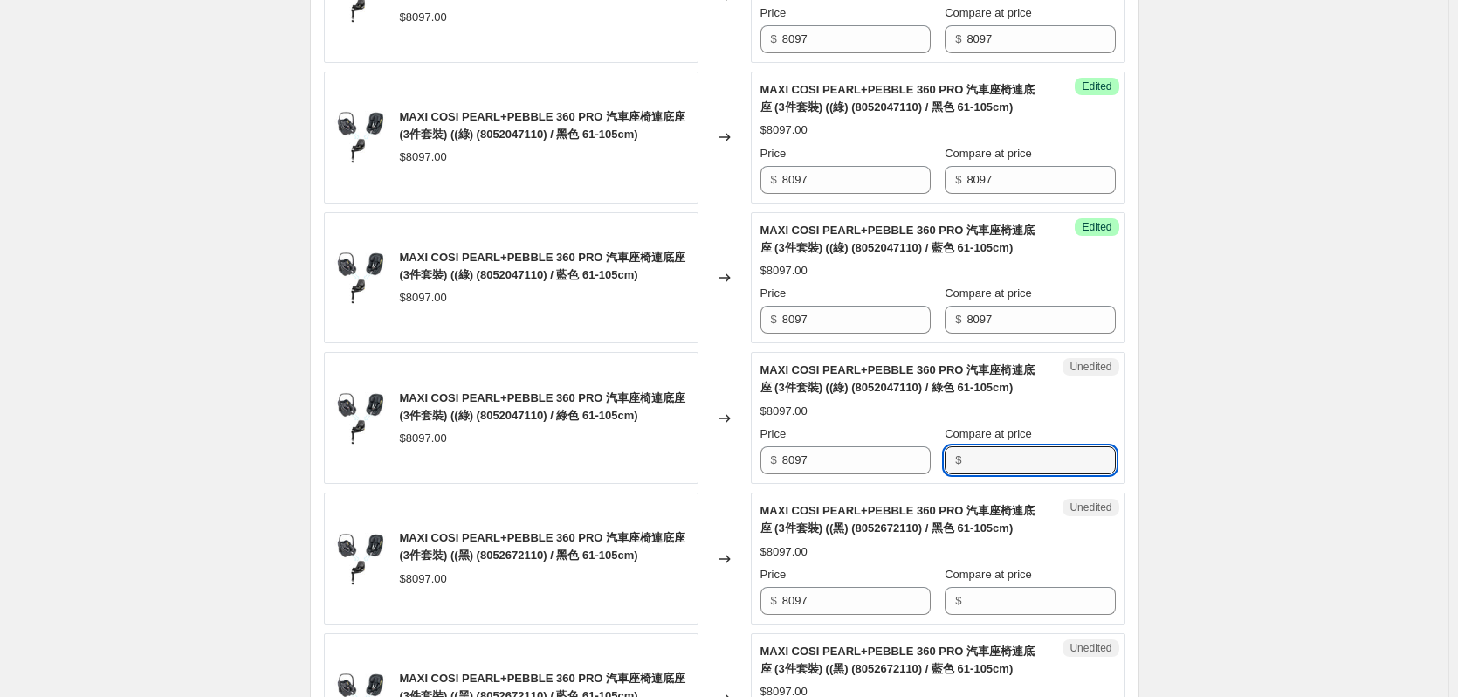
paste input "8097"
type input "8097"
click at [1025, 607] on input "Compare at price" at bounding box center [1040, 601] width 148 height 28
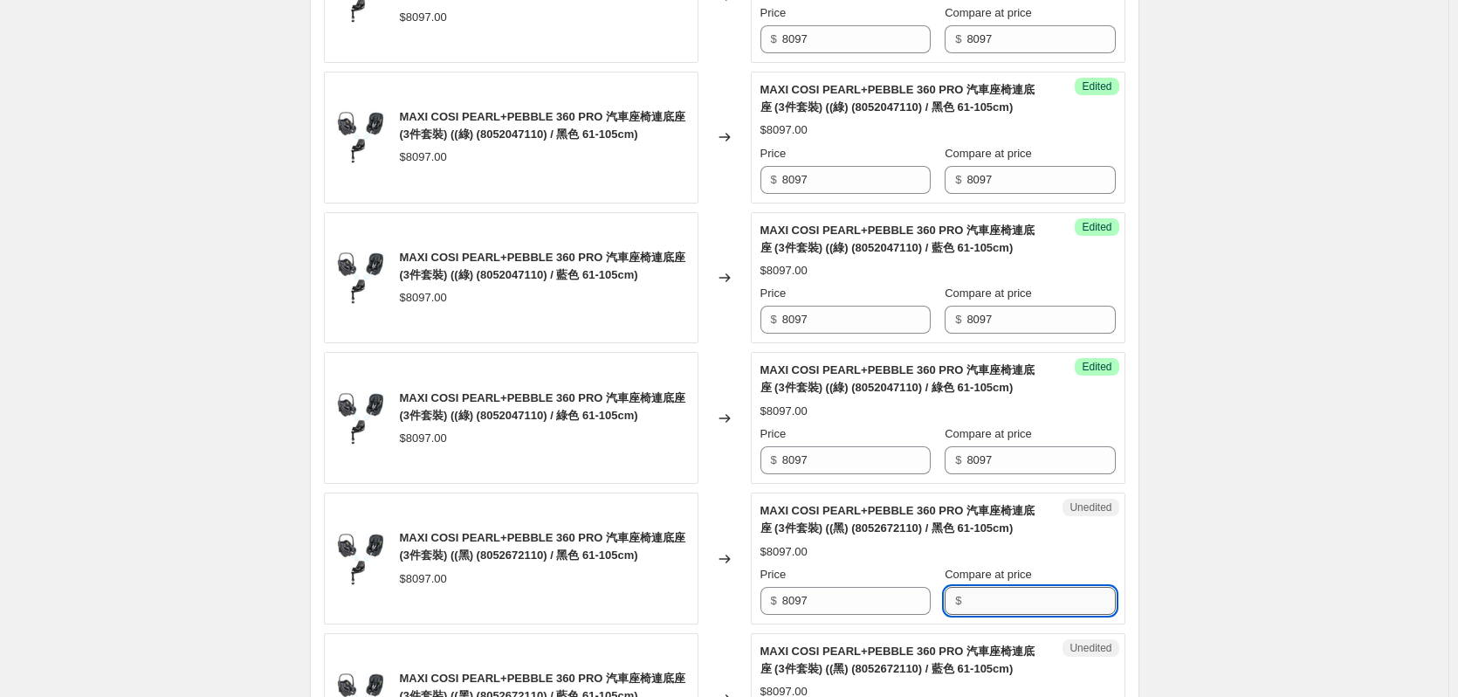
paste input "8097"
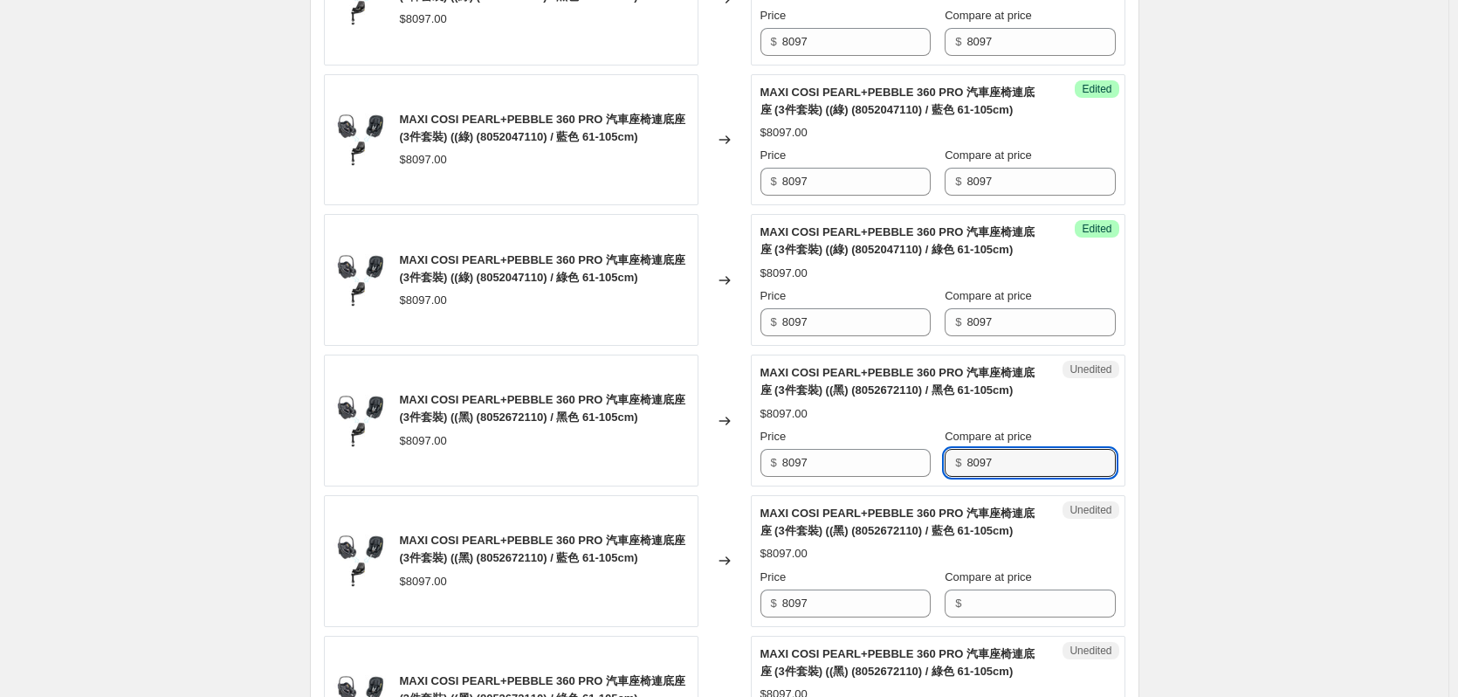
scroll to position [1921, 0]
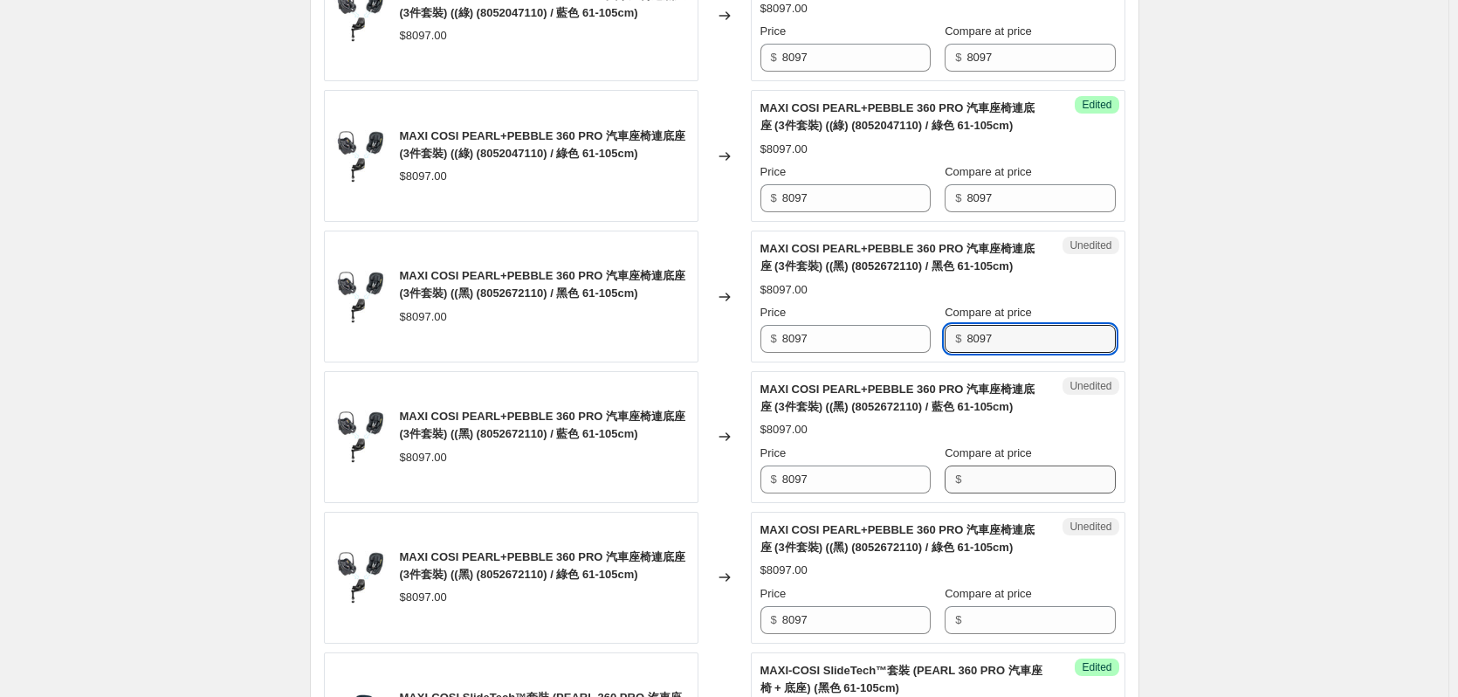
type input "8097"
click at [1021, 487] on input "Compare at price" at bounding box center [1040, 479] width 148 height 28
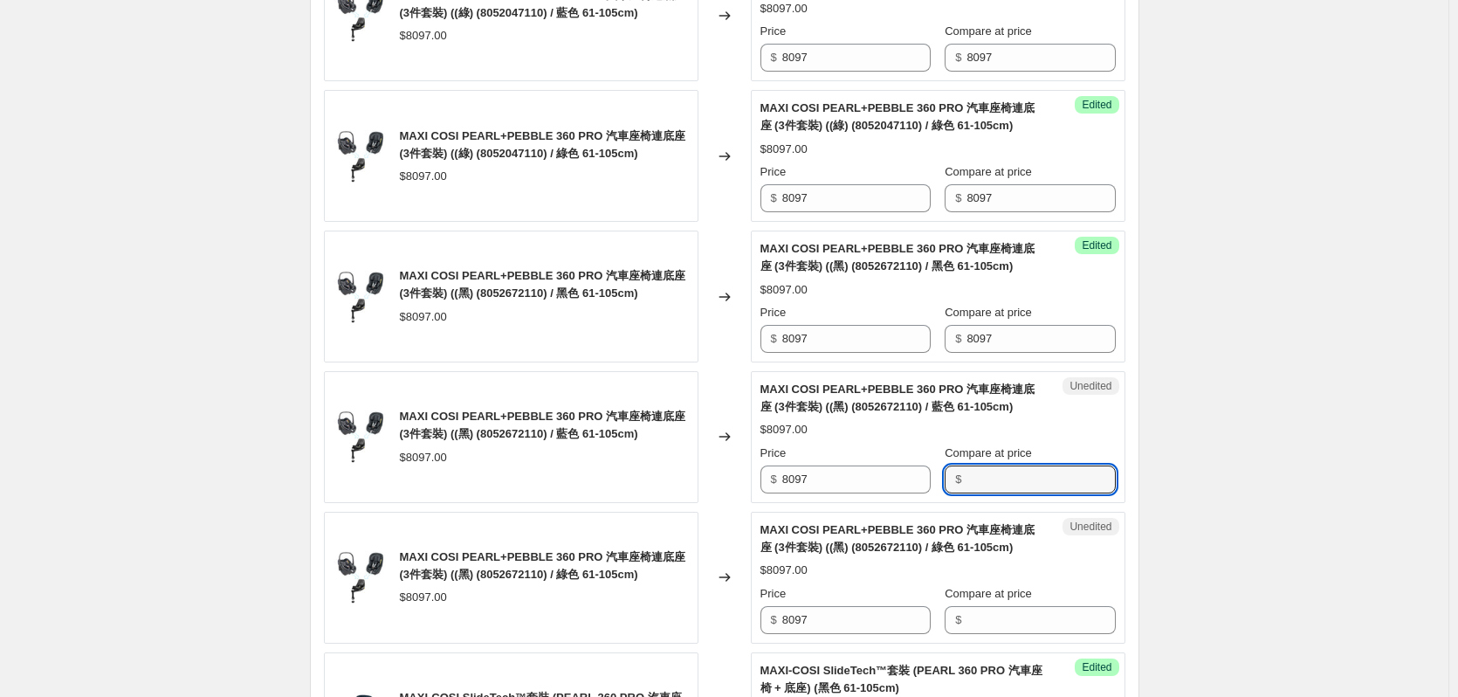
paste input "8097"
type input "8097"
drag, startPoint x: 996, startPoint y: 627, endPoint x: 987, endPoint y: 616, distance: 14.2
click at [994, 628] on input "Compare at price" at bounding box center [1040, 620] width 148 height 28
paste input "8097"
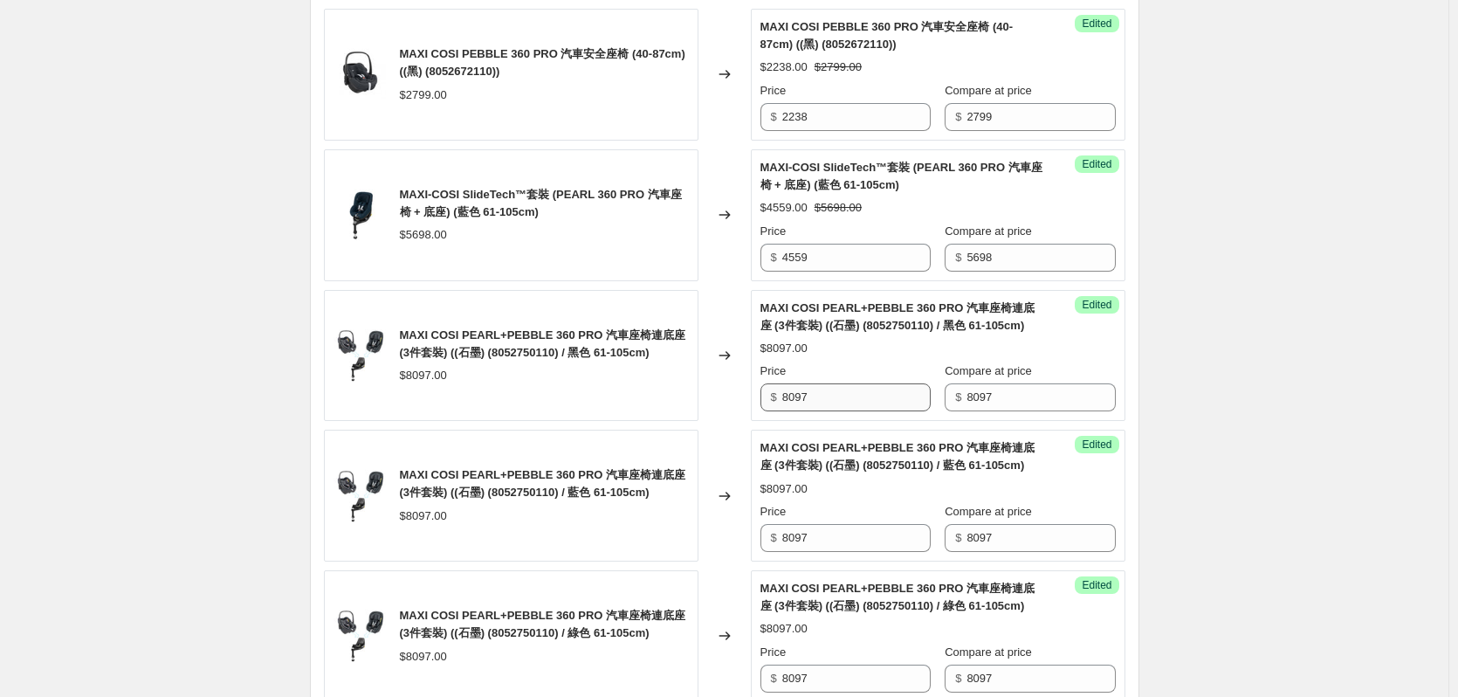
scroll to position [1048, 0]
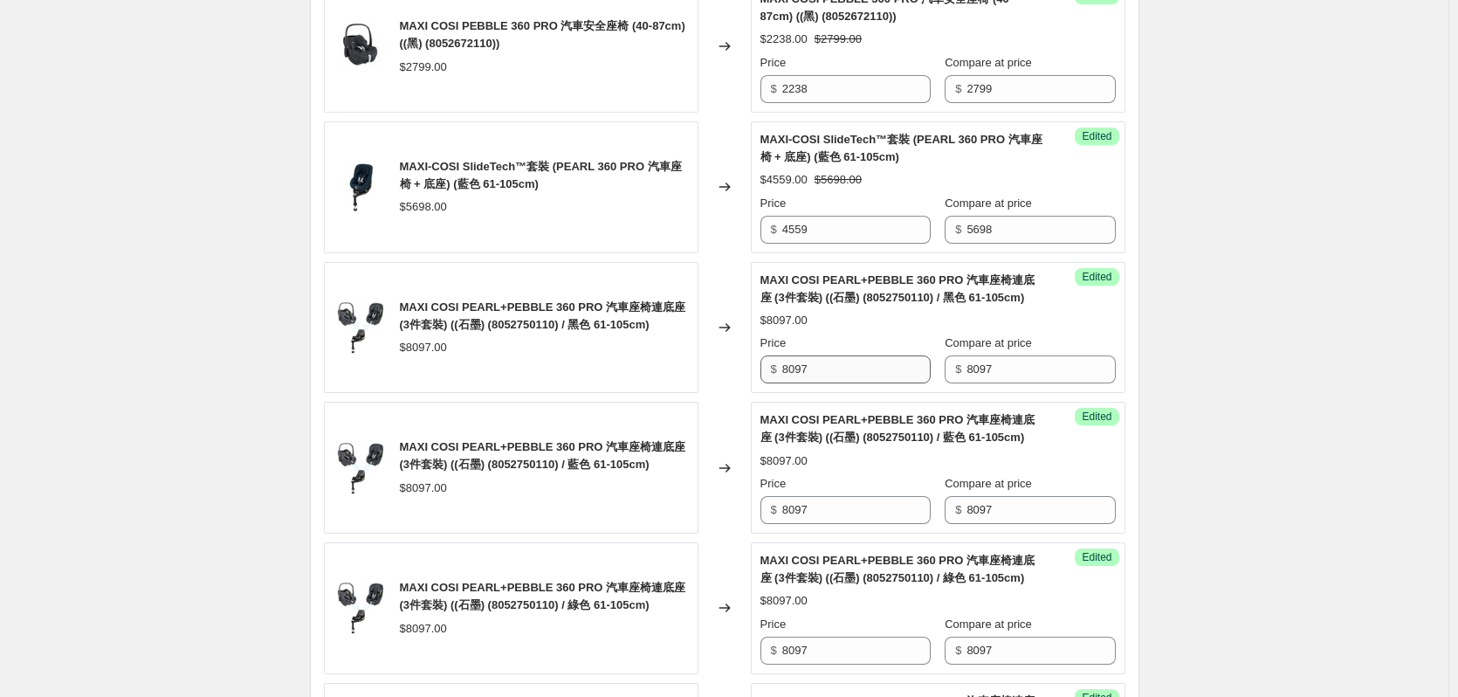
type input "8097"
drag, startPoint x: 808, startPoint y: 366, endPoint x: 767, endPoint y: 369, distance: 40.3
click at [767, 368] on div "$ 8097" at bounding box center [845, 369] width 170 height 28
drag, startPoint x: 833, startPoint y: 377, endPoint x: 788, endPoint y: 384, distance: 45.1
click at [776, 380] on div "$ 6378" at bounding box center [845, 369] width 170 height 28
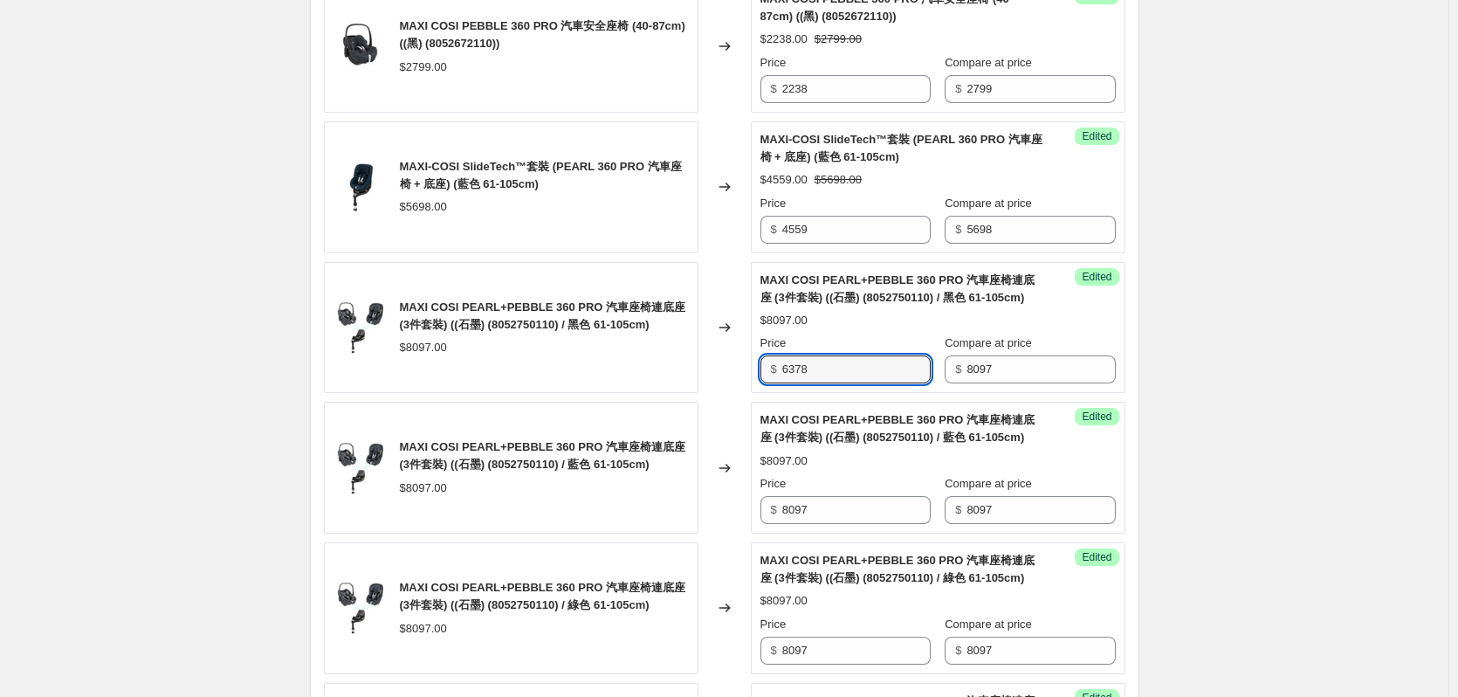
type input "6378"
click at [785, 508] on div "$ 8097" at bounding box center [845, 510] width 170 height 28
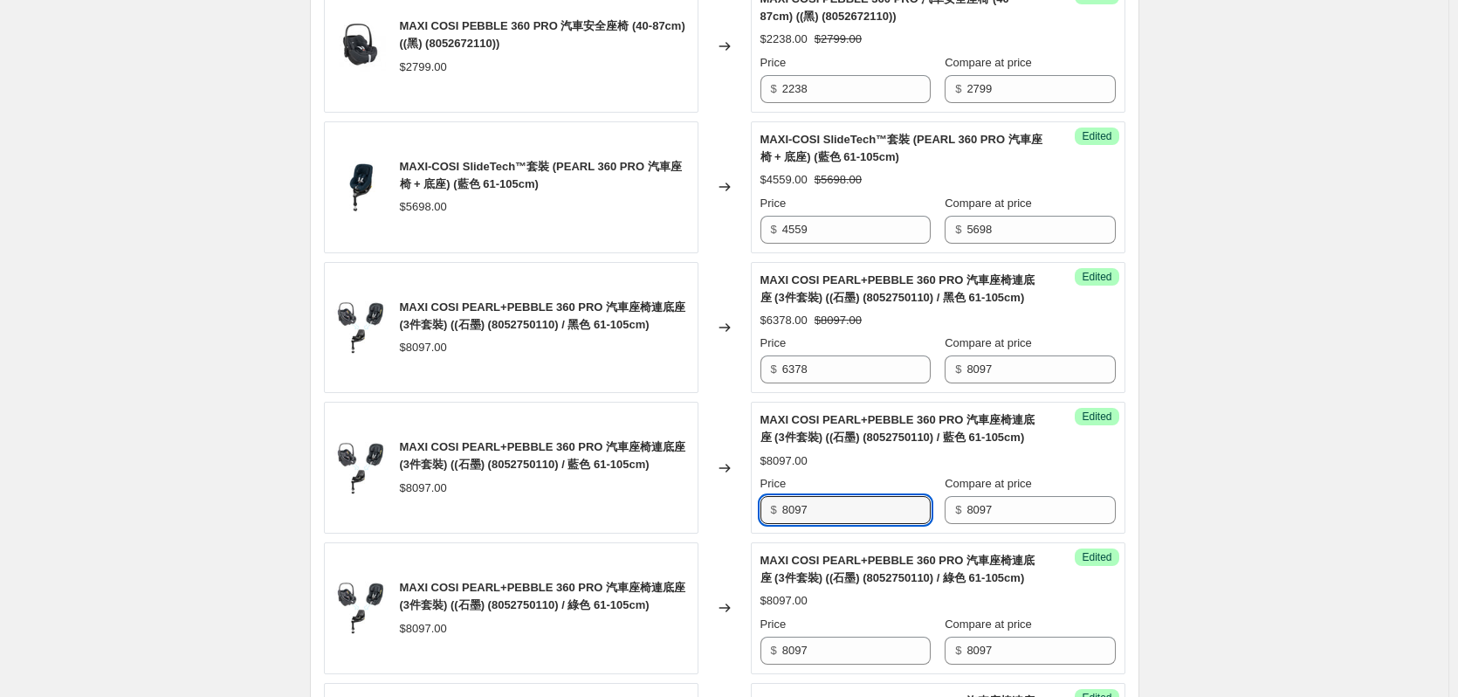
paste input "6378"
type input "6378"
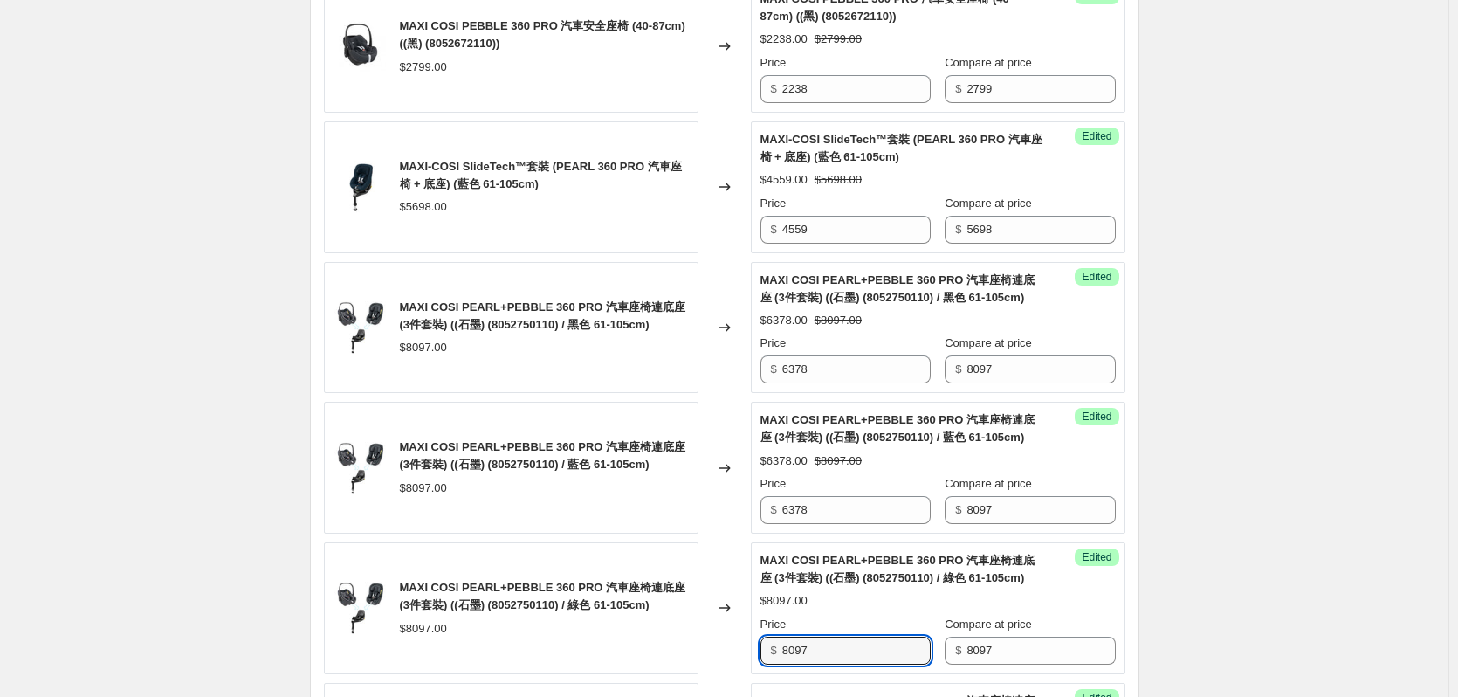
drag, startPoint x: 833, startPoint y: 655, endPoint x: 736, endPoint y: 664, distance: 97.4
click at [744, 662] on div "MAXI COSI PEARL+PEBBLE 360 PRO 汽車座椅連底座 (3件套裝) ((石墨) (8052750110) / 綠色 61-105cm)…" at bounding box center [724, 608] width 801 height 132
paste input "6378"
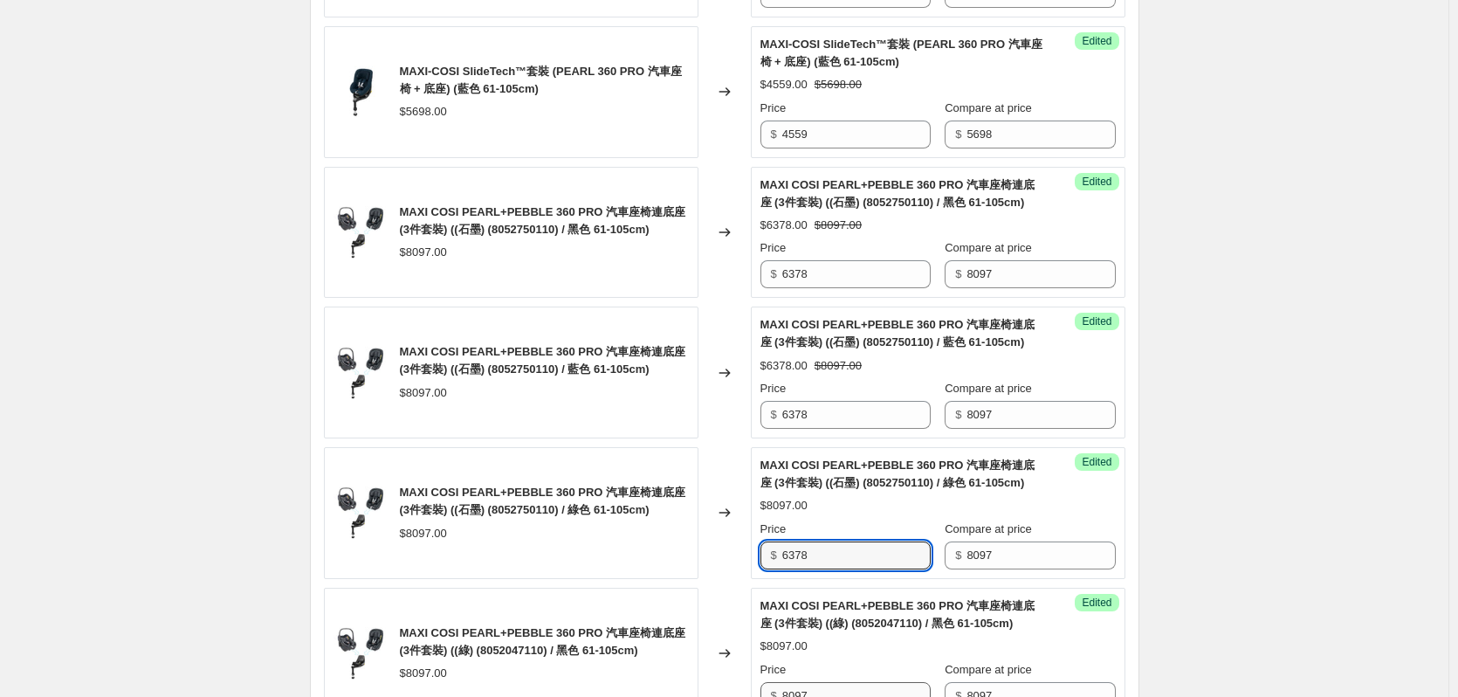
scroll to position [1310, 0]
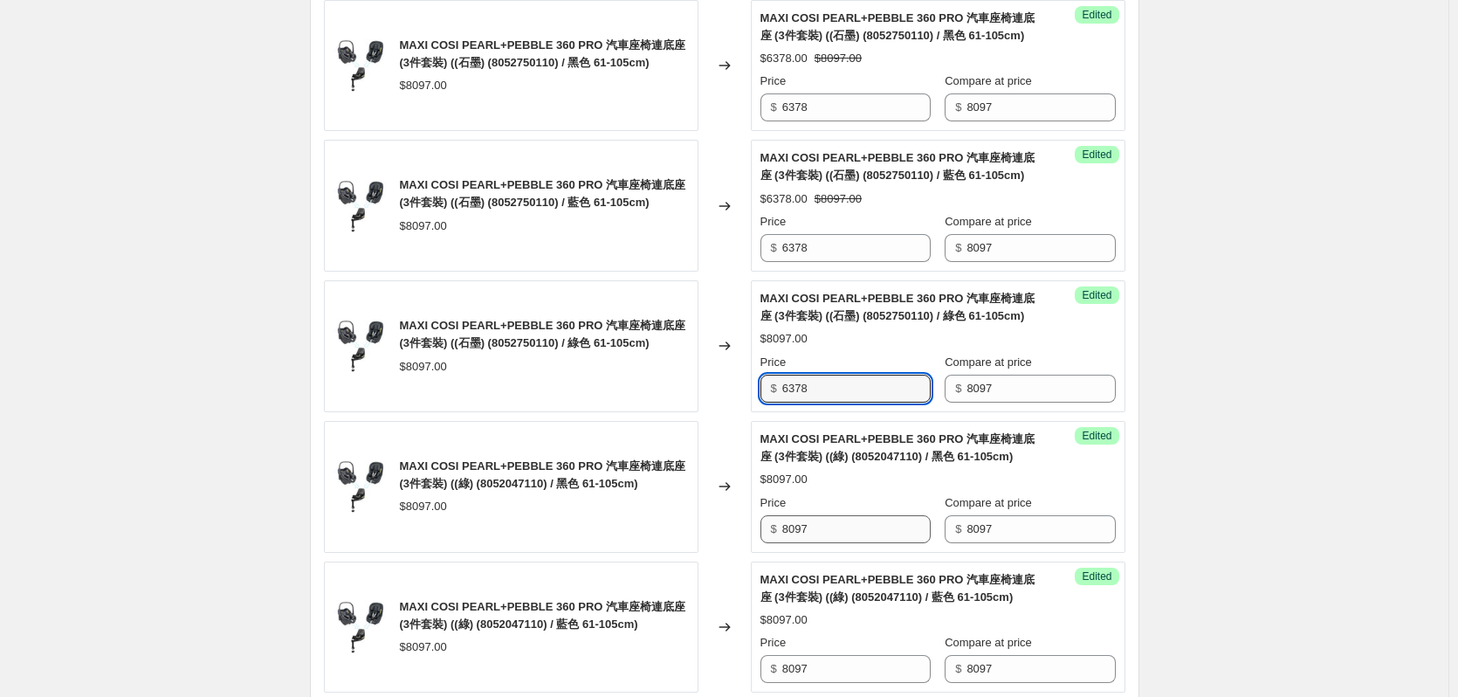
type input "6378"
drag, startPoint x: 832, startPoint y: 535, endPoint x: 746, endPoint y: 542, distance: 85.8
click at [746, 541] on div "MAXI COSI PEARL+PEBBLE 360 PRO 汽車座椅連底座 (3件套裝) ((綠) (8052047110) / 黑色 61-105cm) …" at bounding box center [724, 487] width 801 height 132
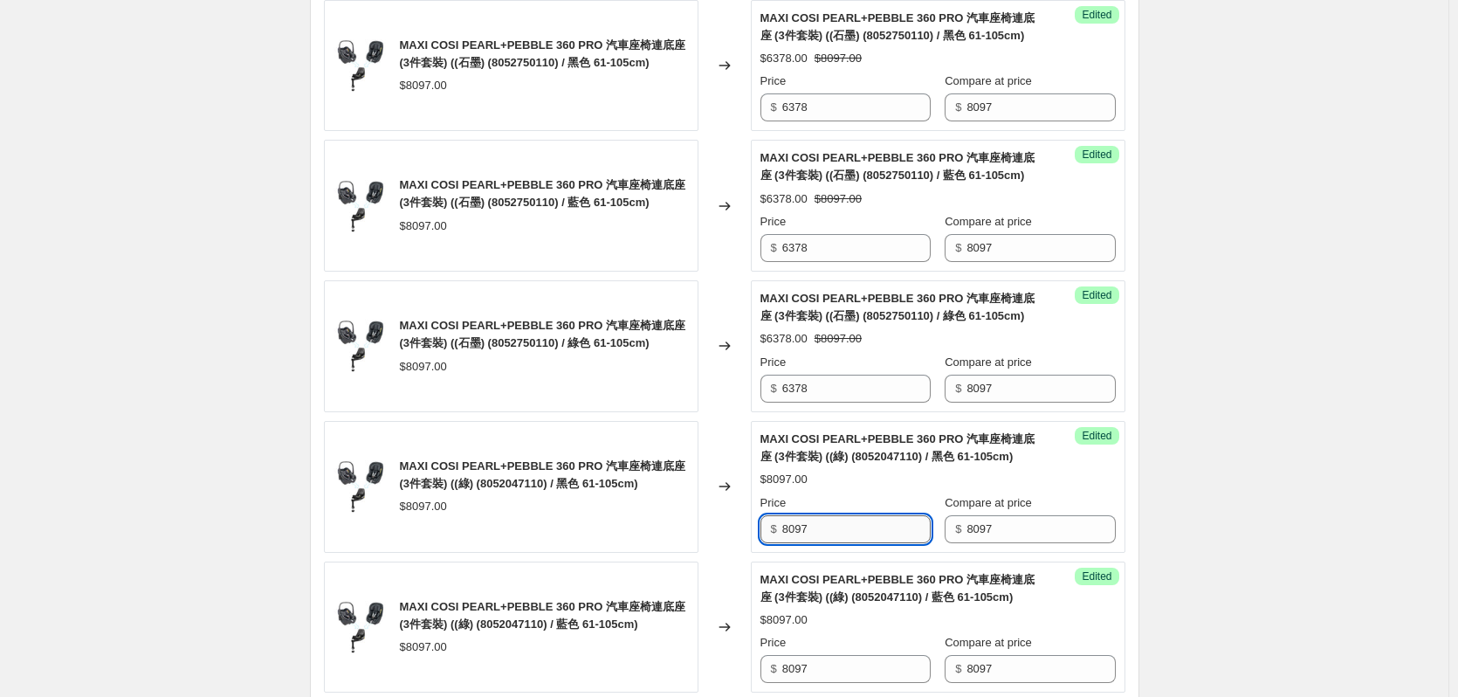
paste input "6378"
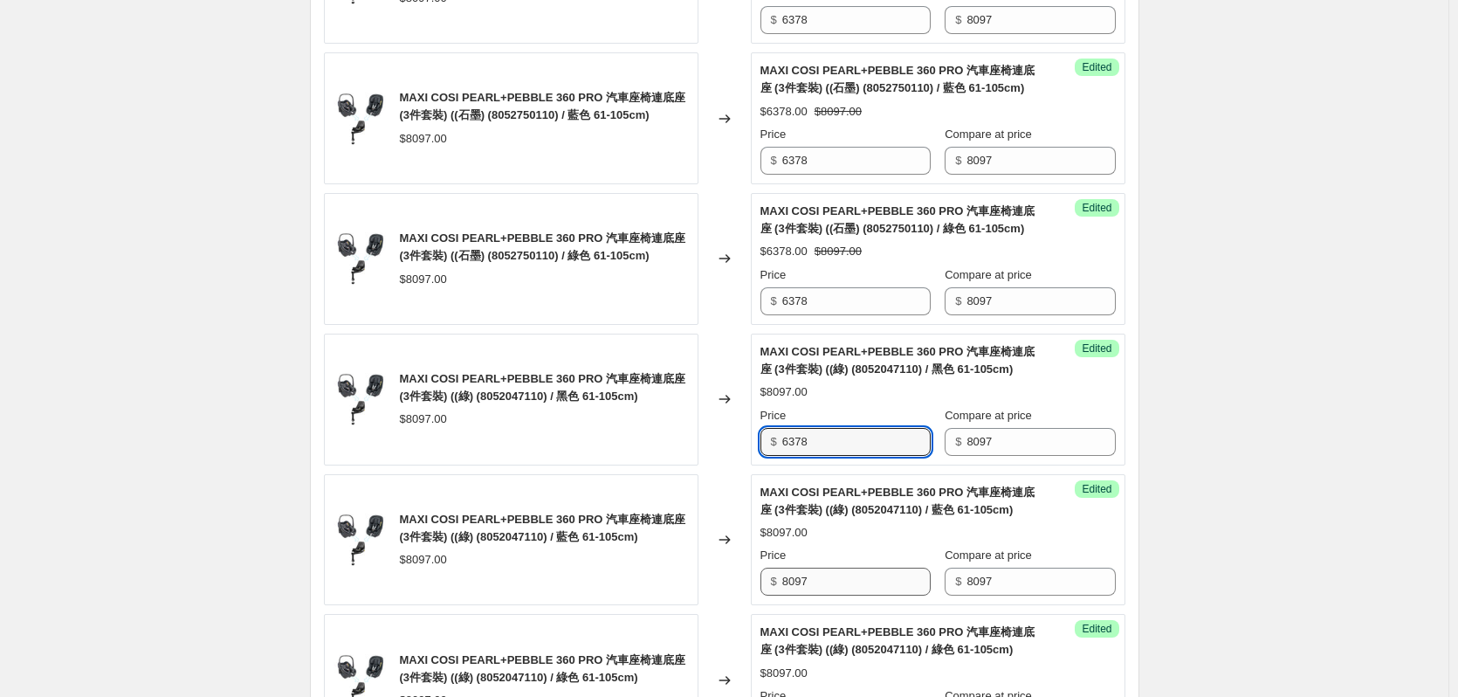
type input "6378"
drag, startPoint x: 826, startPoint y: 589, endPoint x: 737, endPoint y: 604, distance: 90.3
click at [741, 600] on div "MAXI COSI PEARL+PEBBLE 360 PRO 汽車座椅連底座 (3件套裝) ((綠) (8052047110) / 藍色 61-105cm) …" at bounding box center [724, 540] width 801 height 132
paste input "6378"
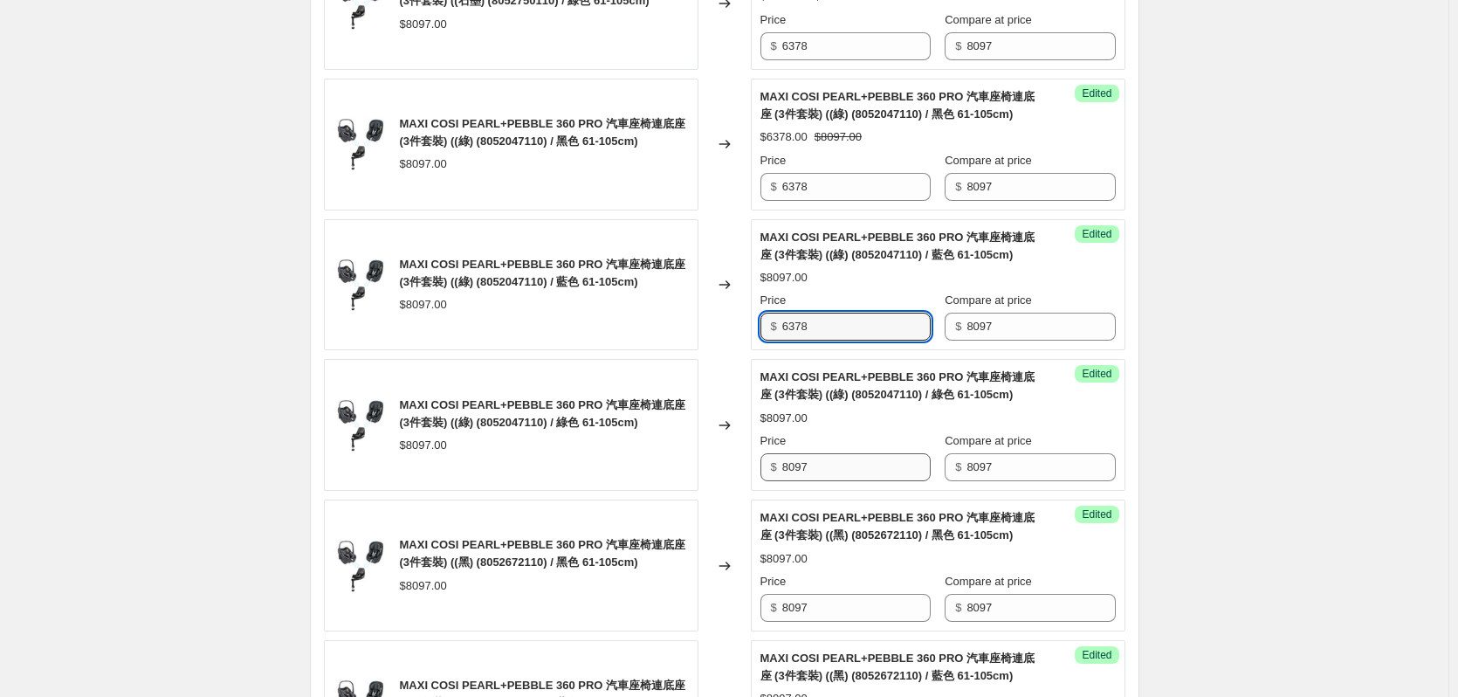
scroll to position [1659, 0]
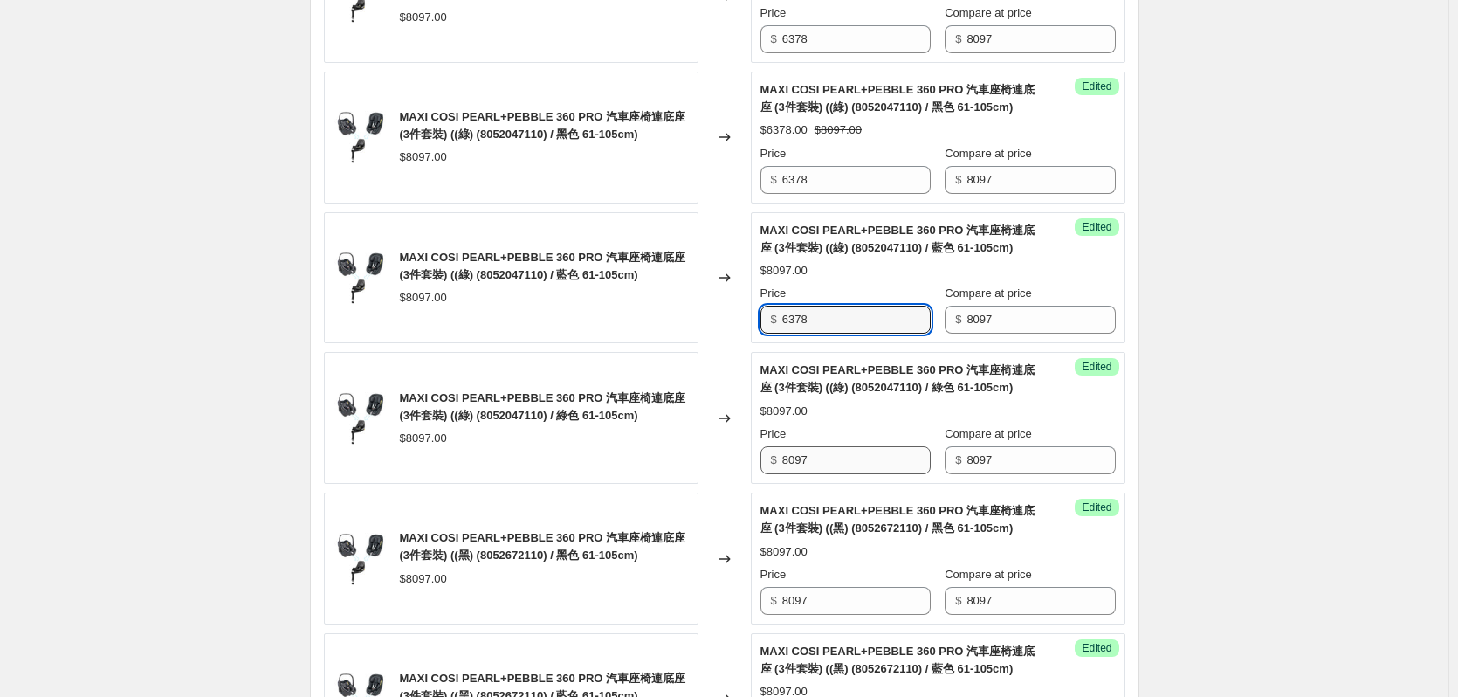
type input "6378"
drag, startPoint x: 837, startPoint y: 466, endPoint x: 720, endPoint y: 483, distance: 118.2
click at [726, 478] on div "MAXI COSI PEARL+PEBBLE 360 PRO 汽車座椅連底座 (3件套裝) ((綠) (8052047110) / 綠色 61-105cm) …" at bounding box center [724, 418] width 801 height 132
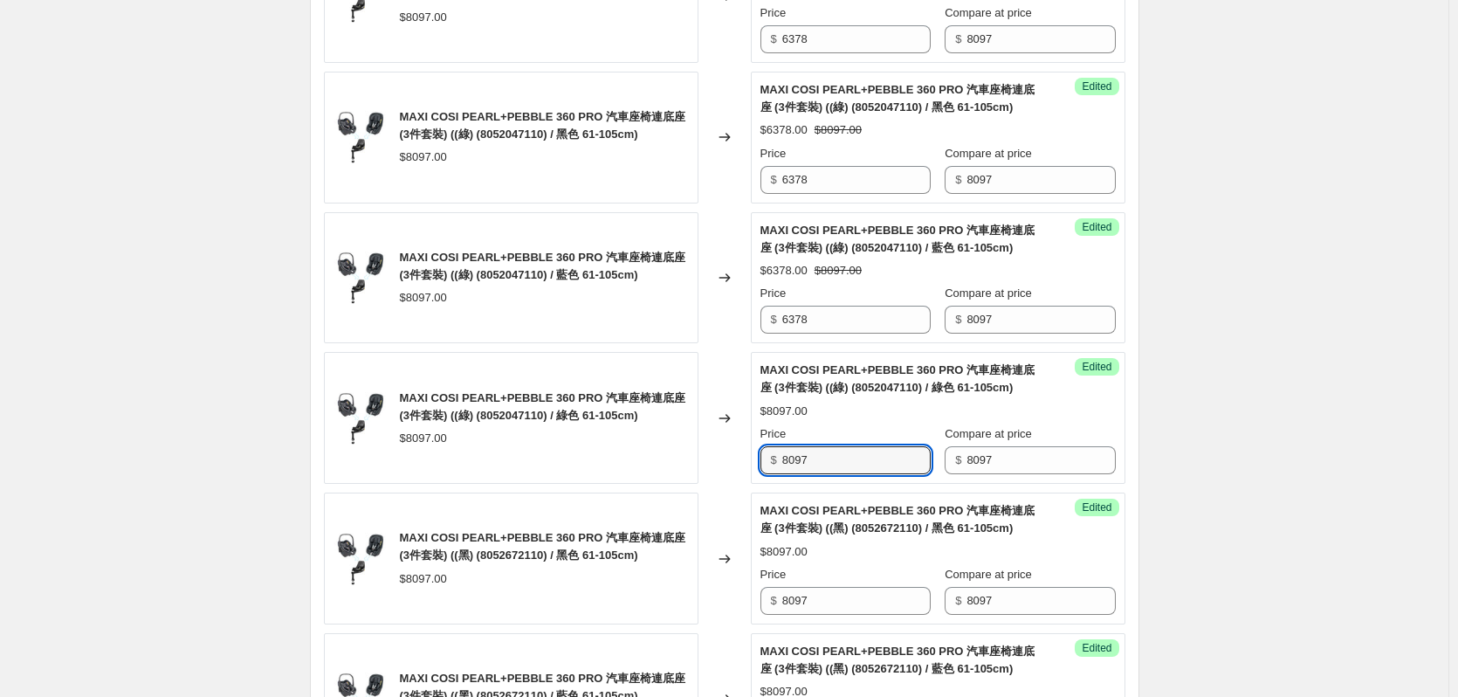
paste input "6378"
type input "6378"
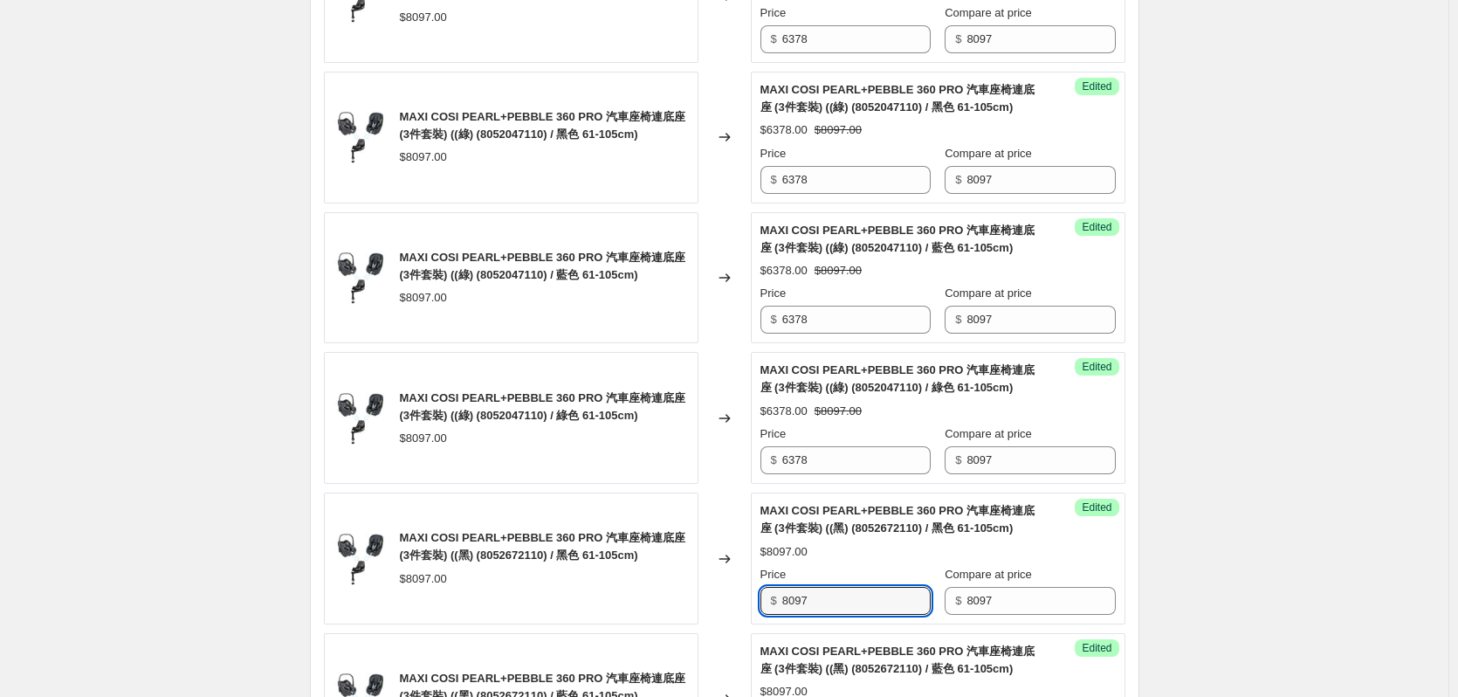
drag, startPoint x: 826, startPoint y: 604, endPoint x: 751, endPoint y: 605, distance: 75.1
click at [751, 605] on div "MAXI COSI PEARL+PEBBLE 360 PRO 汽車座椅連底座 (3件套裝) ((黑) (8052672110) / 黑色 61-105cm) …" at bounding box center [724, 558] width 801 height 132
paste input "6378"
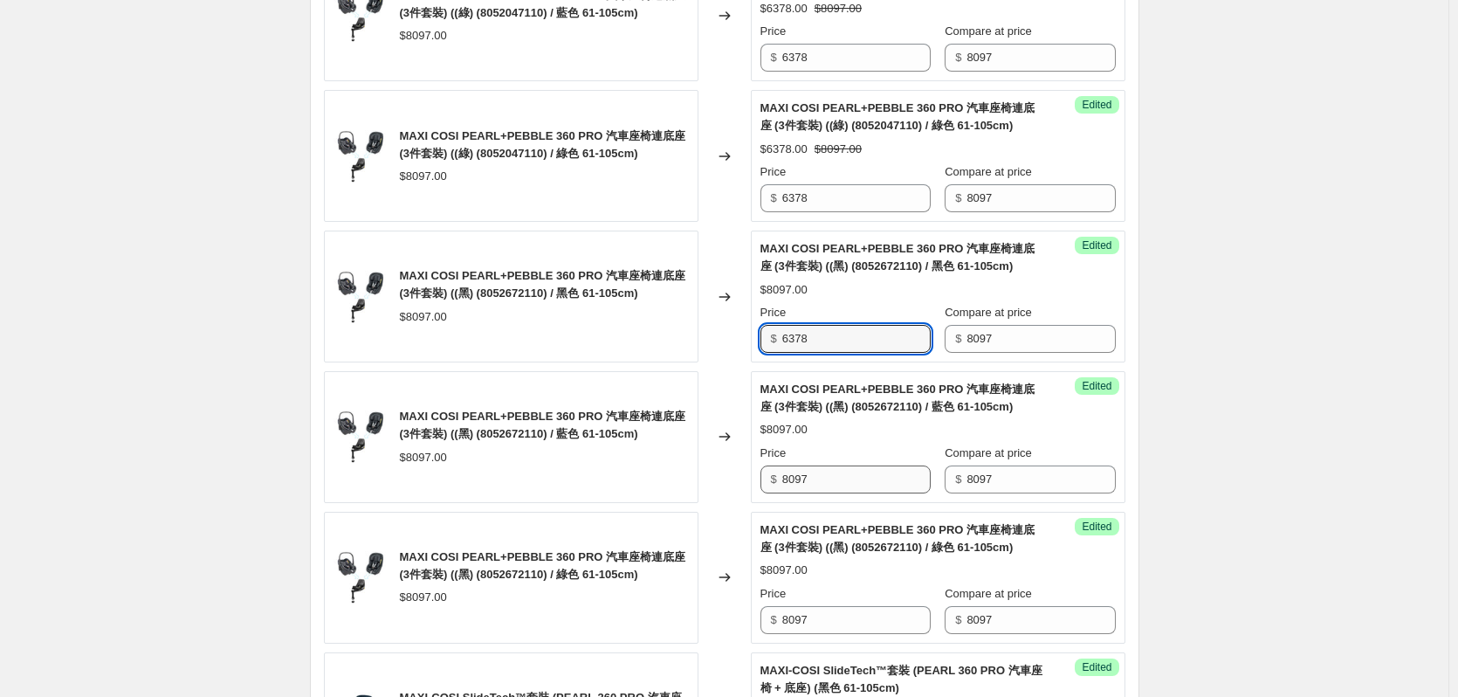
type input "6378"
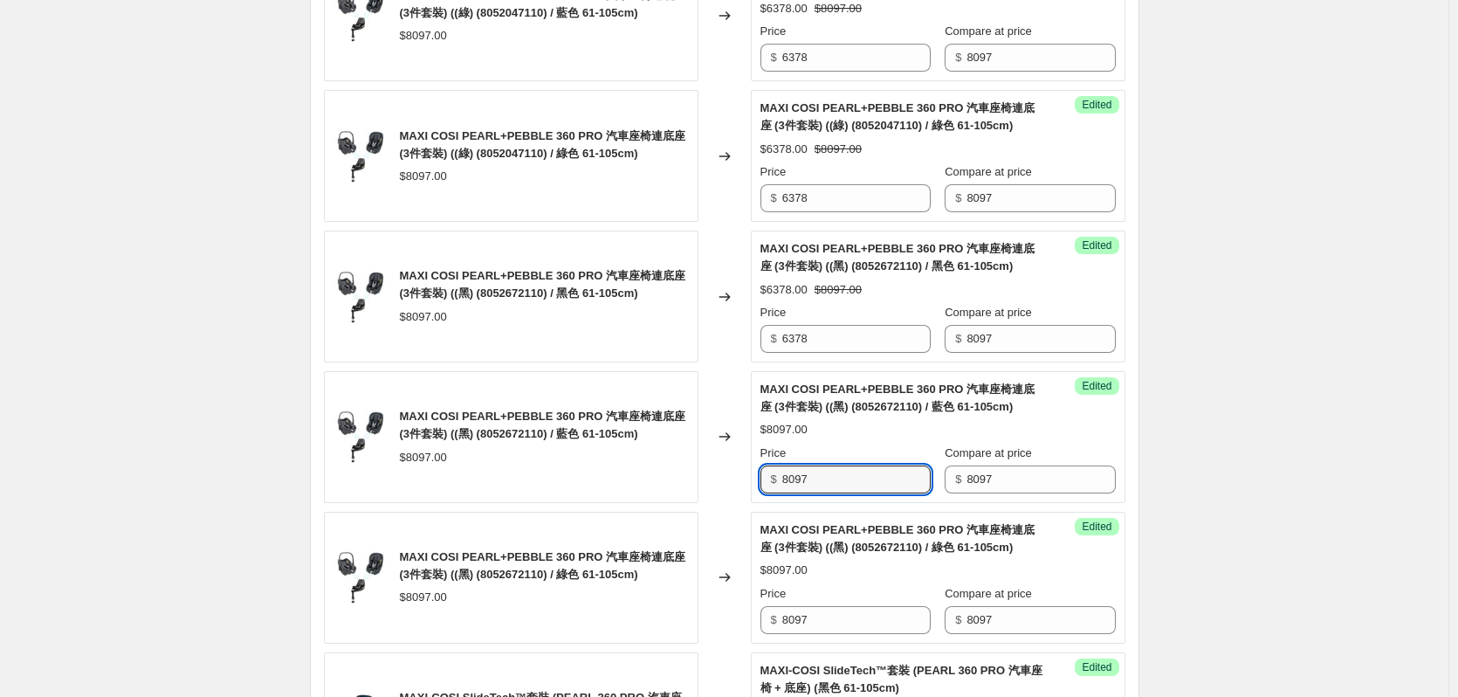
drag, startPoint x: 849, startPoint y: 477, endPoint x: 766, endPoint y: 481, distance: 83.1
click at [767, 479] on div "$ 8097" at bounding box center [845, 479] width 170 height 28
paste input "6378"
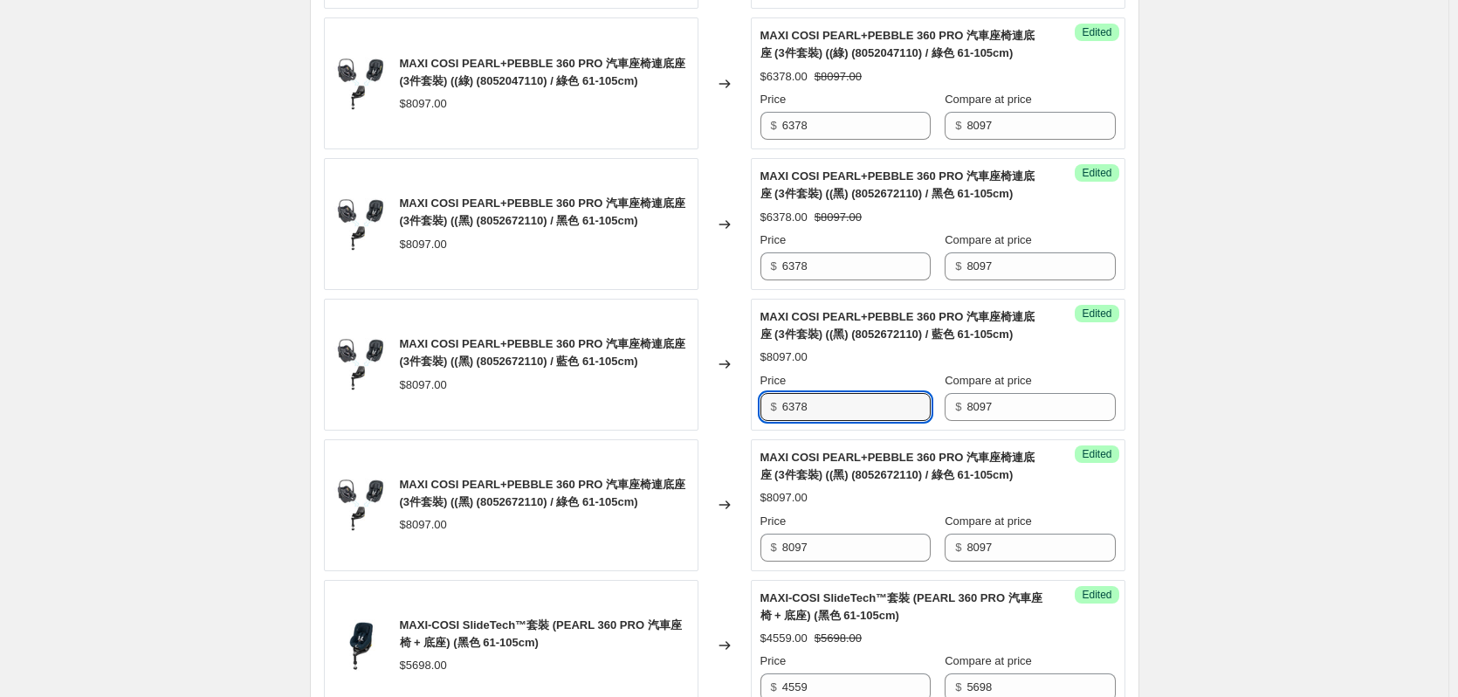
scroll to position [2008, 0]
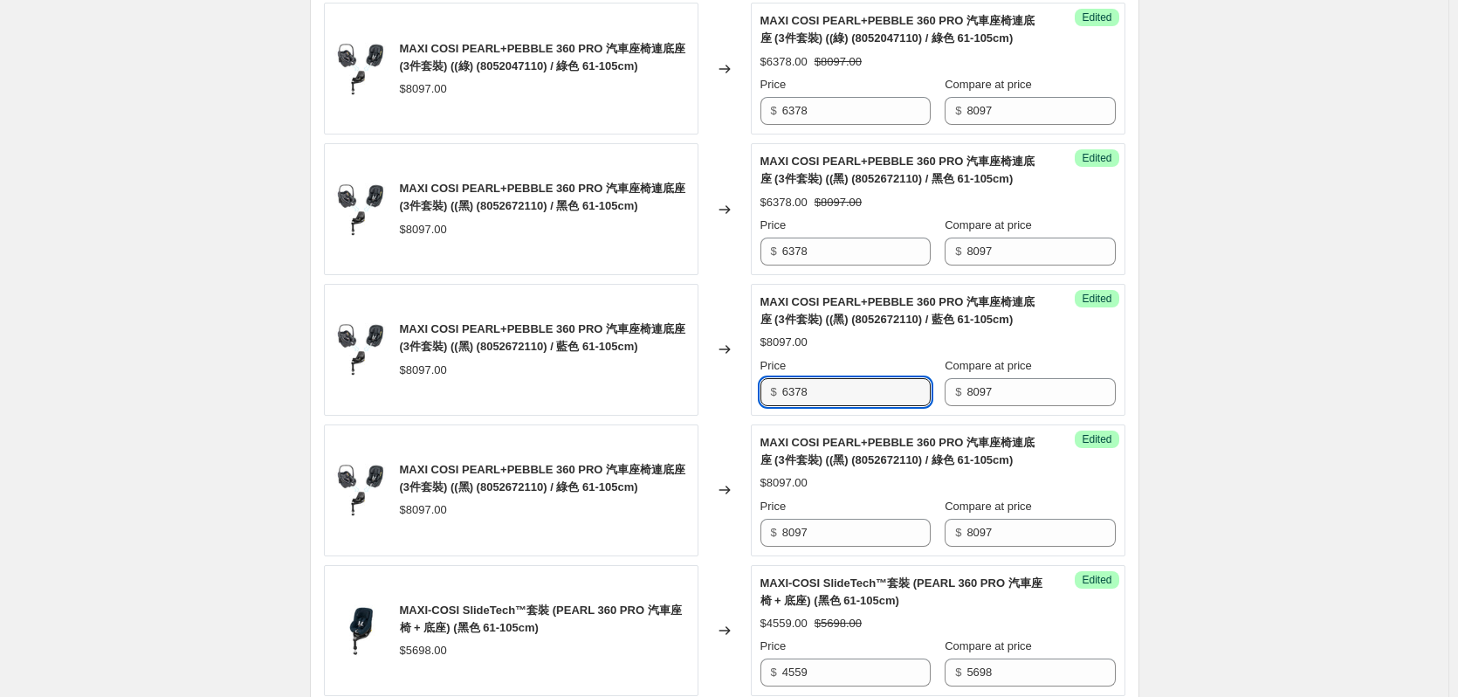
type input "6378"
click at [683, 546] on div "MAXI COSI PEARL+PEBBLE 360 PRO 汽車座椅連底座 (3件套裝) ((黑) (8052672110) / 綠色 61-105cm) …" at bounding box center [724, 490] width 801 height 132
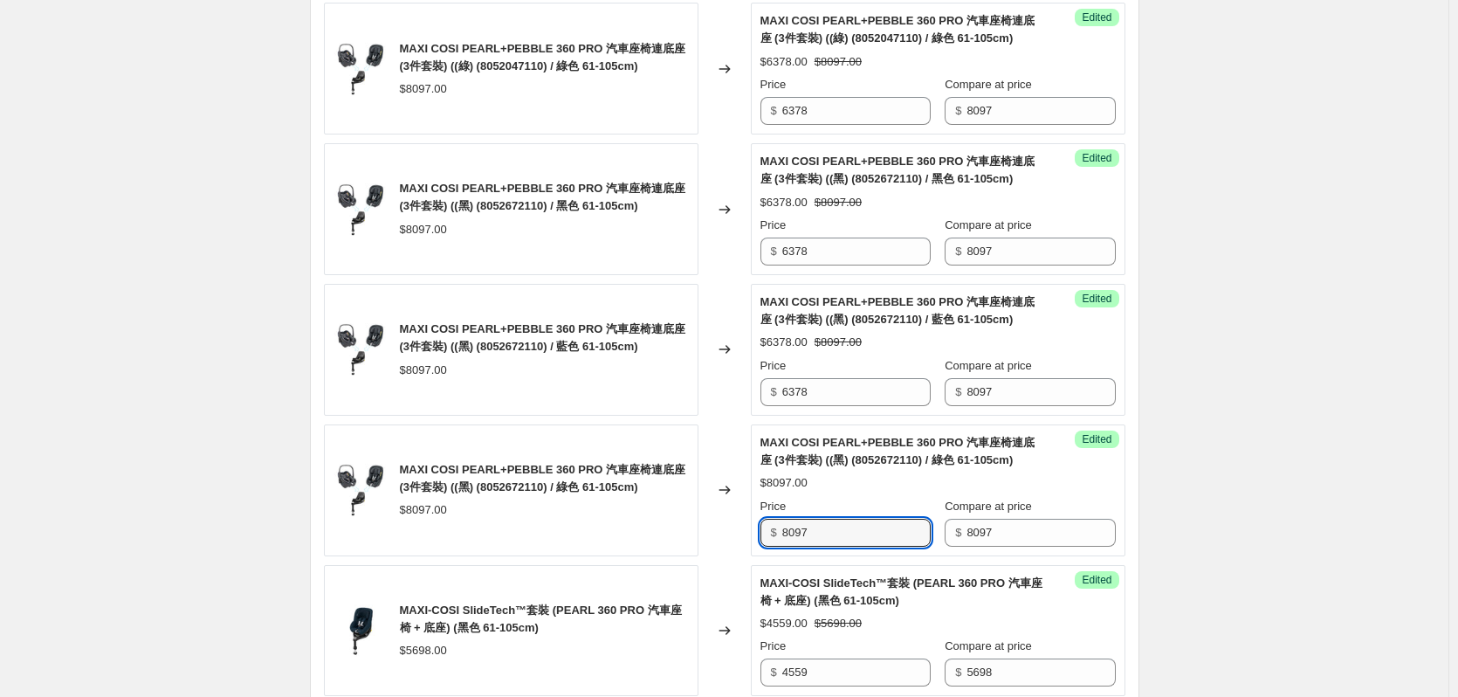
paste input "6378"
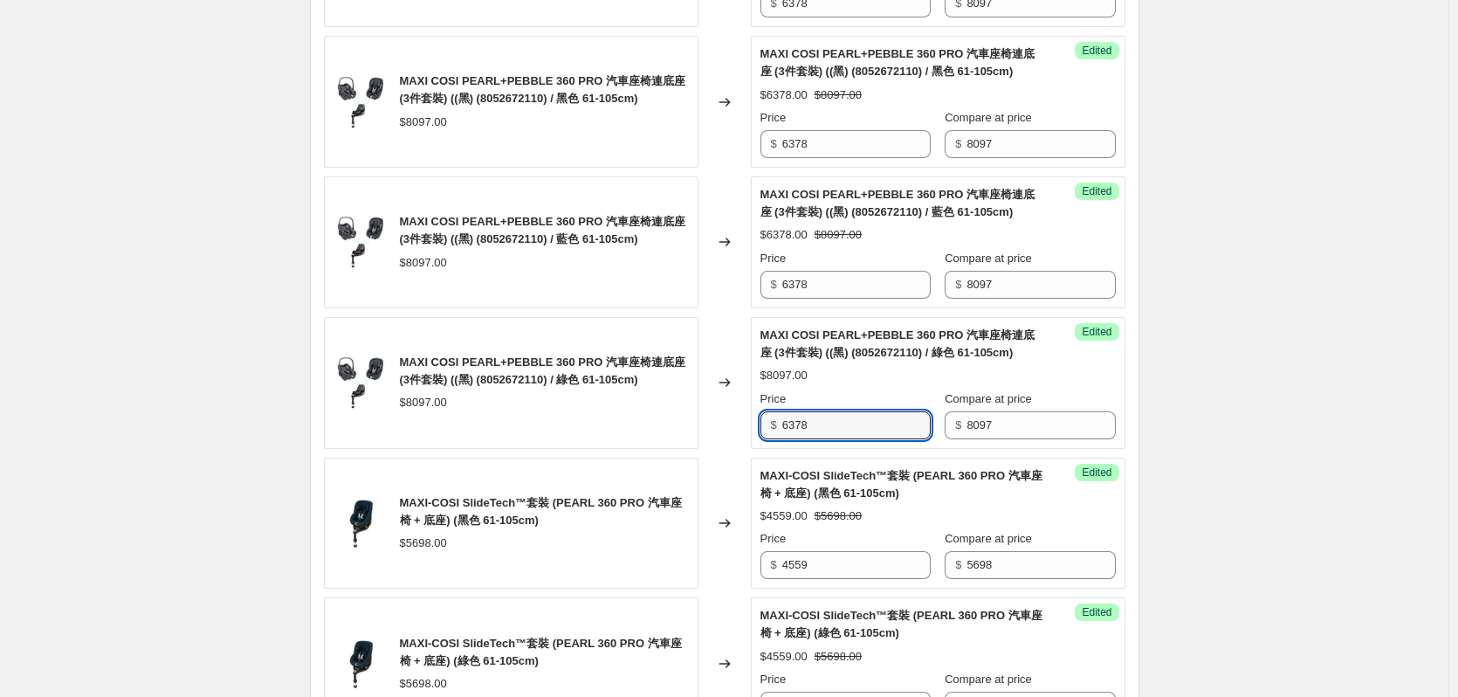
scroll to position [2183, 0]
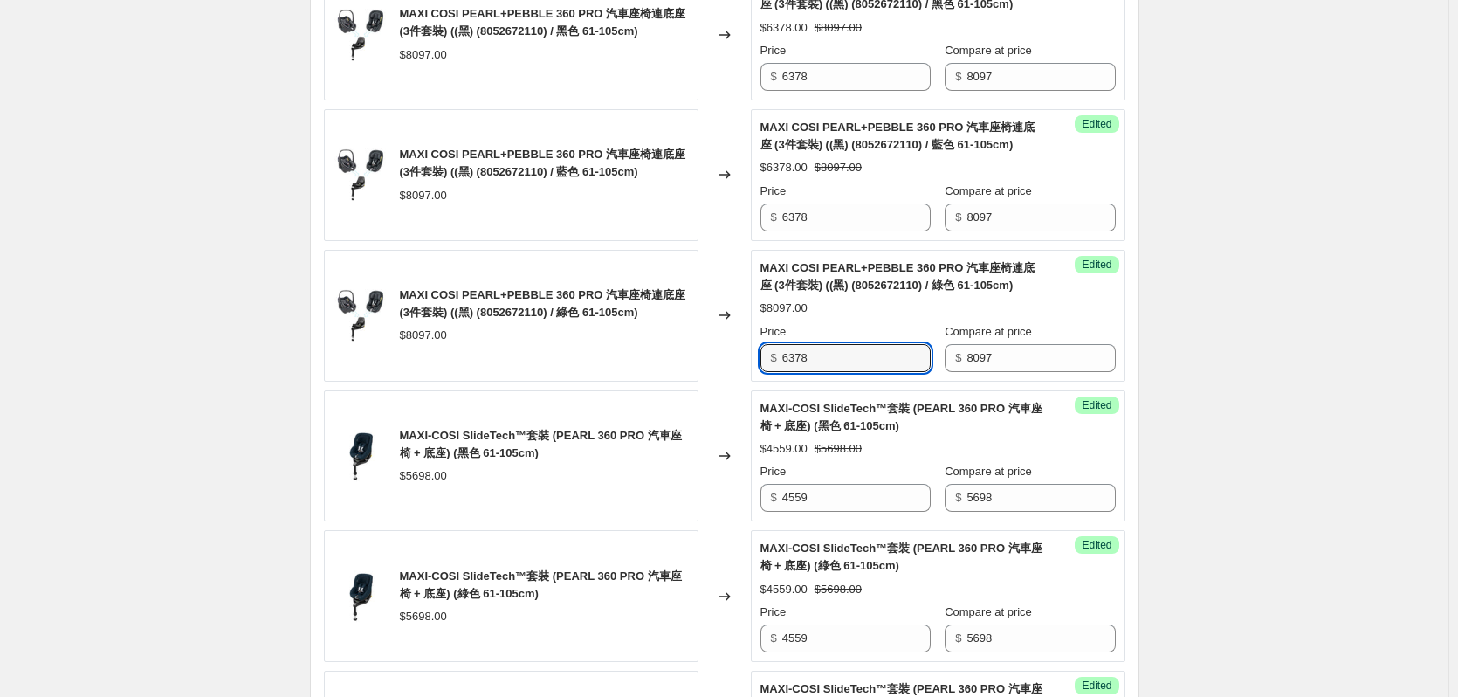
type input "6378"
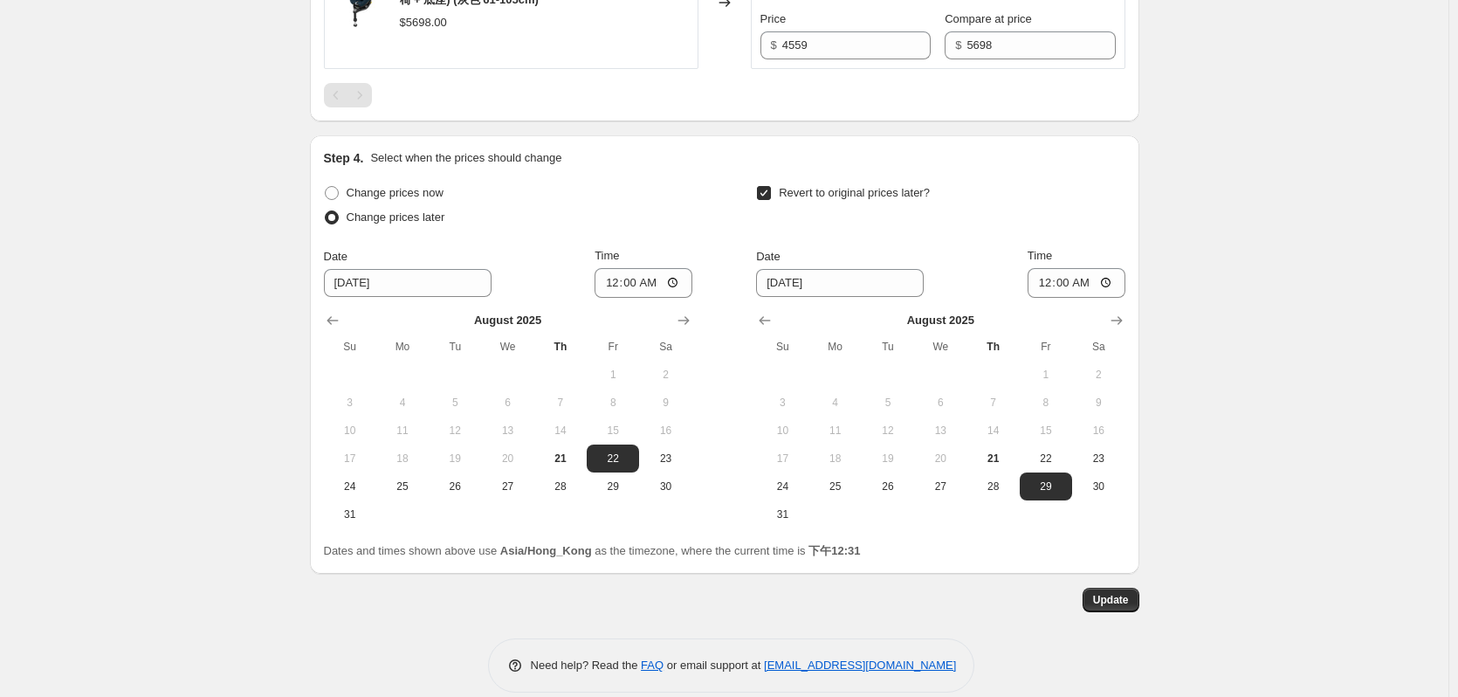
scroll to position [3078, 0]
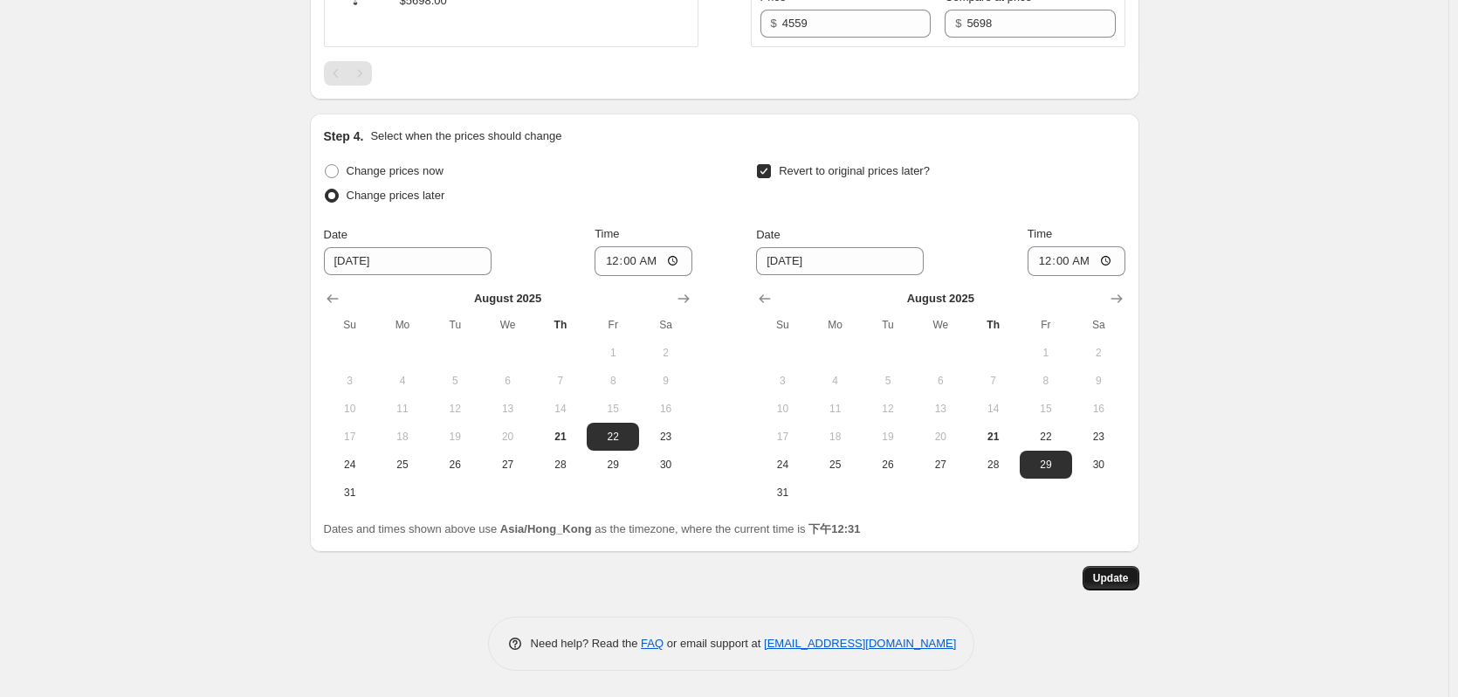
click at [1120, 576] on span "Update" at bounding box center [1111, 578] width 36 height 14
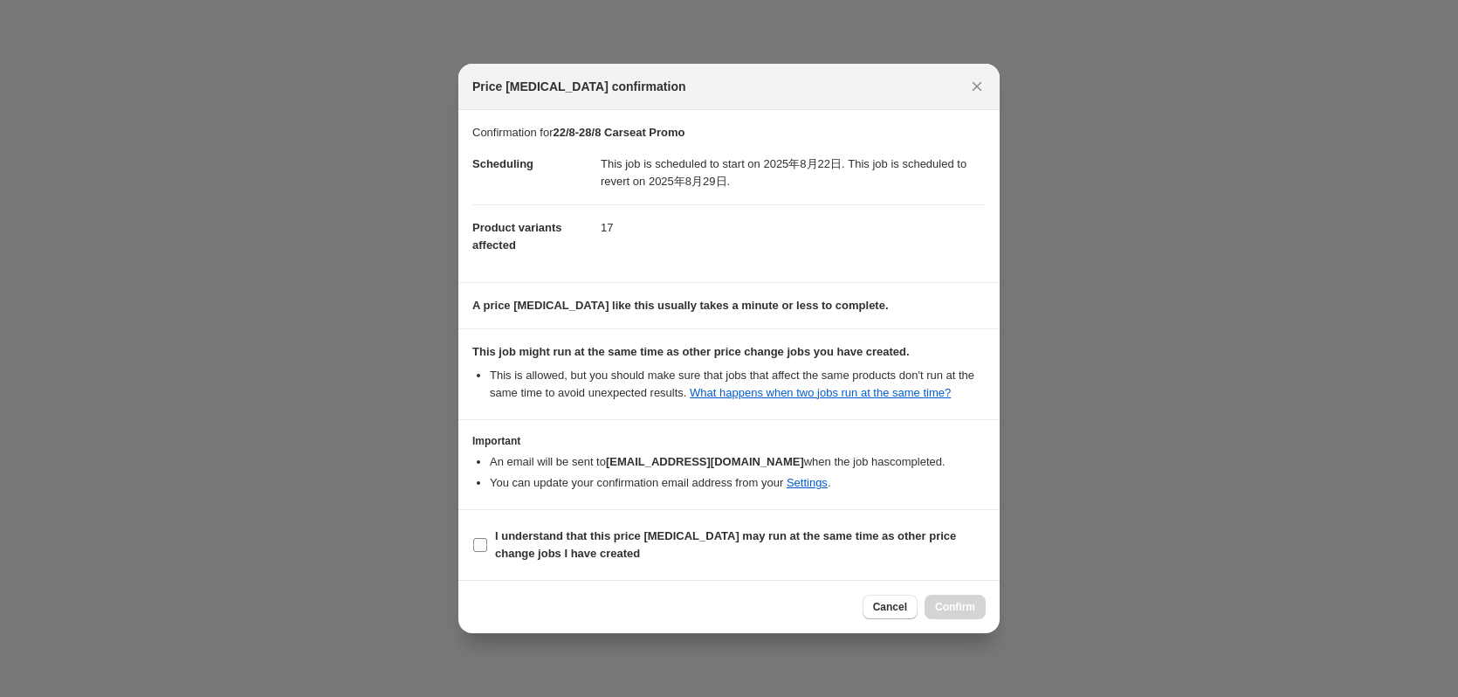
click at [488, 552] on label "I understand that this price change job may run at the same time as other price…" at bounding box center [728, 545] width 513 height 42
click at [487, 552] on input "I understand that this price change job may run at the same time as other price…" at bounding box center [480, 545] width 14 height 14
checkbox input "true"
click at [946, 613] on span "Confirm" at bounding box center [955, 607] width 40 height 14
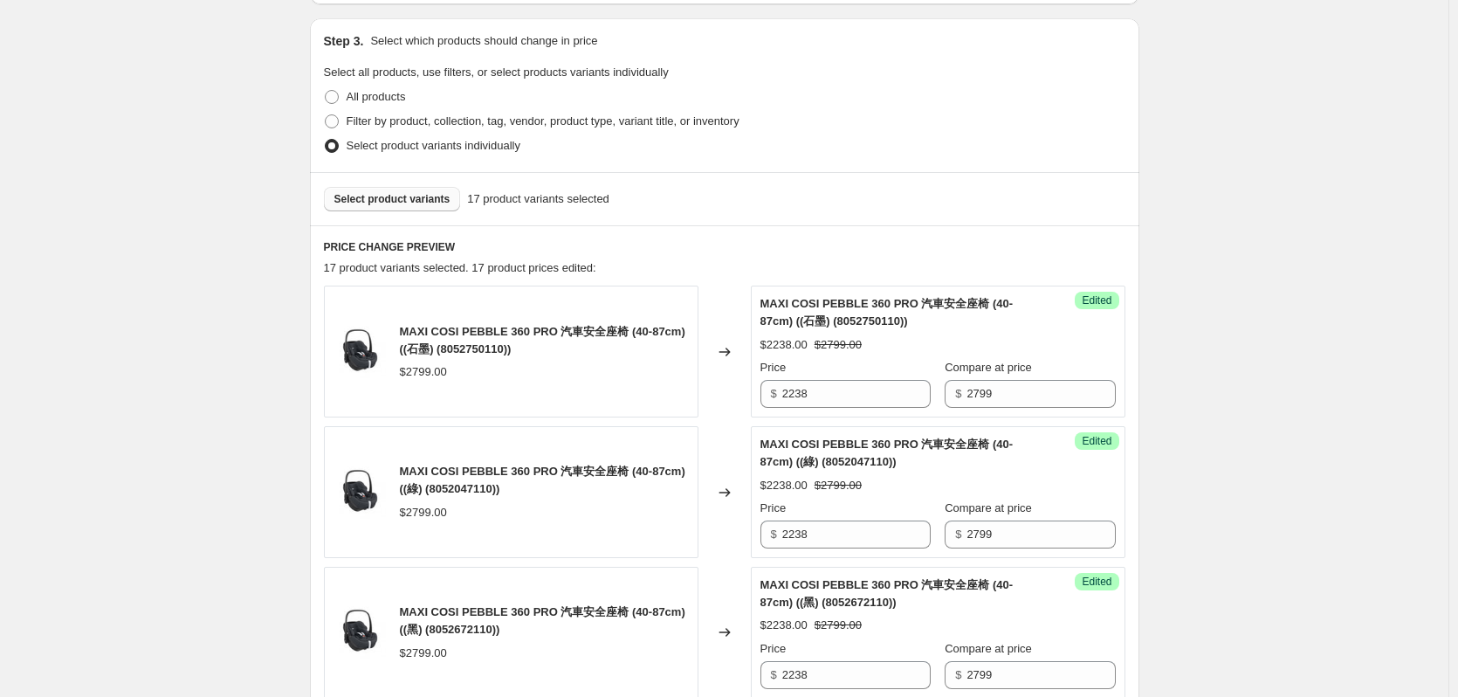
scroll to position [634, 0]
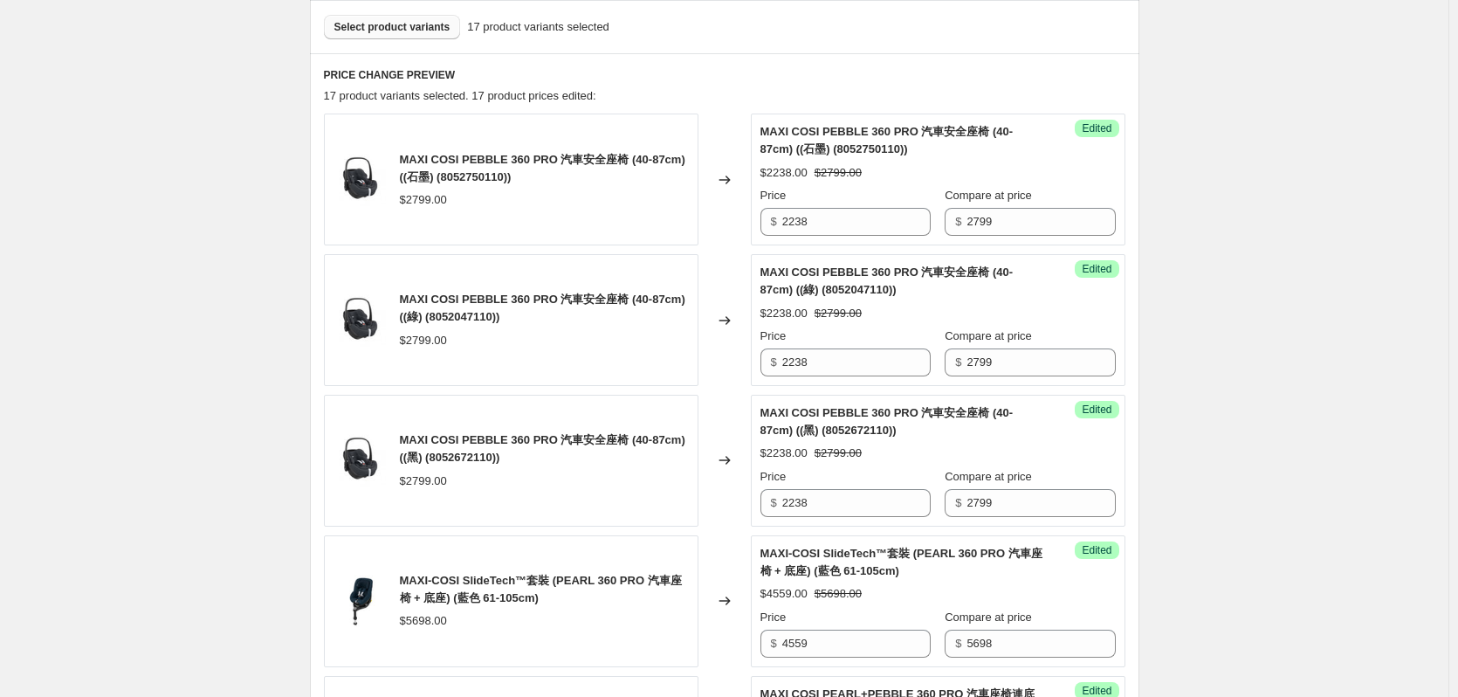
click at [501, 153] on span "MAXI COSI PEBBLE 360 PRO 汽車安全座椅 (40-87cm) ((石墨) (8052750110))" at bounding box center [542, 168] width 285 height 31
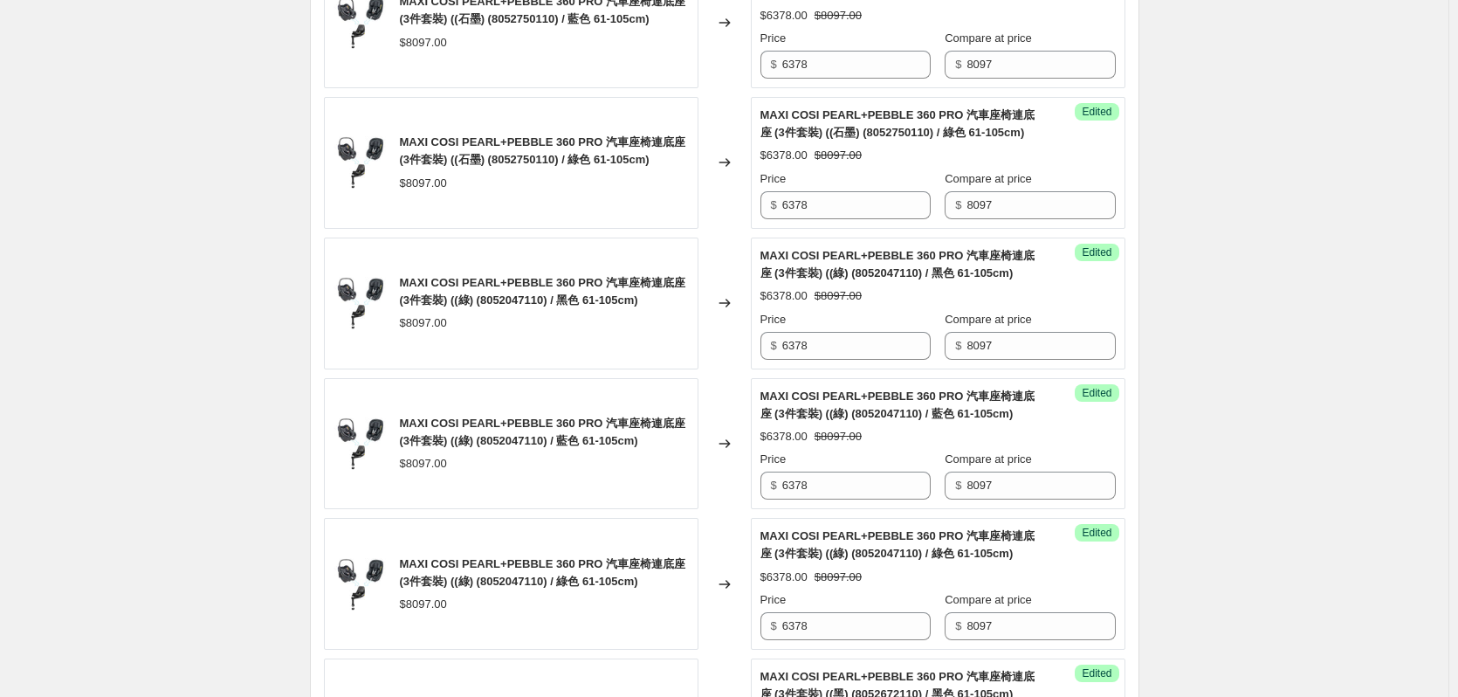
scroll to position [1507, 0]
